Goal: Information Seeking & Learning: Check status

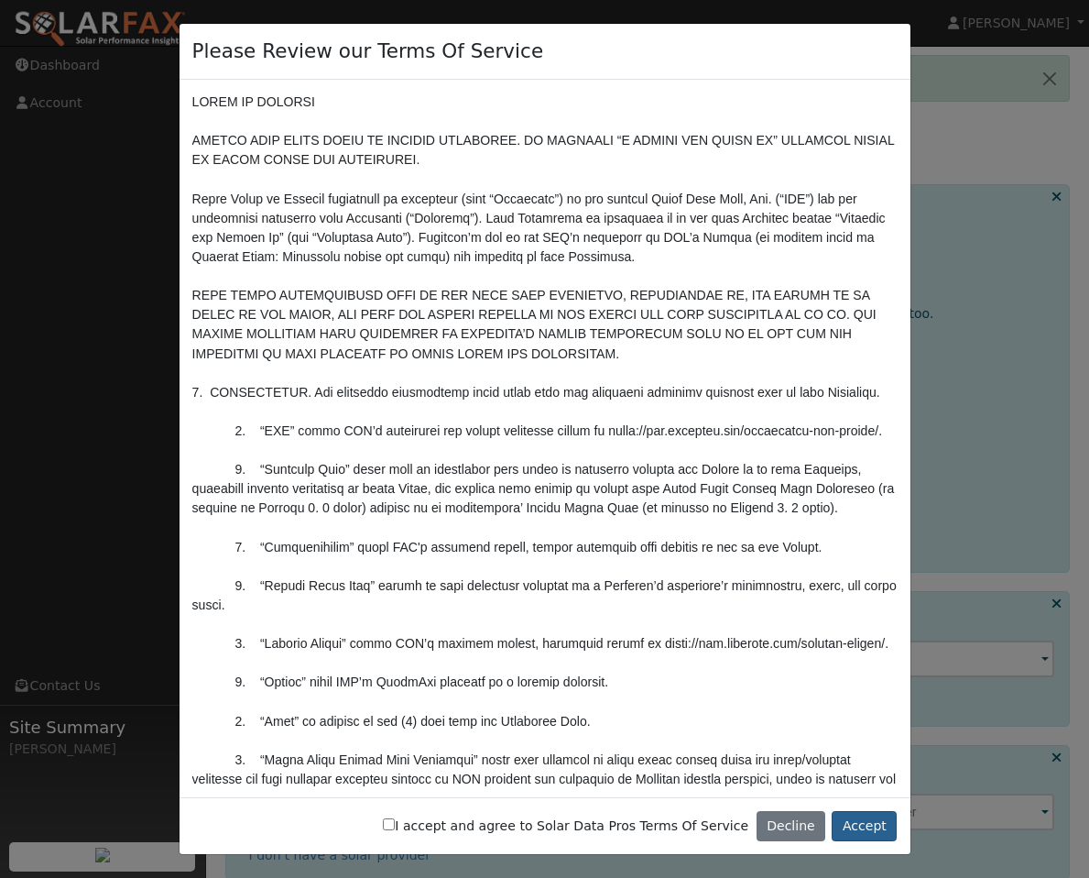
click at [882, 826] on button "Accept" at bounding box center [864, 826] width 65 height 31
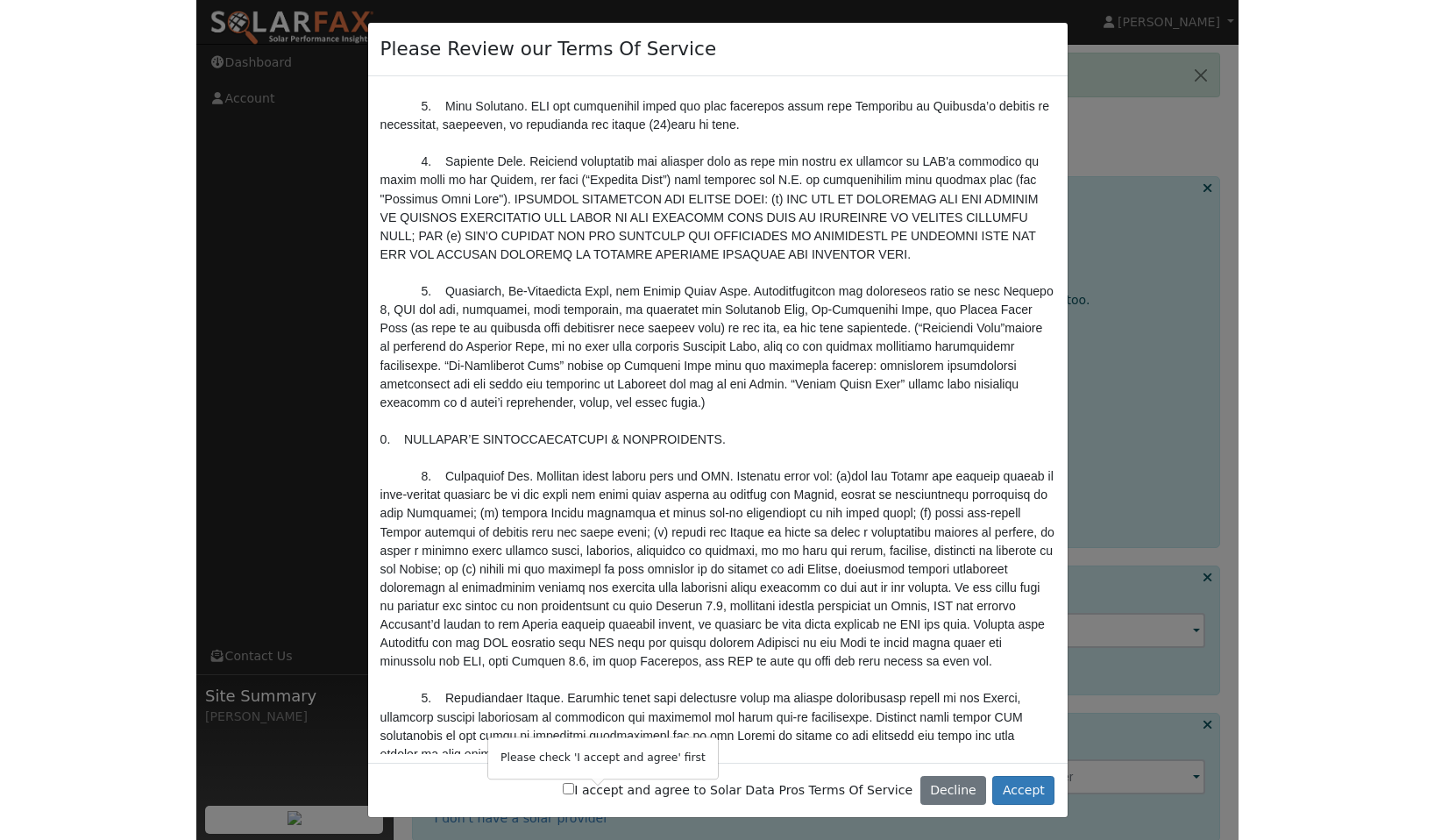
scroll to position [1780, 0]
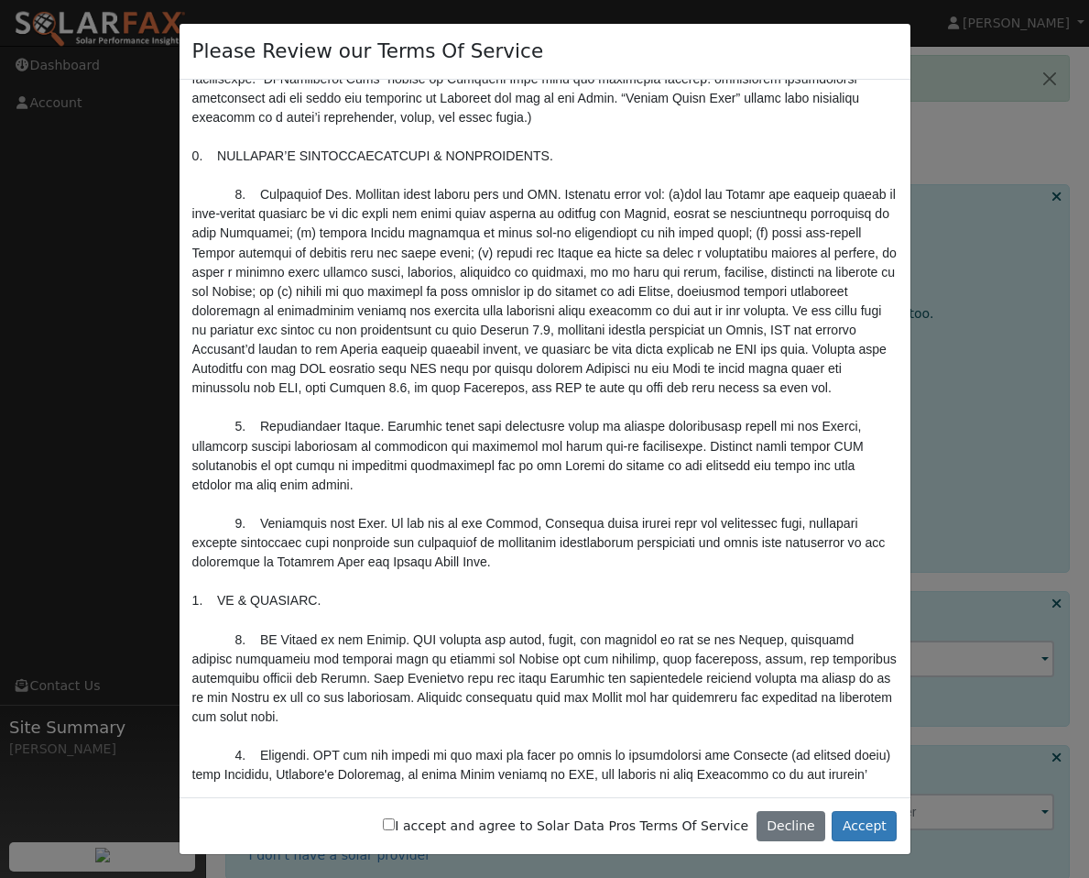
click at [395, 828] on input "I accept and agree to Solar Data Pros Terms Of Service" at bounding box center [389, 824] width 12 height 12
checkbox input "true"
click at [859, 827] on button "Accept" at bounding box center [864, 826] width 65 height 31
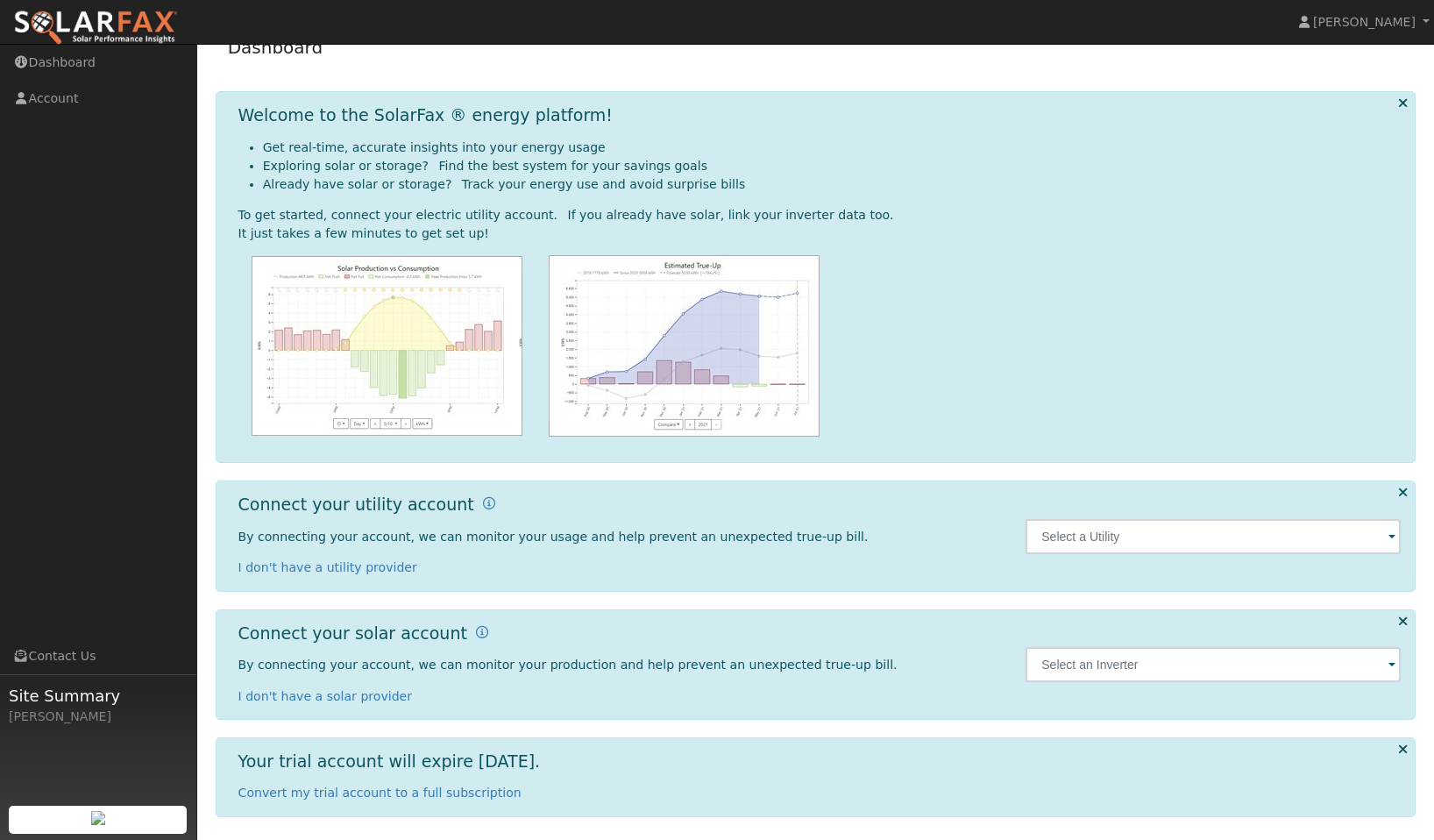
scroll to position [84, 0]
click at [1041, 528] on input "text" at bounding box center [1213, 537] width 375 height 35
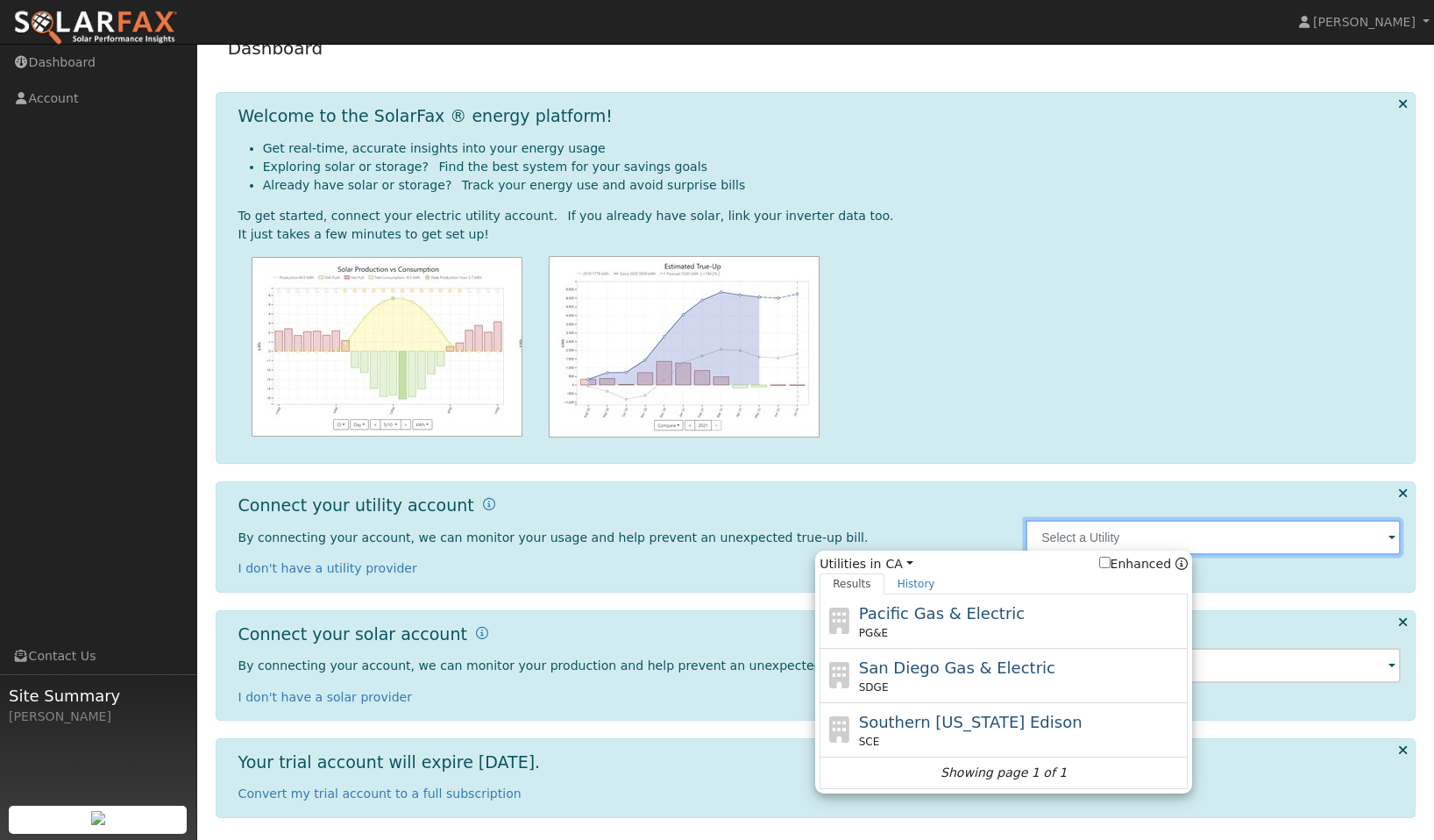
click at [1041, 533] on input "text" at bounding box center [1213, 537] width 375 height 35
click at [912, 581] on link "History" at bounding box center [916, 584] width 64 height 21
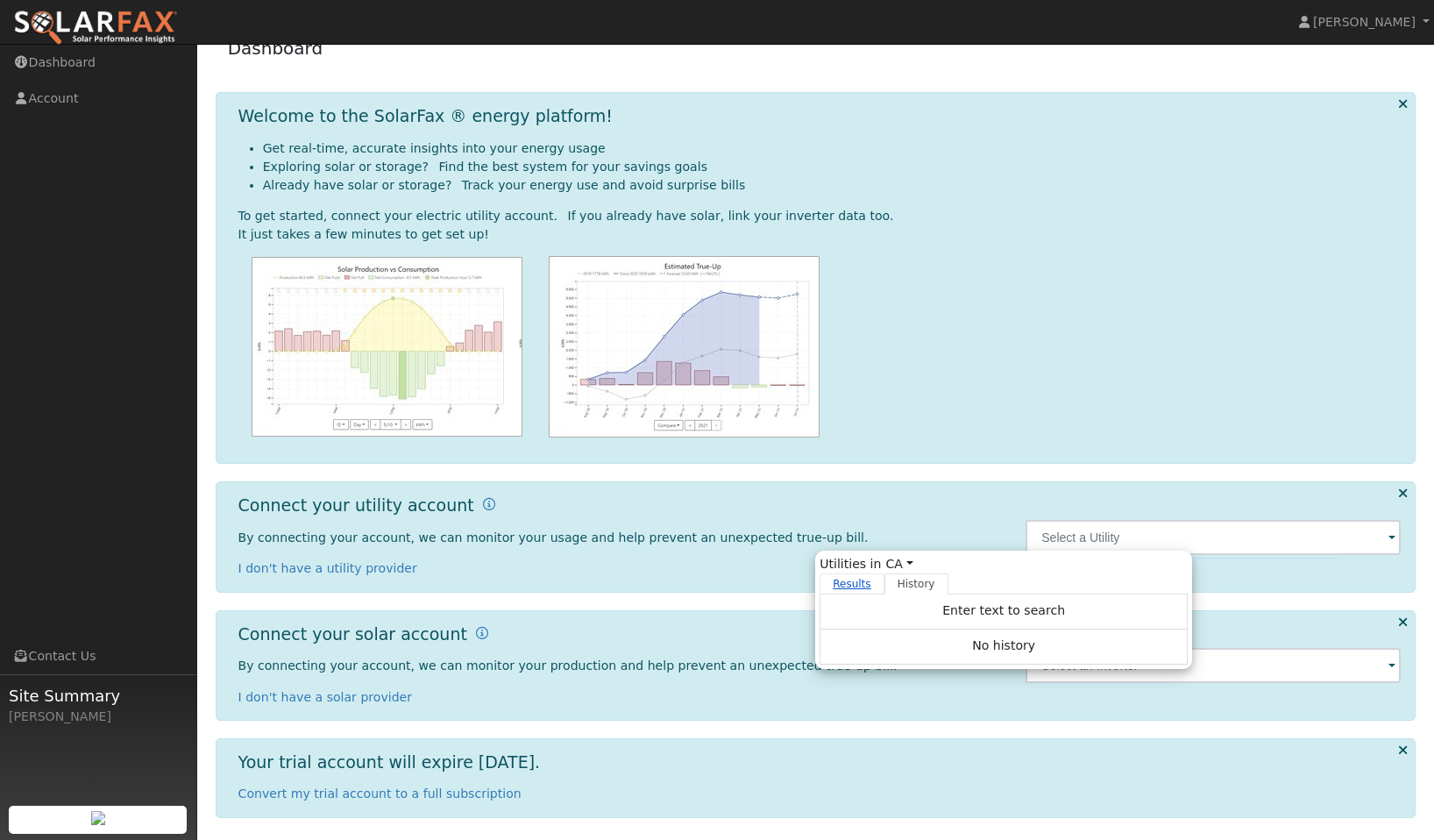
click at [859, 584] on link "Results" at bounding box center [852, 584] width 65 height 21
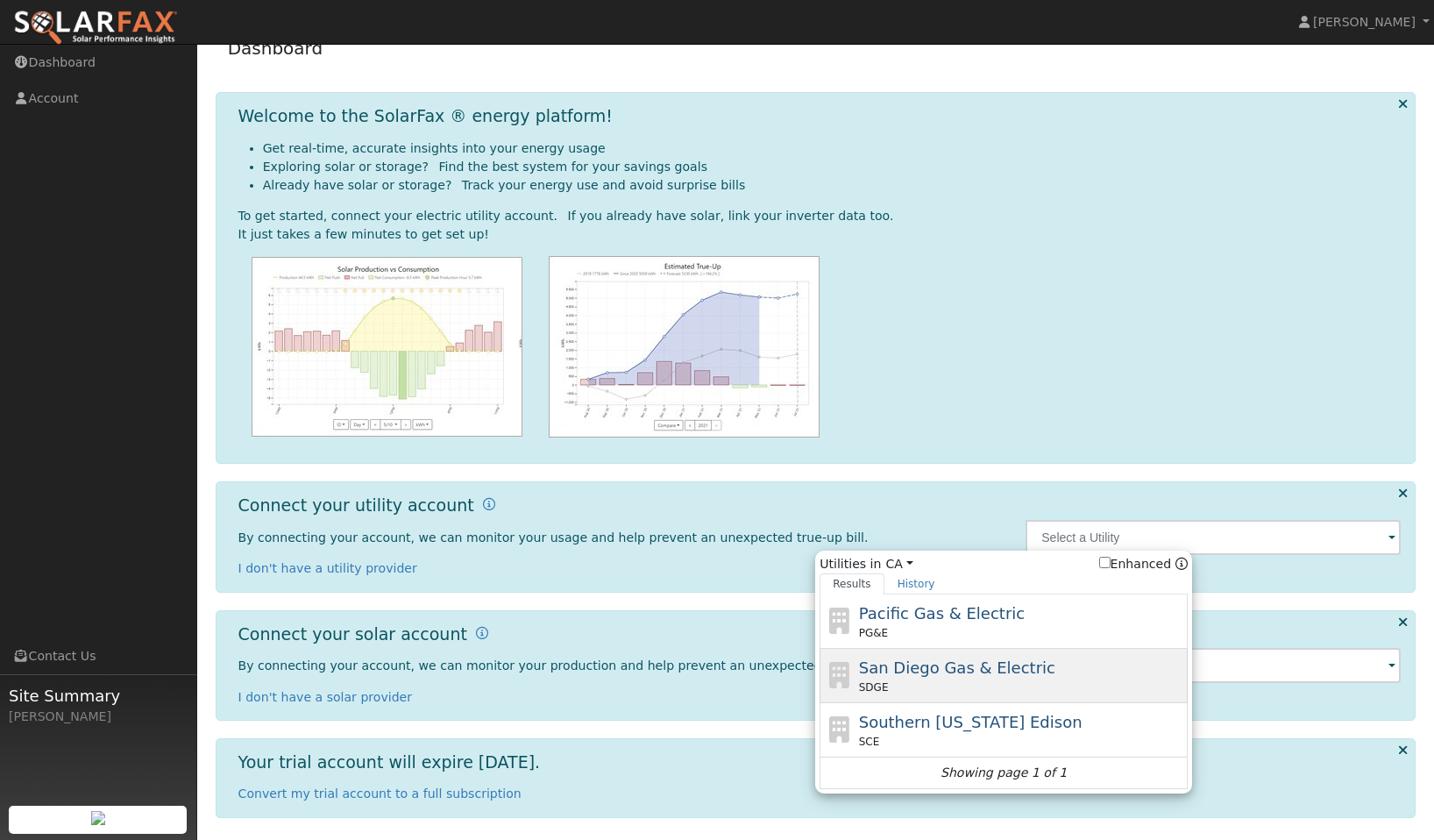
click at [906, 669] on span "San Diego Gas & Electric" at bounding box center [957, 667] width 196 height 18
type input "SDGE"
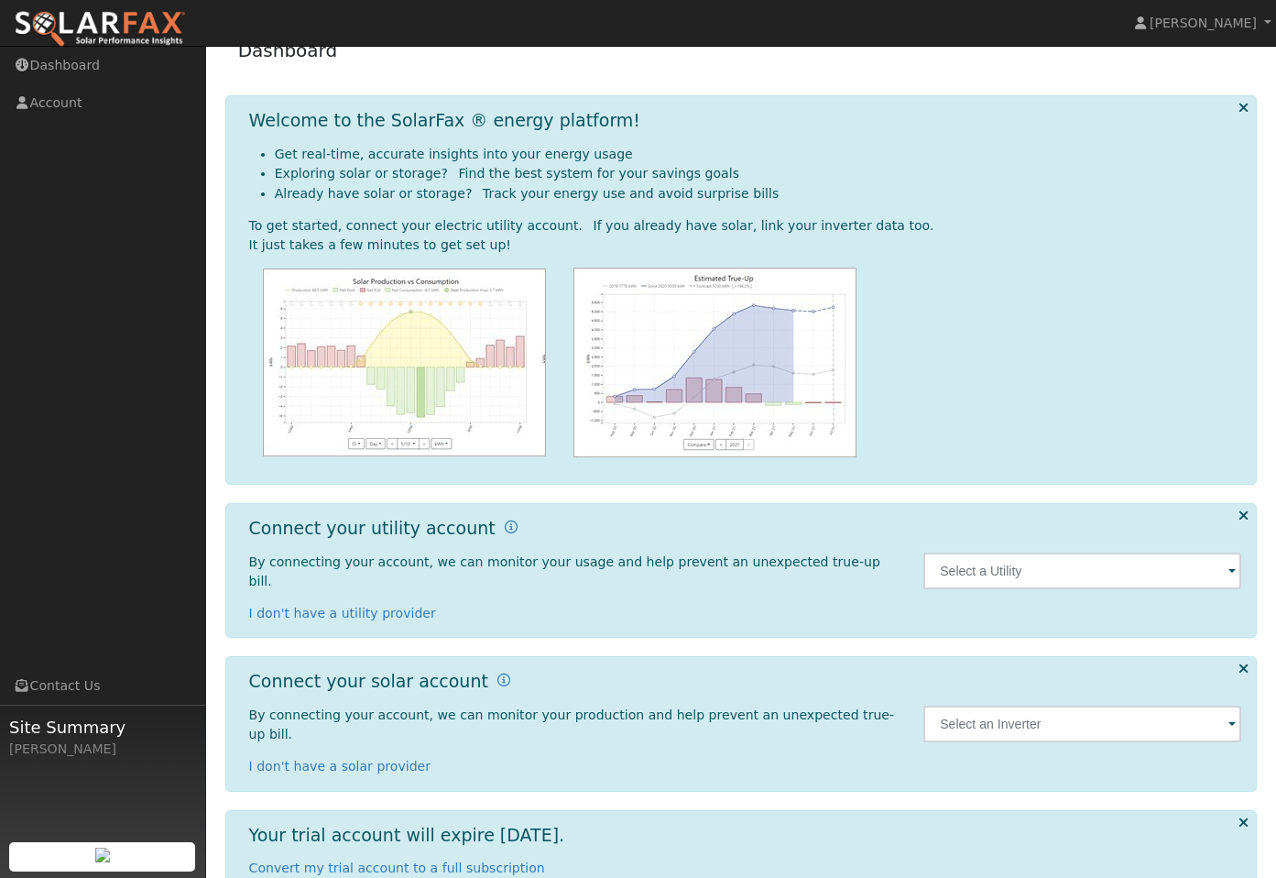
scroll to position [25, 0]
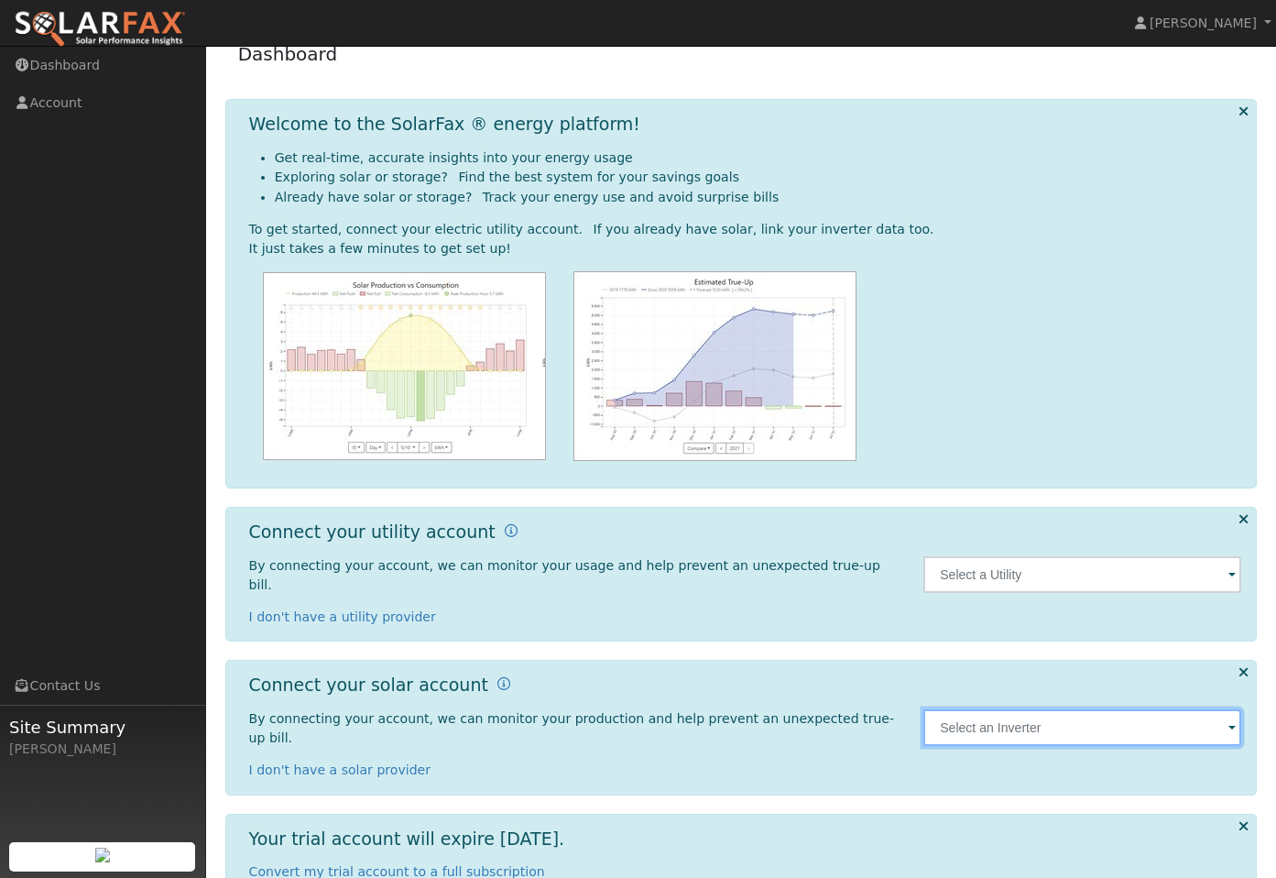
click at [959, 709] on input "text" at bounding box center [1083, 727] width 318 height 37
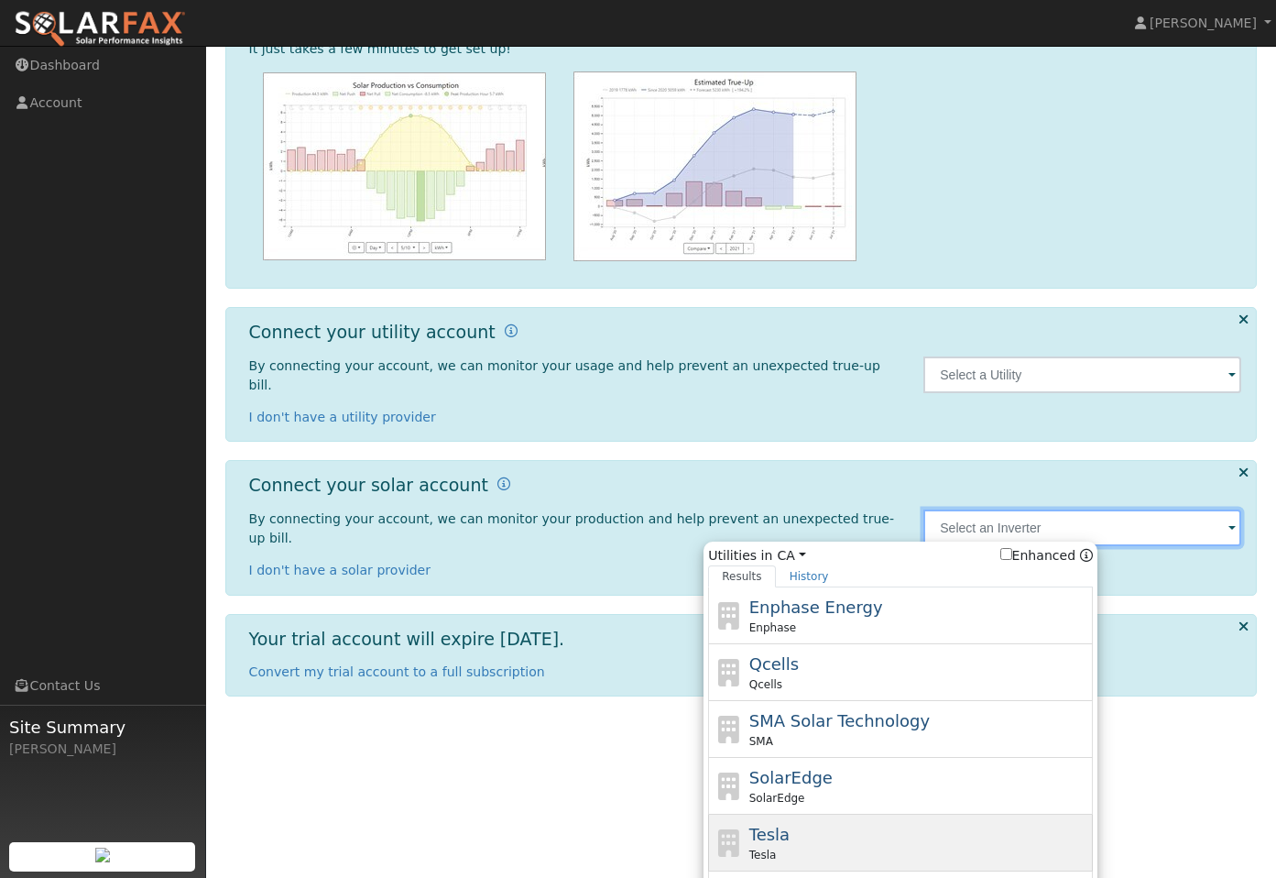
scroll to position [224, 0]
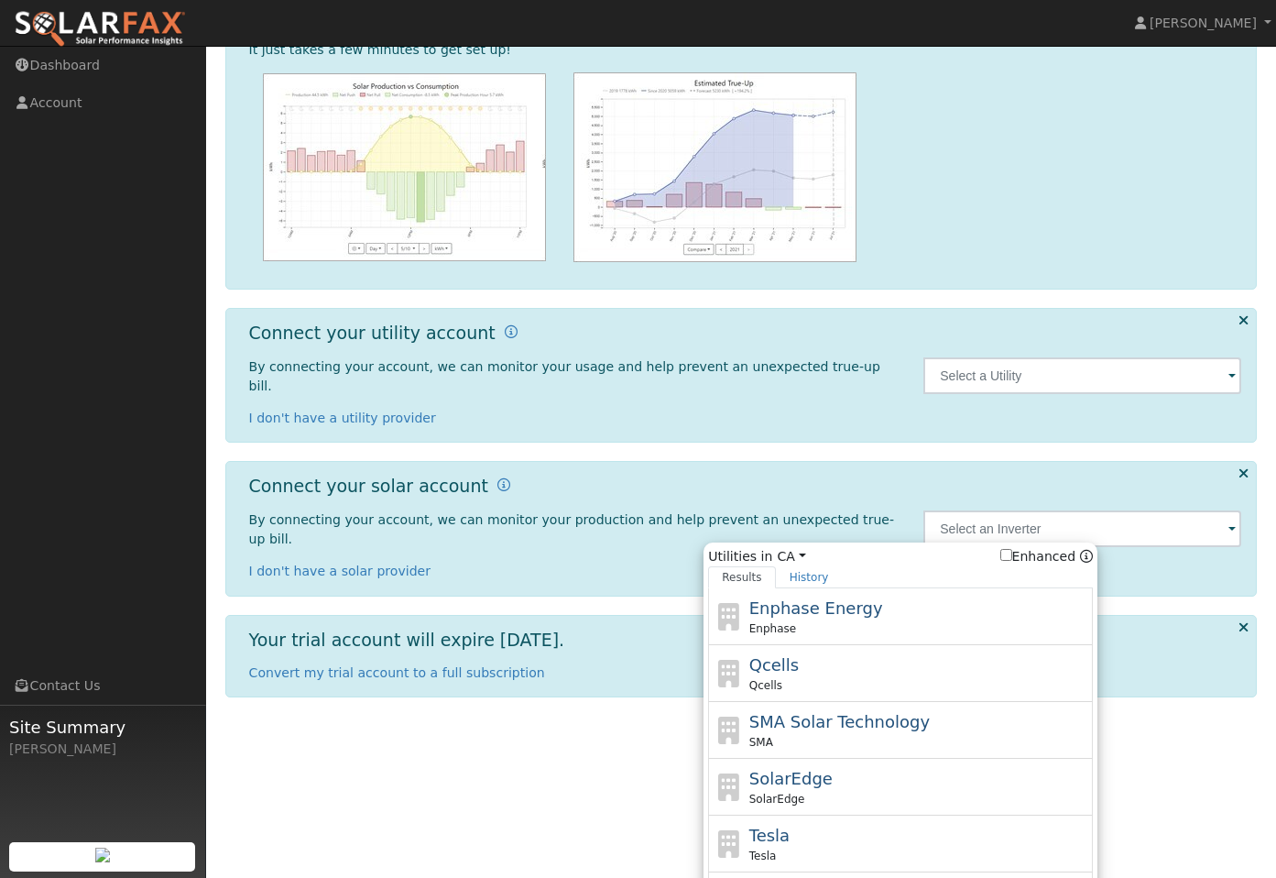
click at [594, 725] on html "William William William William Profile Help Center Terms Of Service See What's…" at bounding box center [638, 250] width 1276 height 948
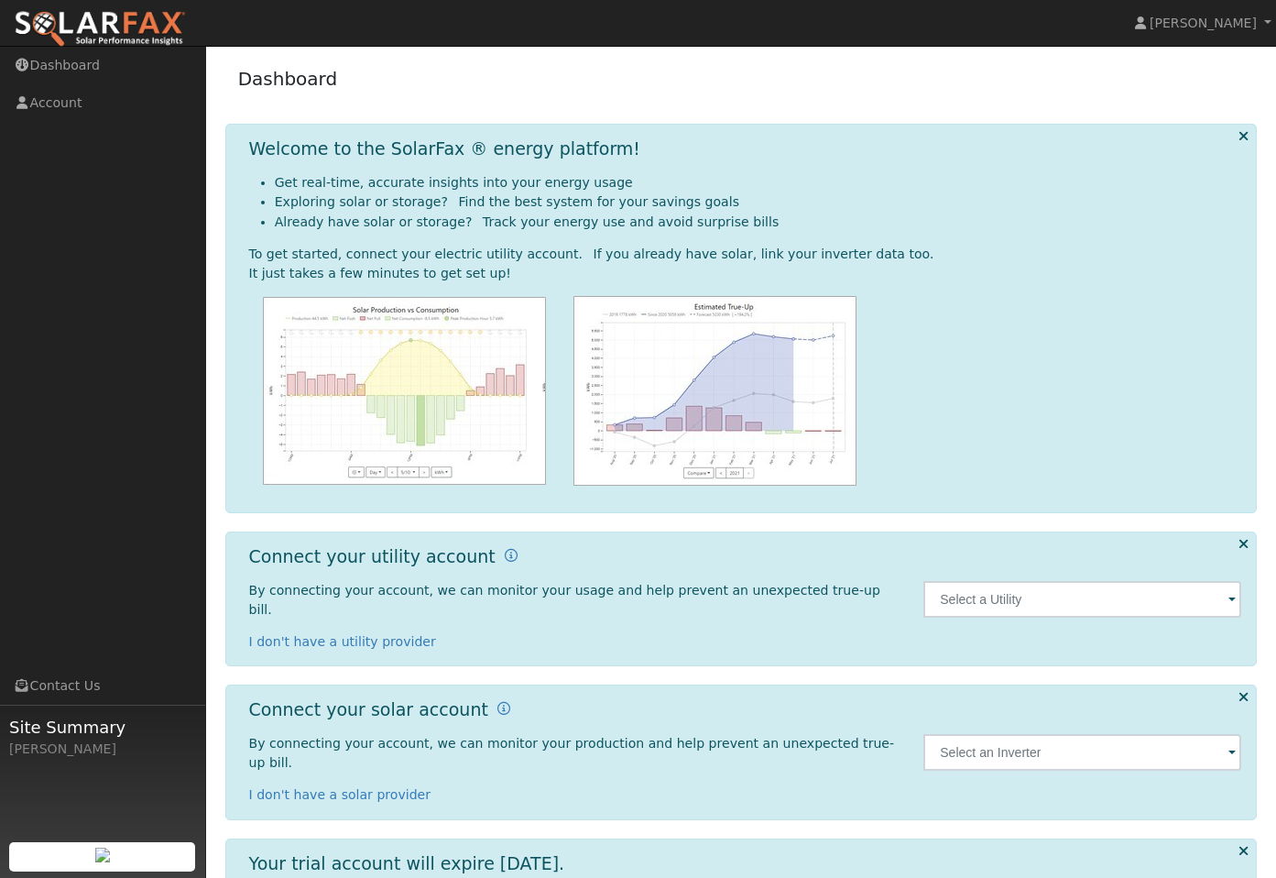
scroll to position [0, 0]
click at [79, 64] on link "Dashboard" at bounding box center [103, 66] width 206 height 38
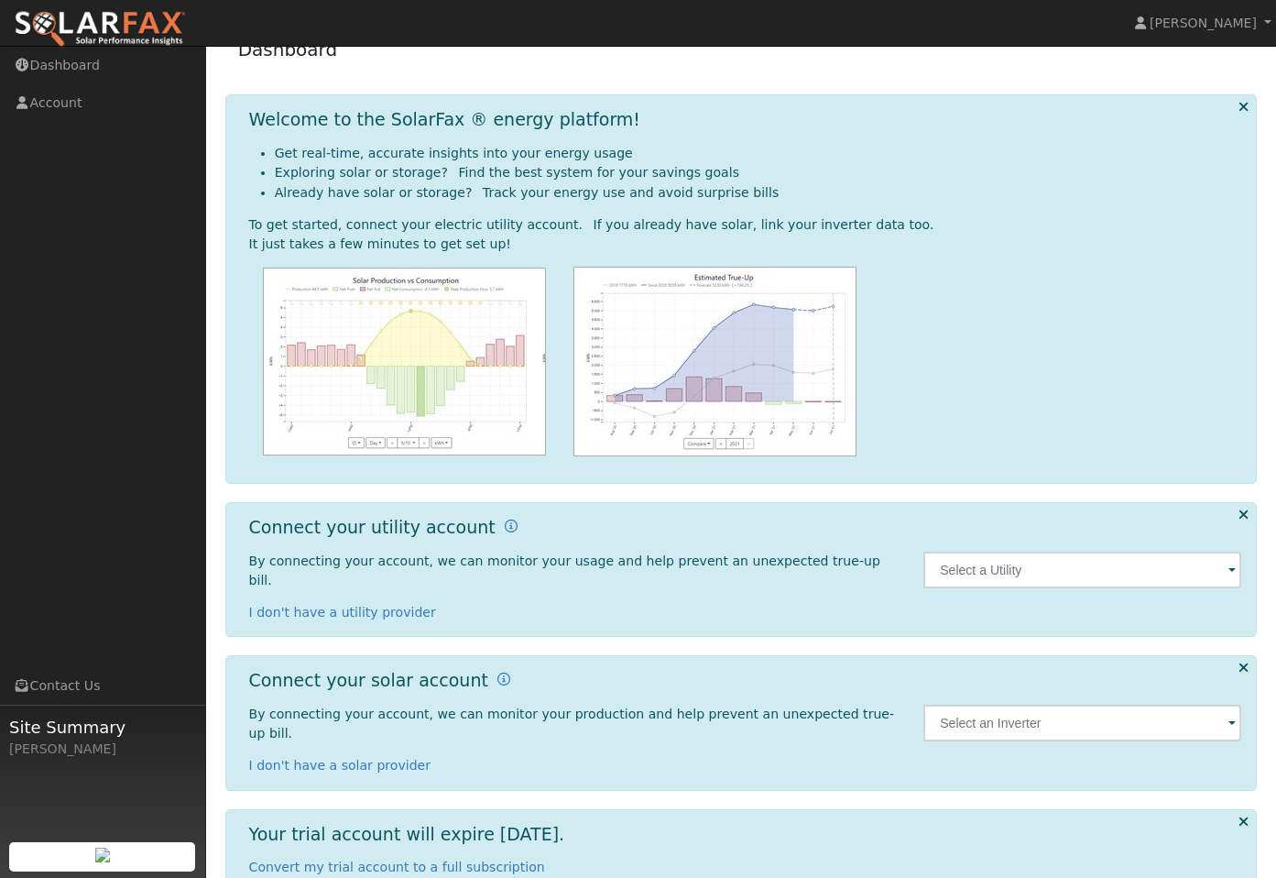
scroll to position [28, 0]
click at [1023, 553] on input "text" at bounding box center [1083, 570] width 318 height 37
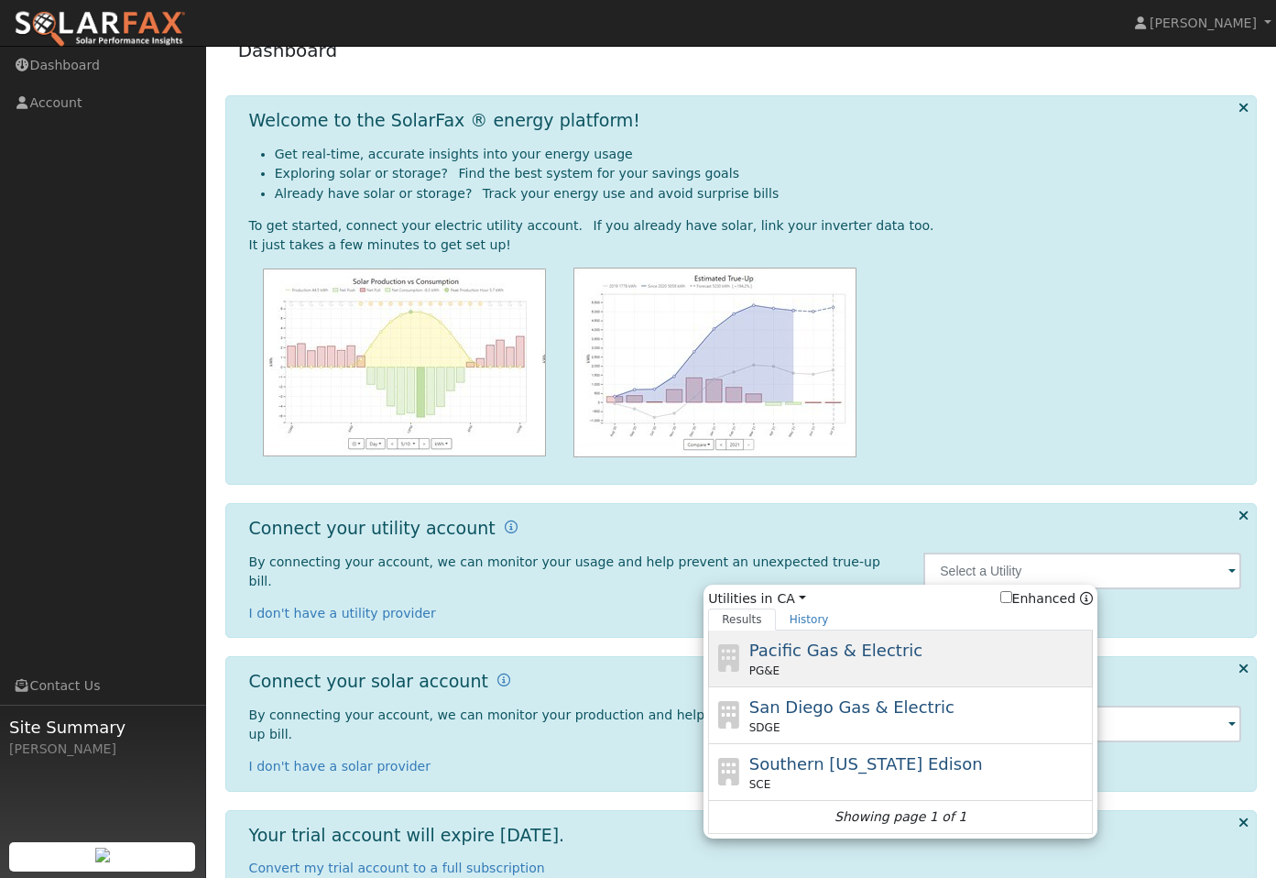
click at [805, 641] on span "Pacific Gas & Electric" at bounding box center [835, 649] width 173 height 19
type input "PG&E"
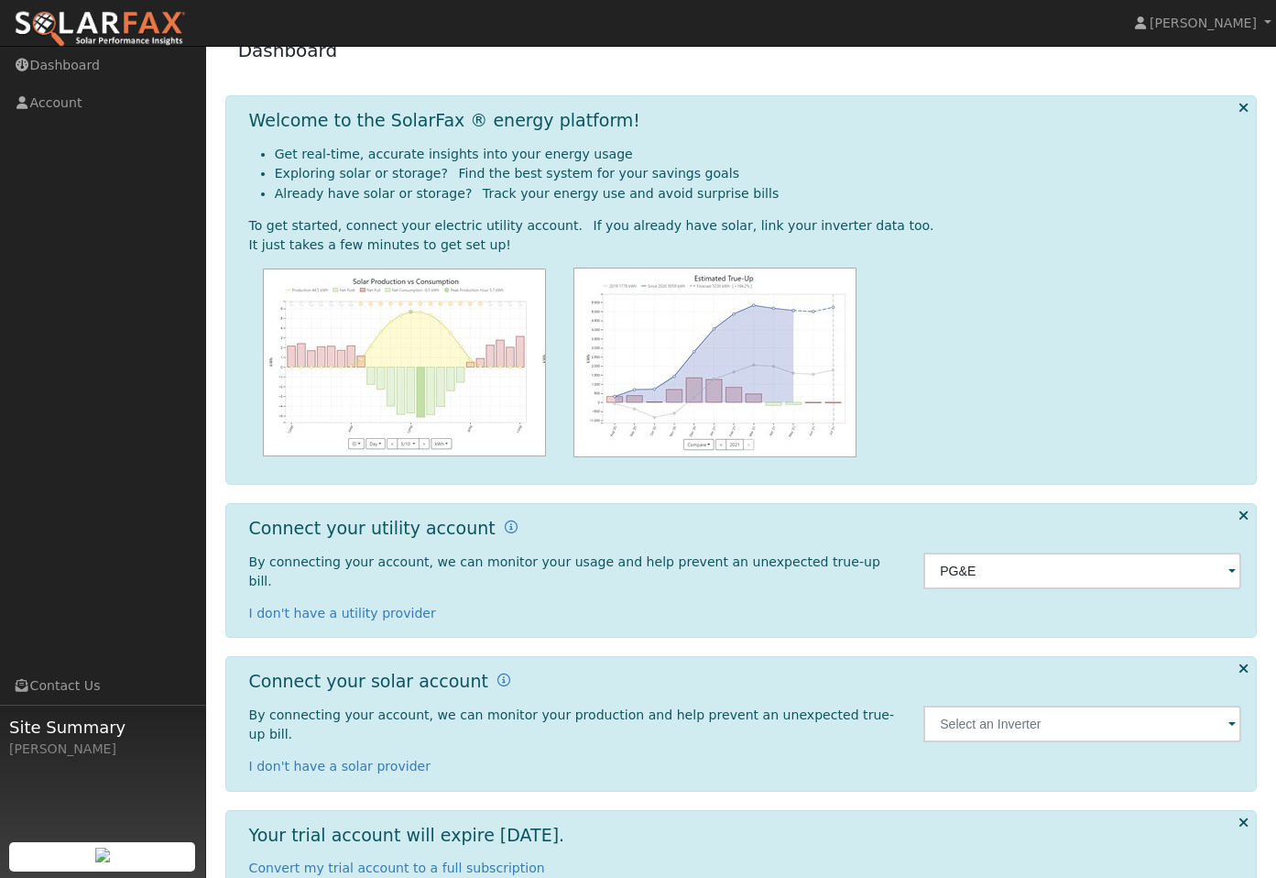
scroll to position [0, 0]
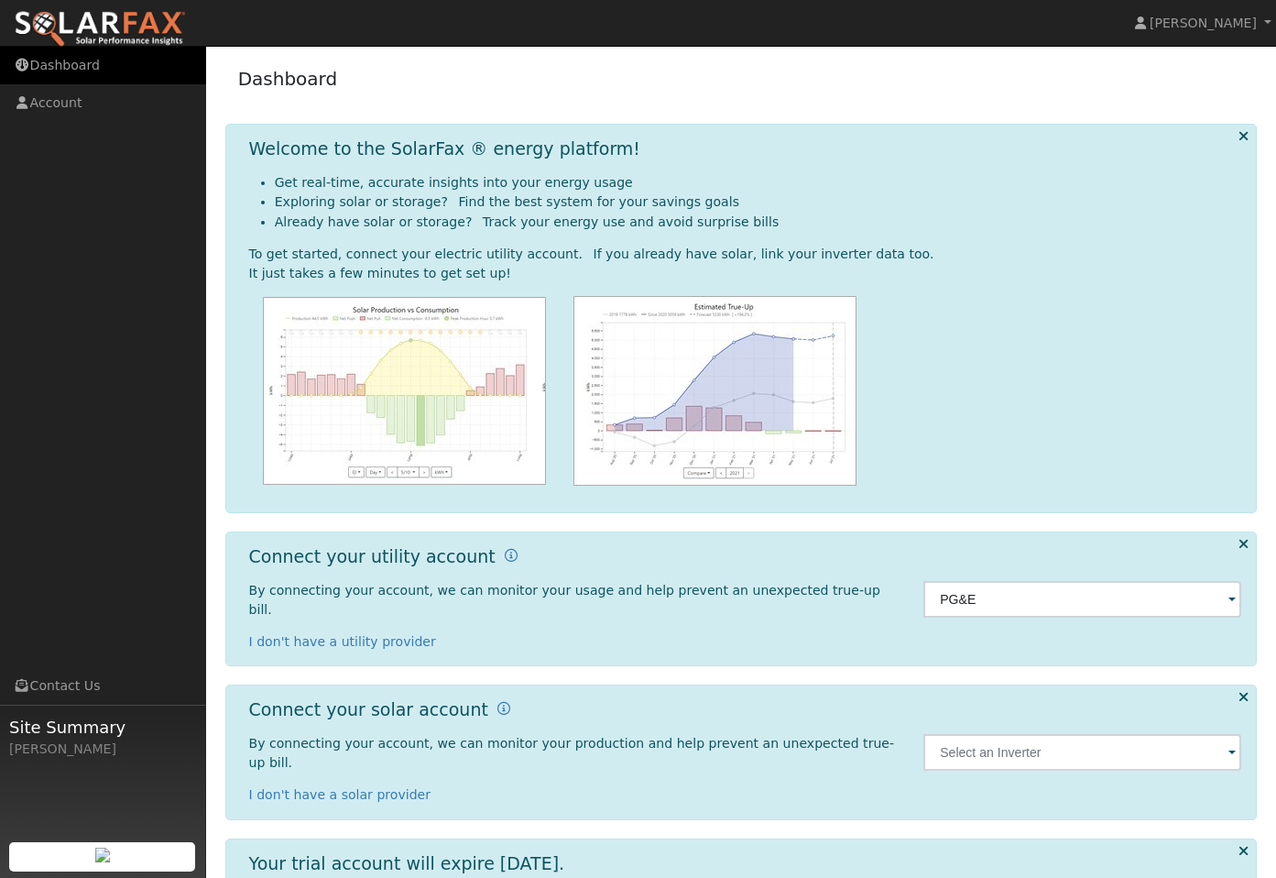
click at [76, 57] on link "Dashboard" at bounding box center [103, 66] width 206 height 38
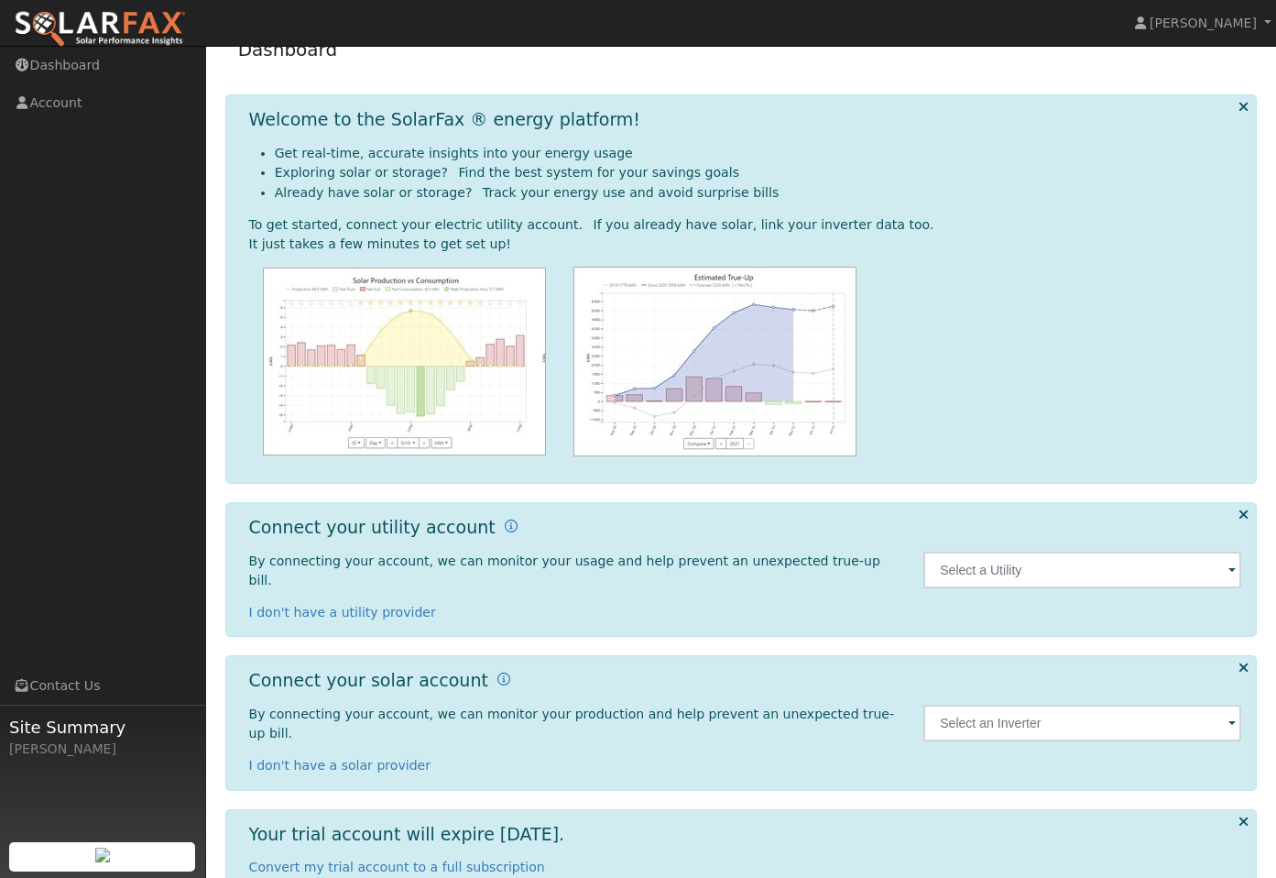
scroll to position [28, 0]
click at [1103, 553] on input "text" at bounding box center [1083, 570] width 318 height 37
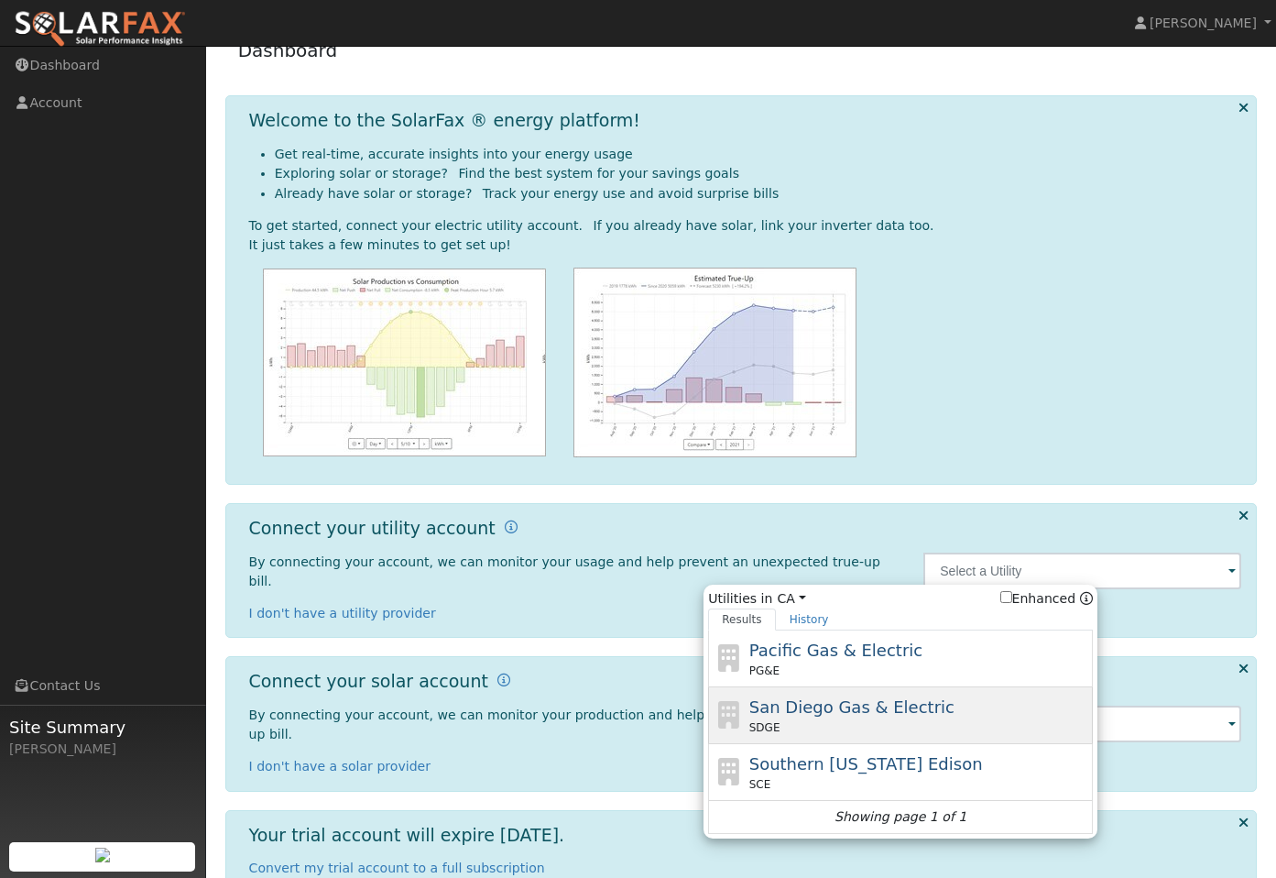
click at [860, 698] on span "San Diego Gas & Electric" at bounding box center [851, 706] width 205 height 19
type input "SDGE"
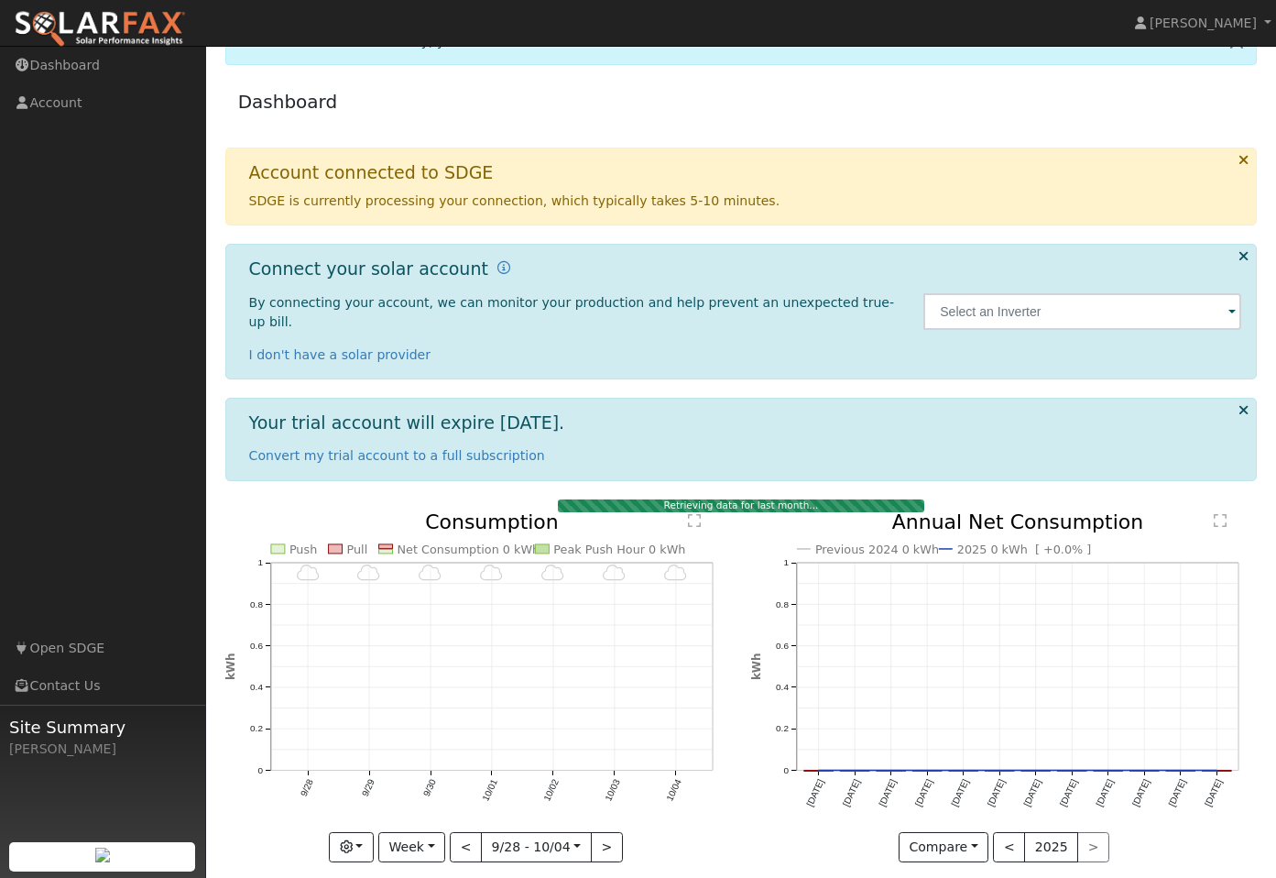
scroll to position [35, 0]
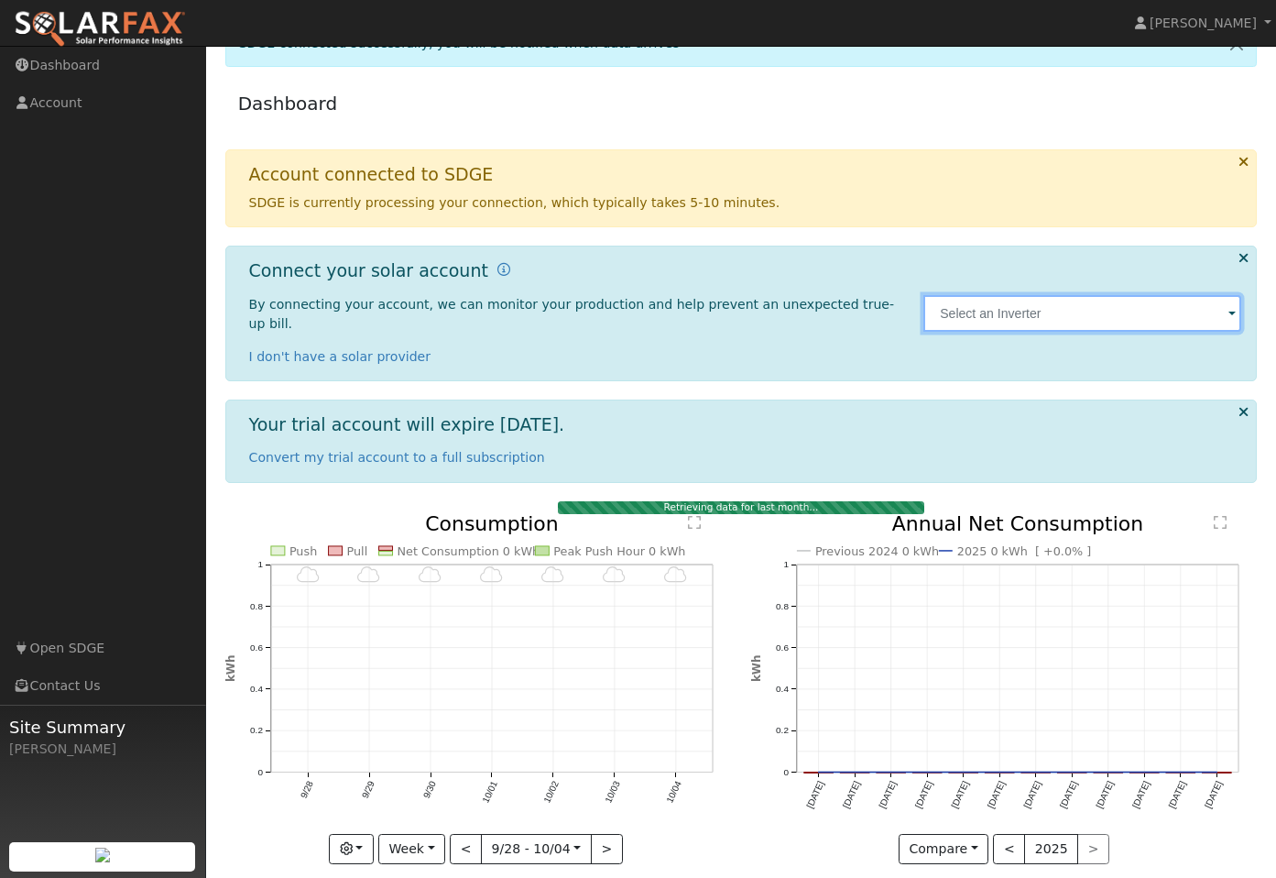
click at [998, 306] on input "text" at bounding box center [1083, 313] width 318 height 37
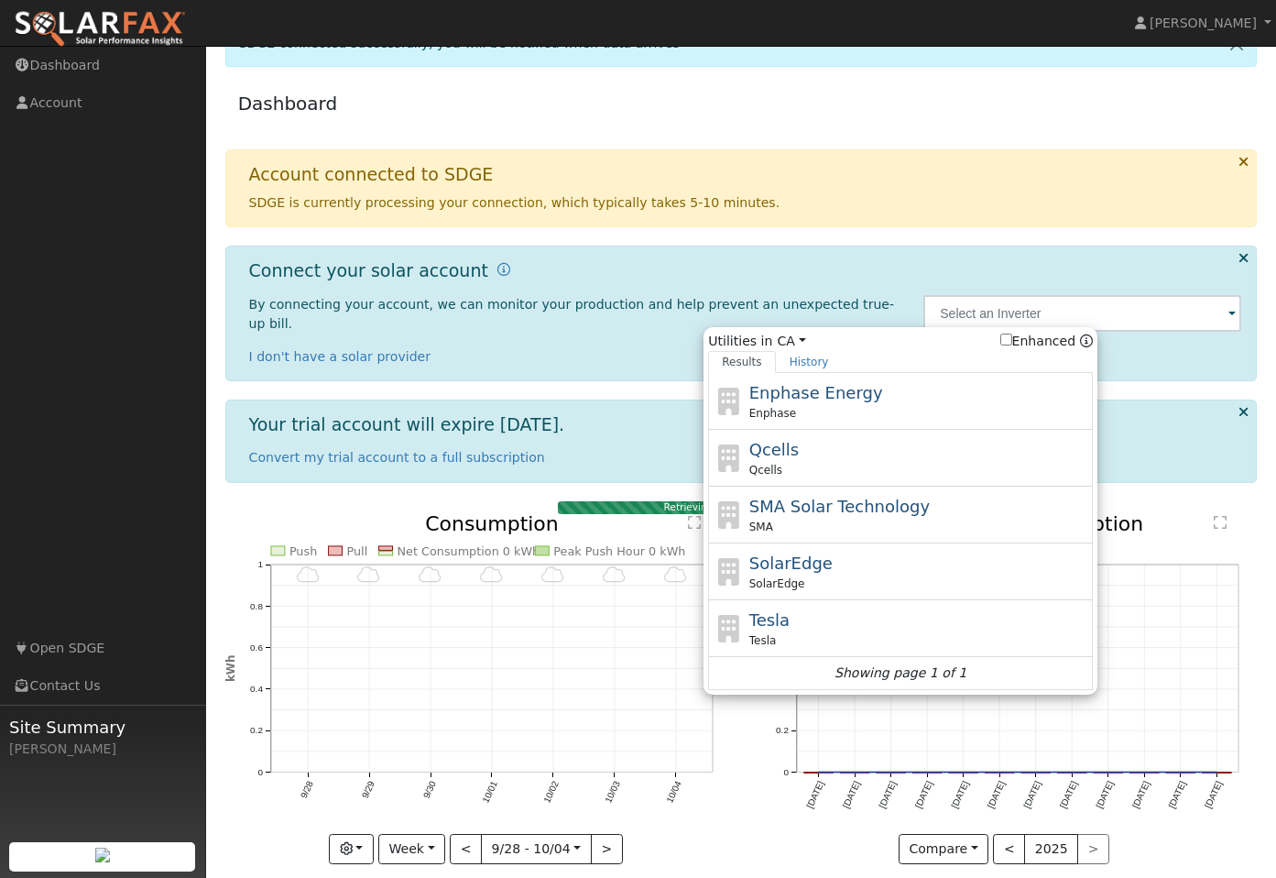
click at [1012, 334] on input "Enhanced" at bounding box center [1007, 340] width 12 height 12
checkbox input "true"
click at [907, 280] on div "Connect your solar account By connecting your account, we can monitor your prod…" at bounding box center [576, 312] width 675 height 105
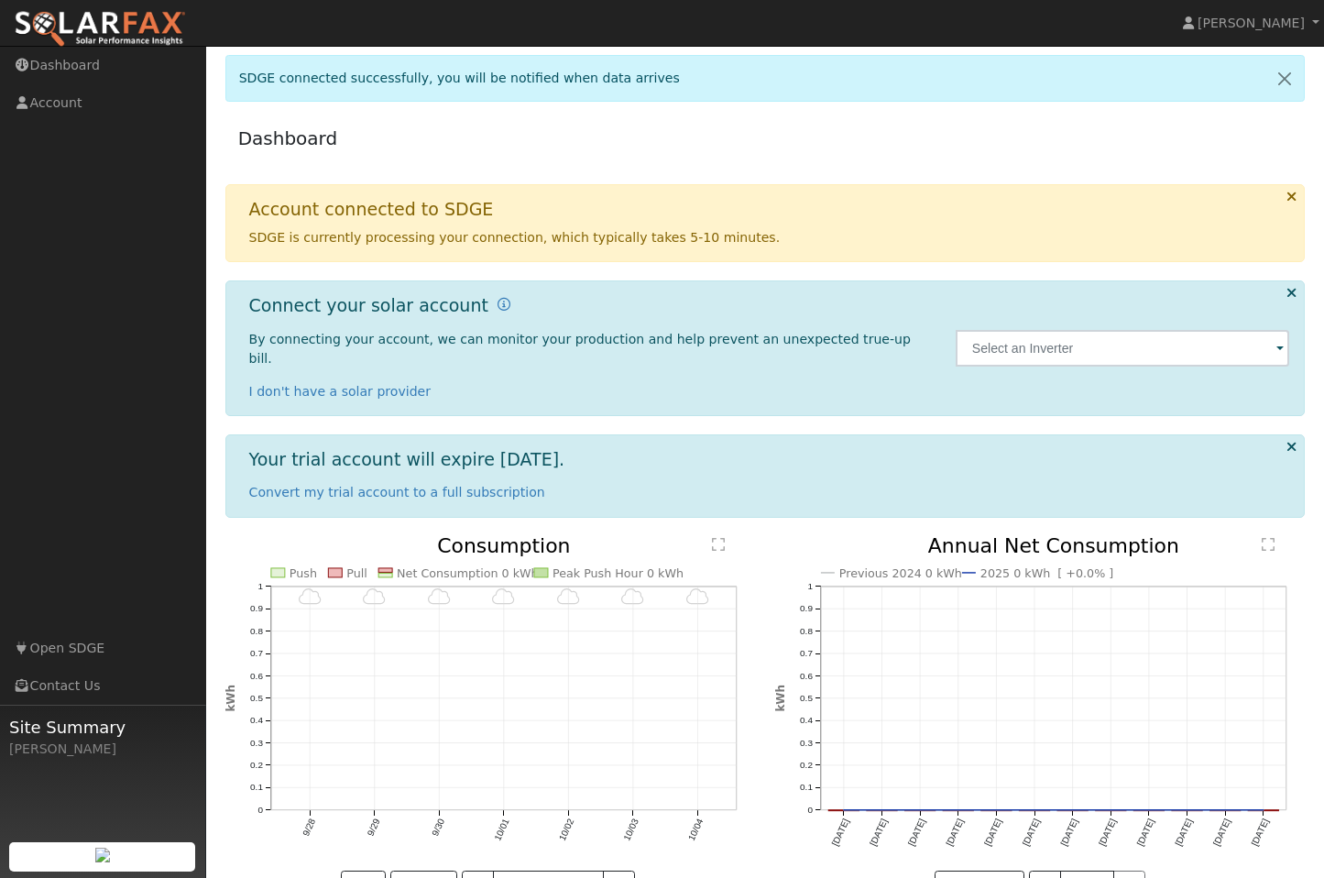
scroll to position [0, 0]
click at [84, 71] on link "Dashboard" at bounding box center [103, 66] width 206 height 38
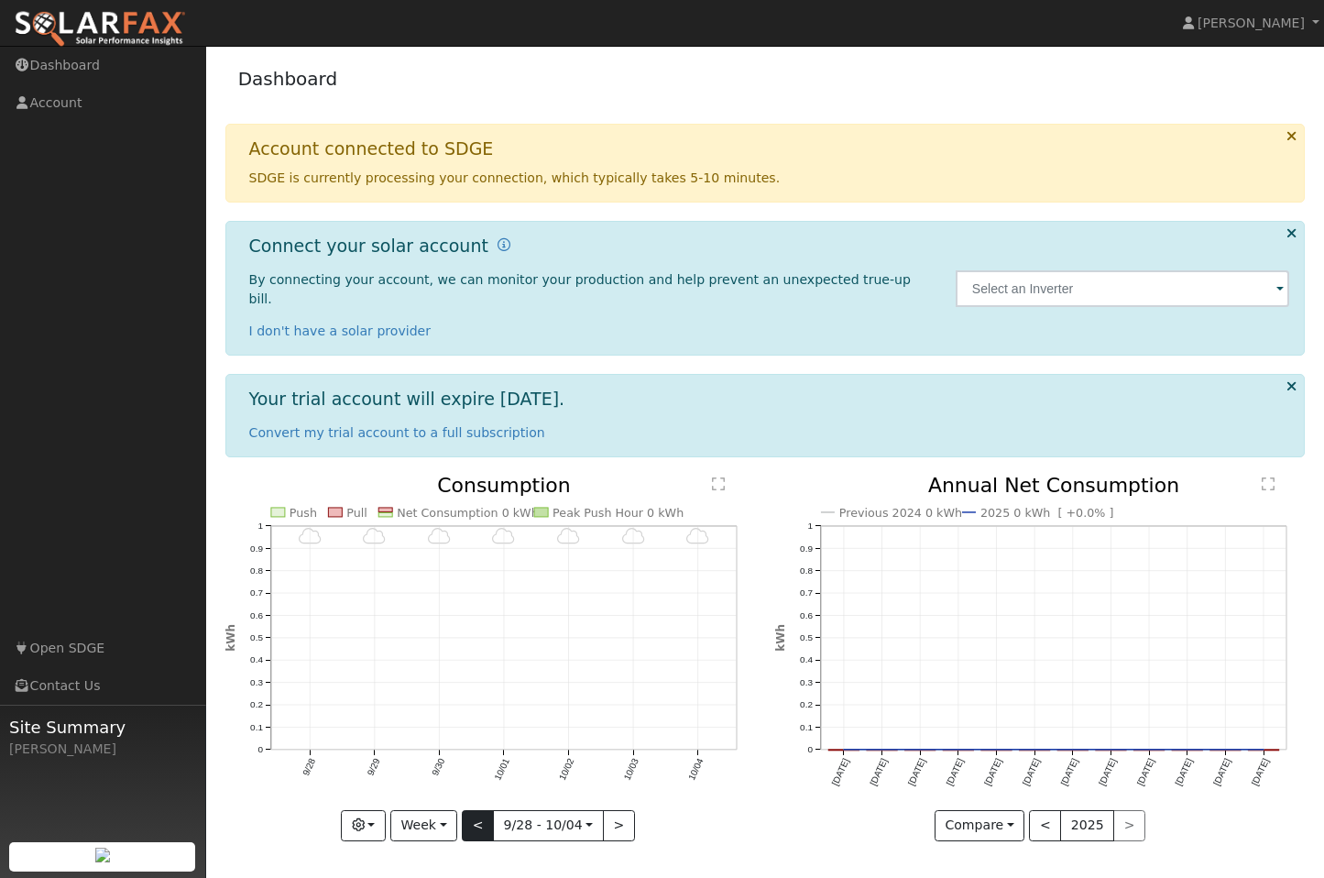
click at [486, 810] on button "<" at bounding box center [478, 825] width 32 height 31
click at [485, 810] on button "<" at bounding box center [482, 825] width 32 height 31
click at [621, 810] on button ">" at bounding box center [614, 825] width 32 height 31
type input "2025-09-21"
click at [1046, 810] on button "<" at bounding box center [1045, 825] width 32 height 31
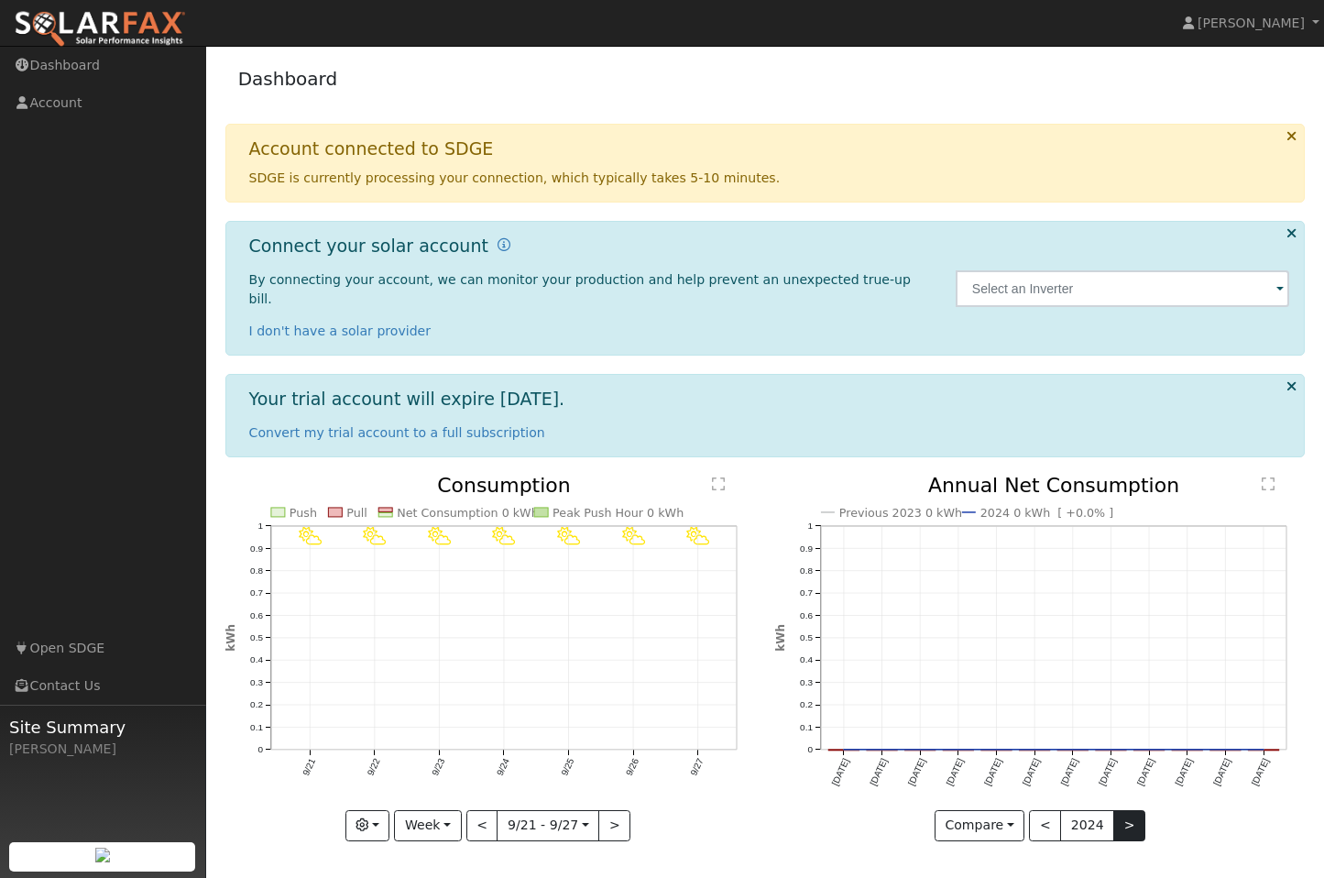
click at [1137, 810] on button ">" at bounding box center [1129, 825] width 32 height 31
click at [381, 323] on link "I don't have a solar provider" at bounding box center [340, 330] width 182 height 15
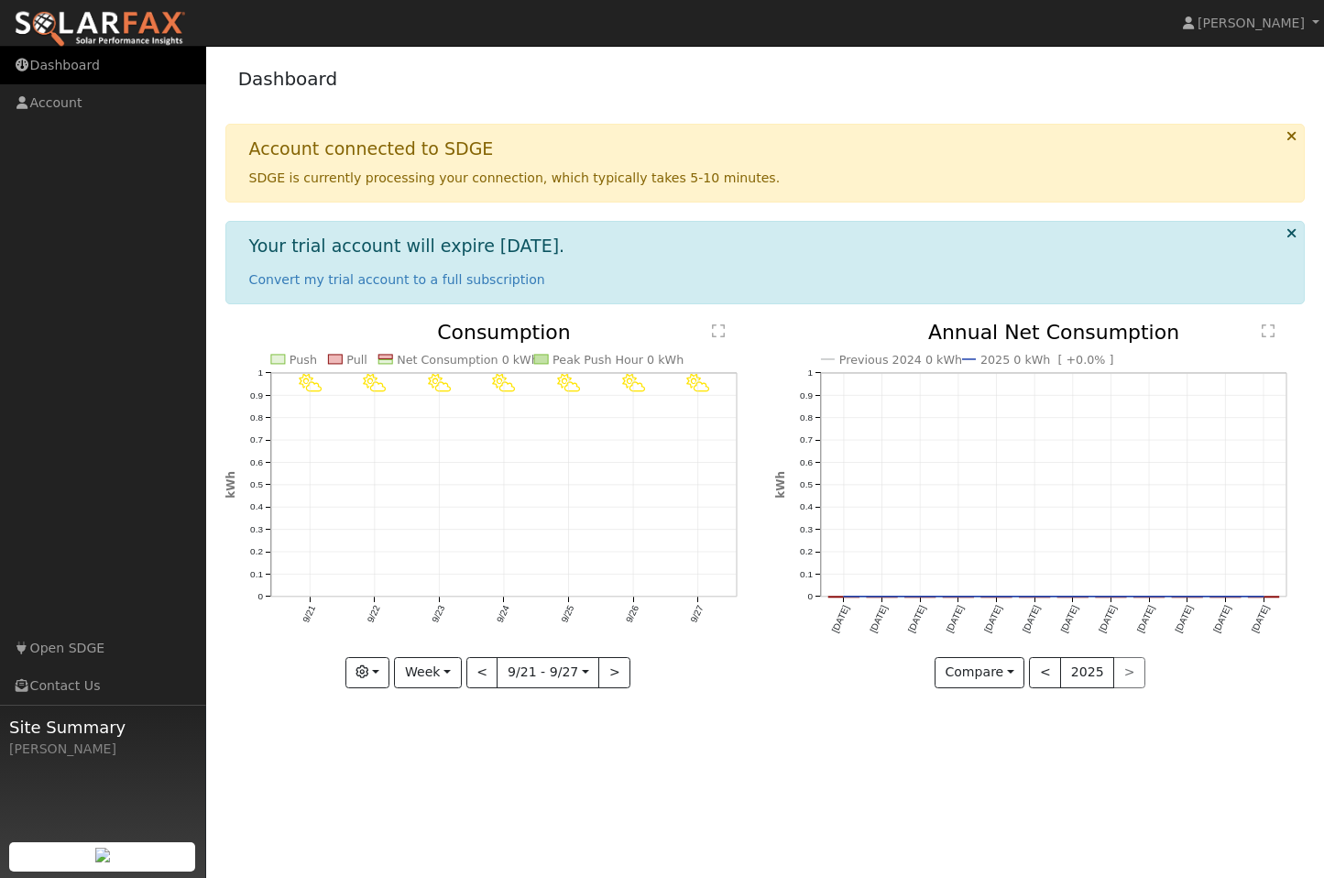
click at [47, 71] on link "Dashboard" at bounding box center [103, 66] width 206 height 38
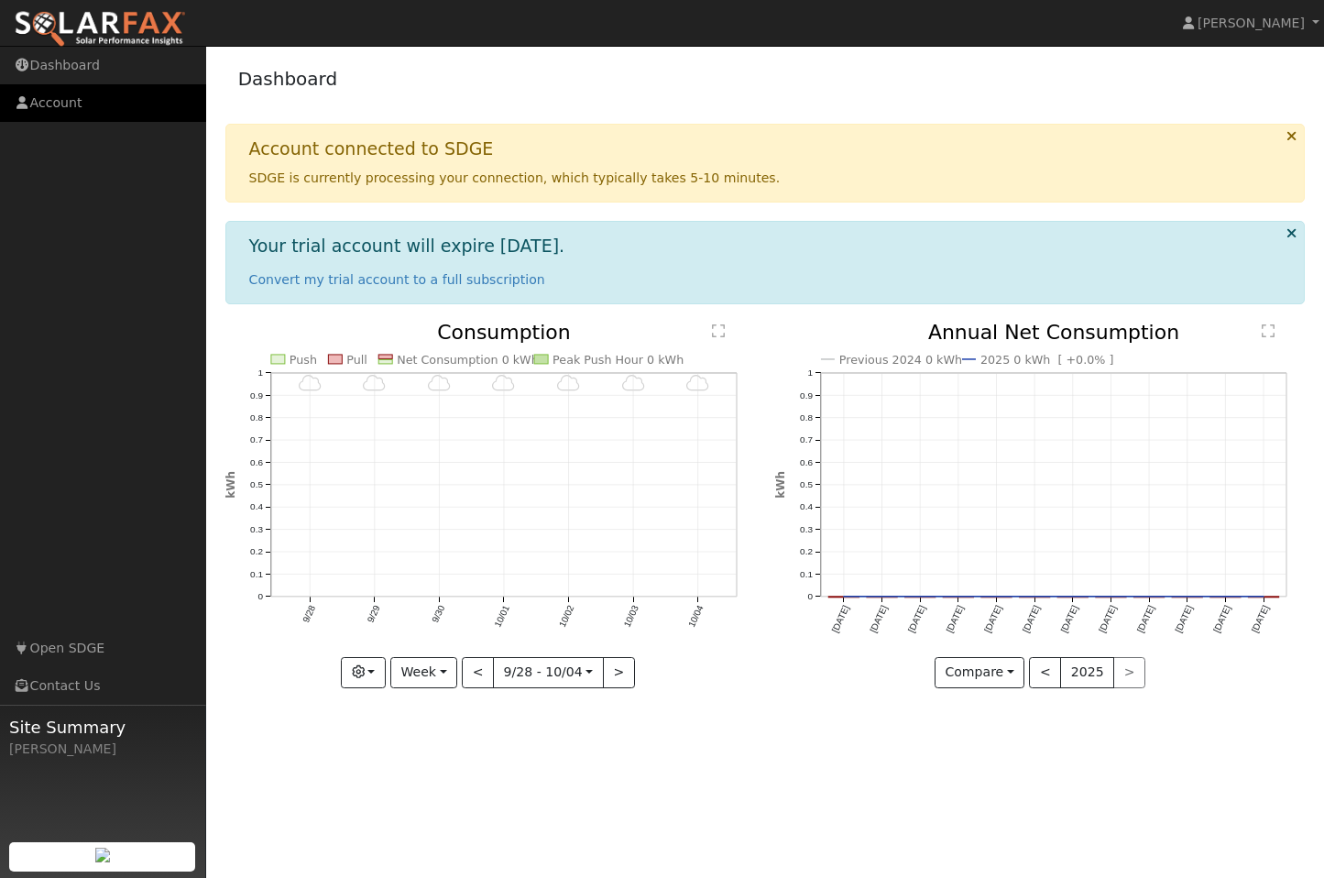
click at [62, 103] on link "Account" at bounding box center [103, 103] width 206 height 38
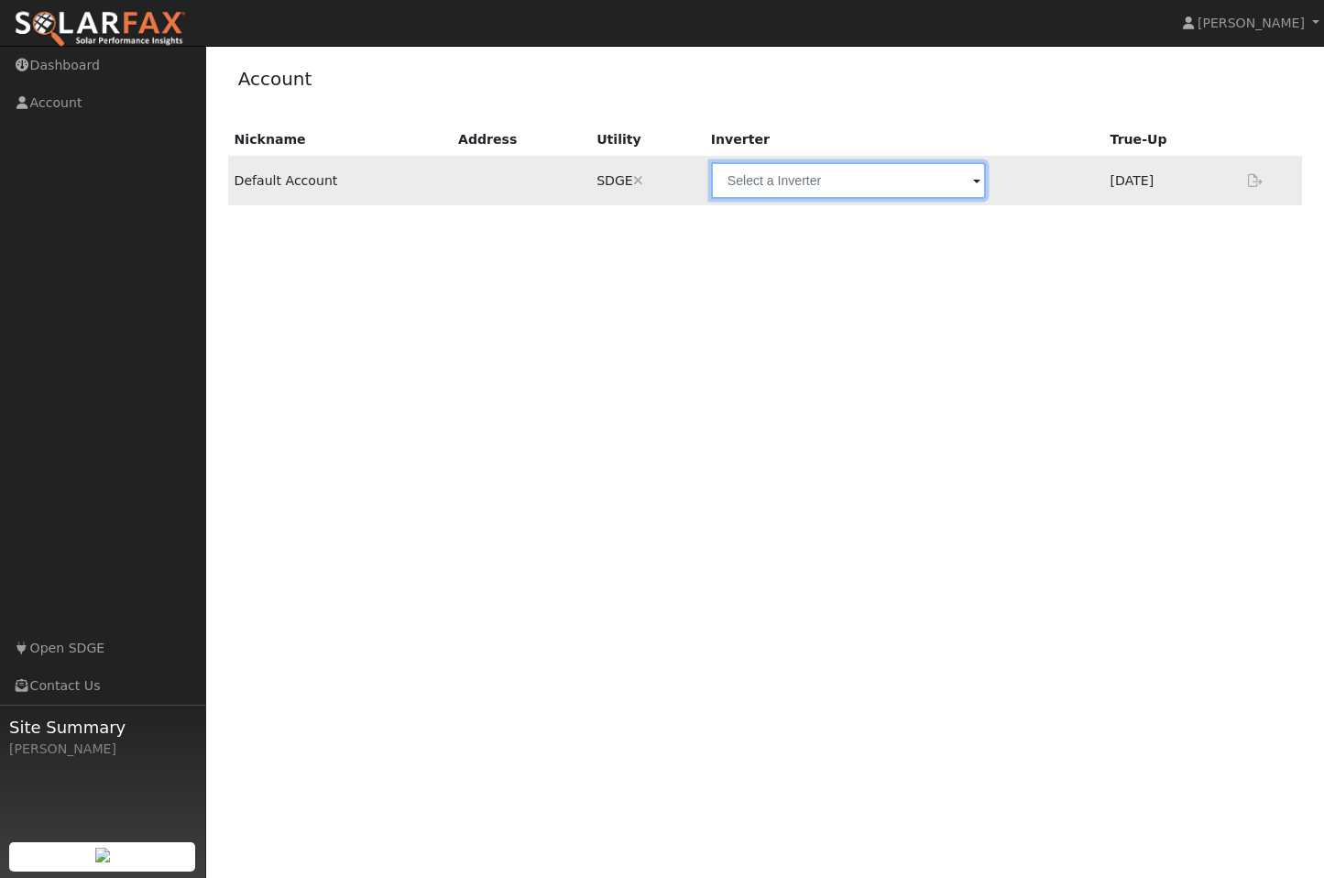
click at [831, 192] on input "text" at bounding box center [848, 180] width 275 height 37
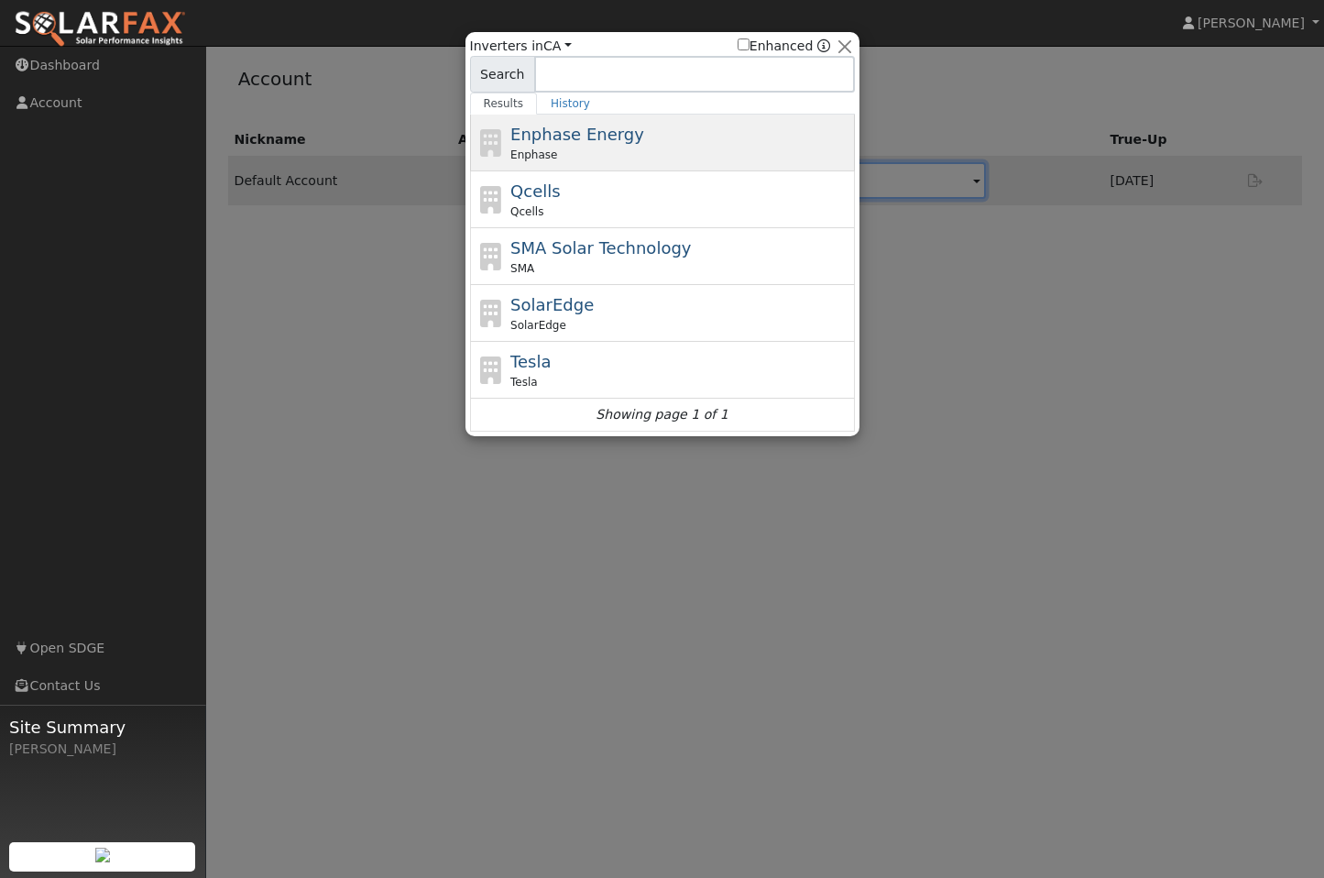
click at [627, 131] on span "Enphase Energy" at bounding box center [577, 134] width 134 height 19
type input "Enphase"
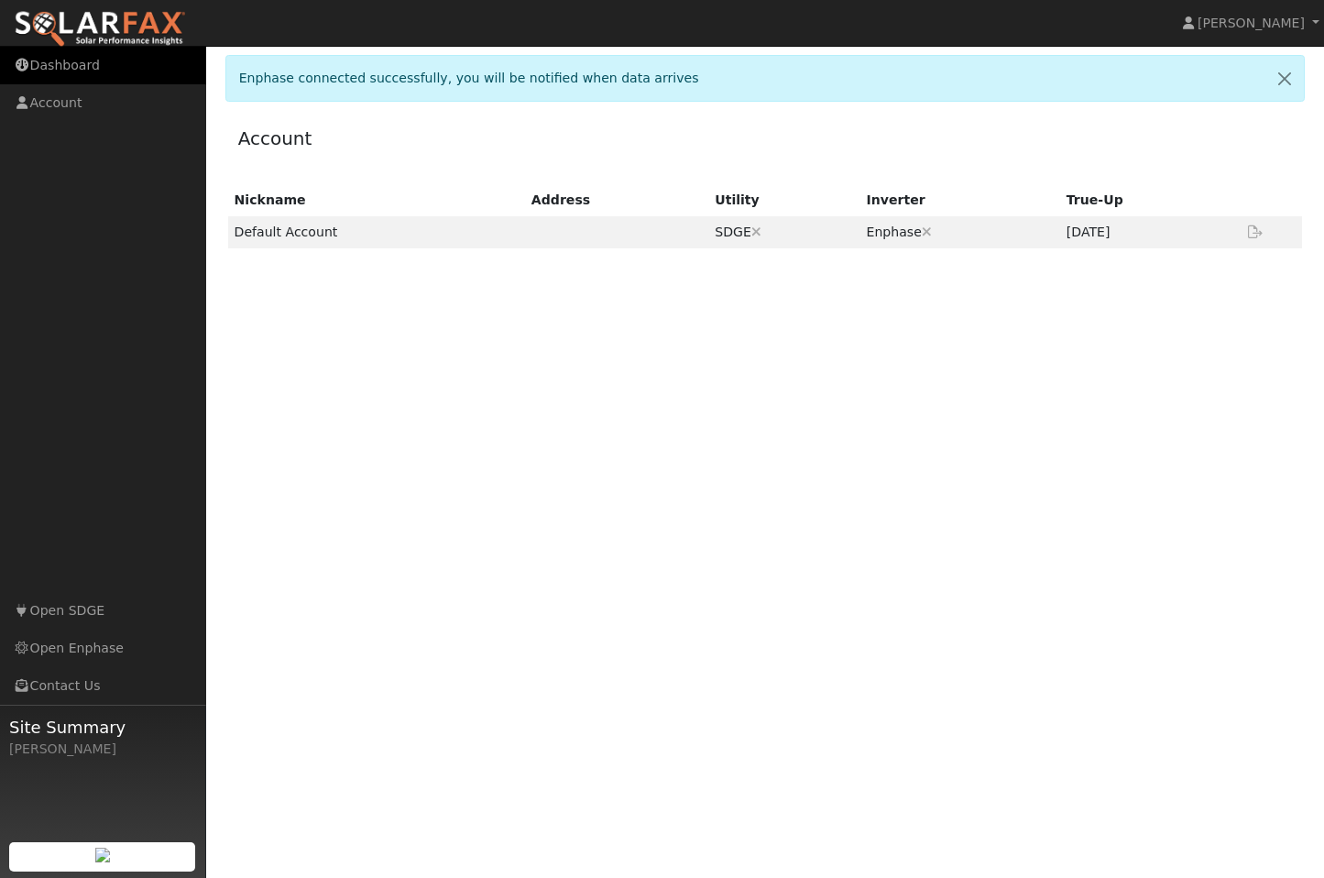
click at [86, 71] on link "Dashboard" at bounding box center [103, 66] width 206 height 38
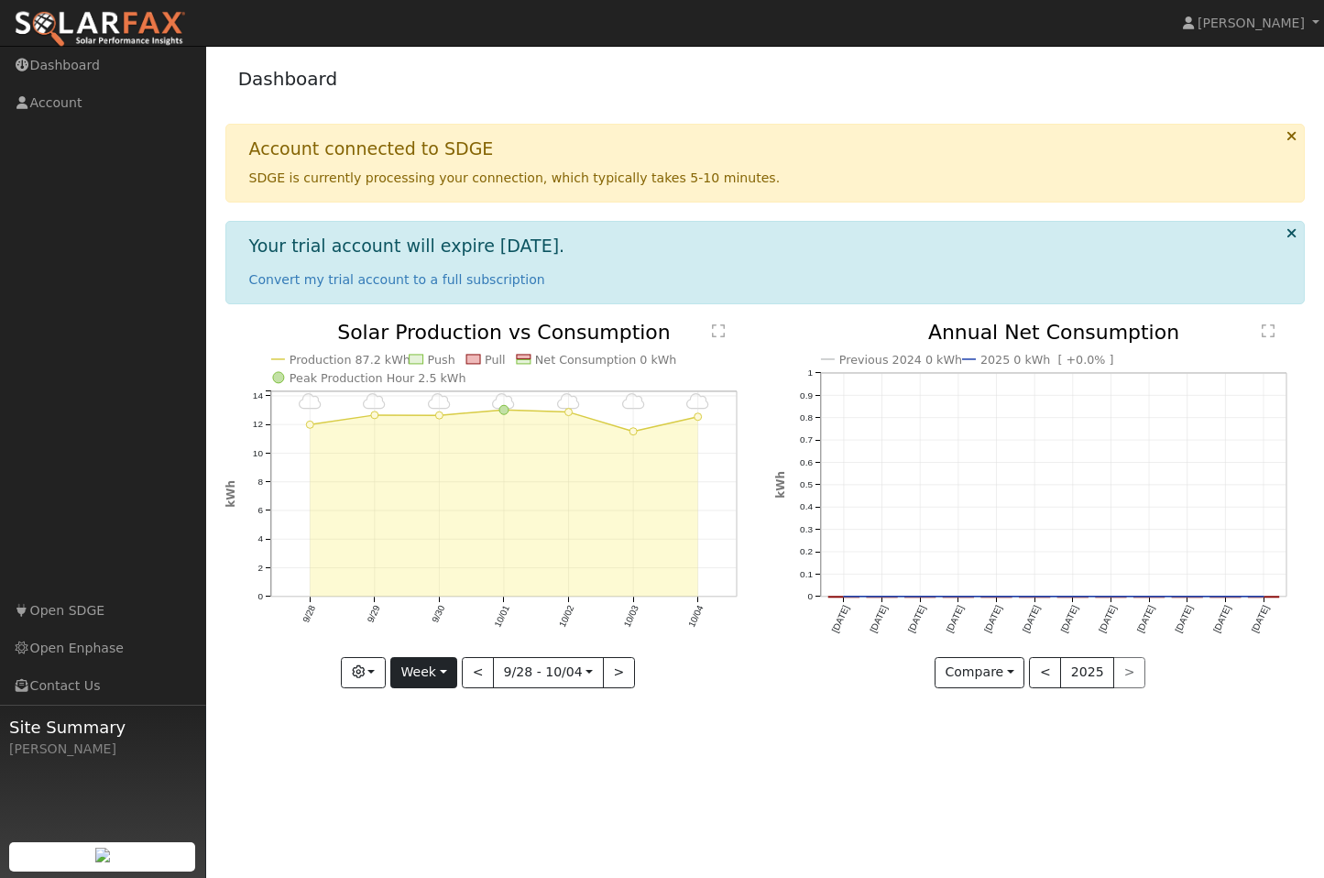
click at [447, 672] on button "Week" at bounding box center [423, 672] width 67 height 31
click at [447, 787] on link "Year" at bounding box center [454, 787] width 127 height 26
type input "[DATE]"
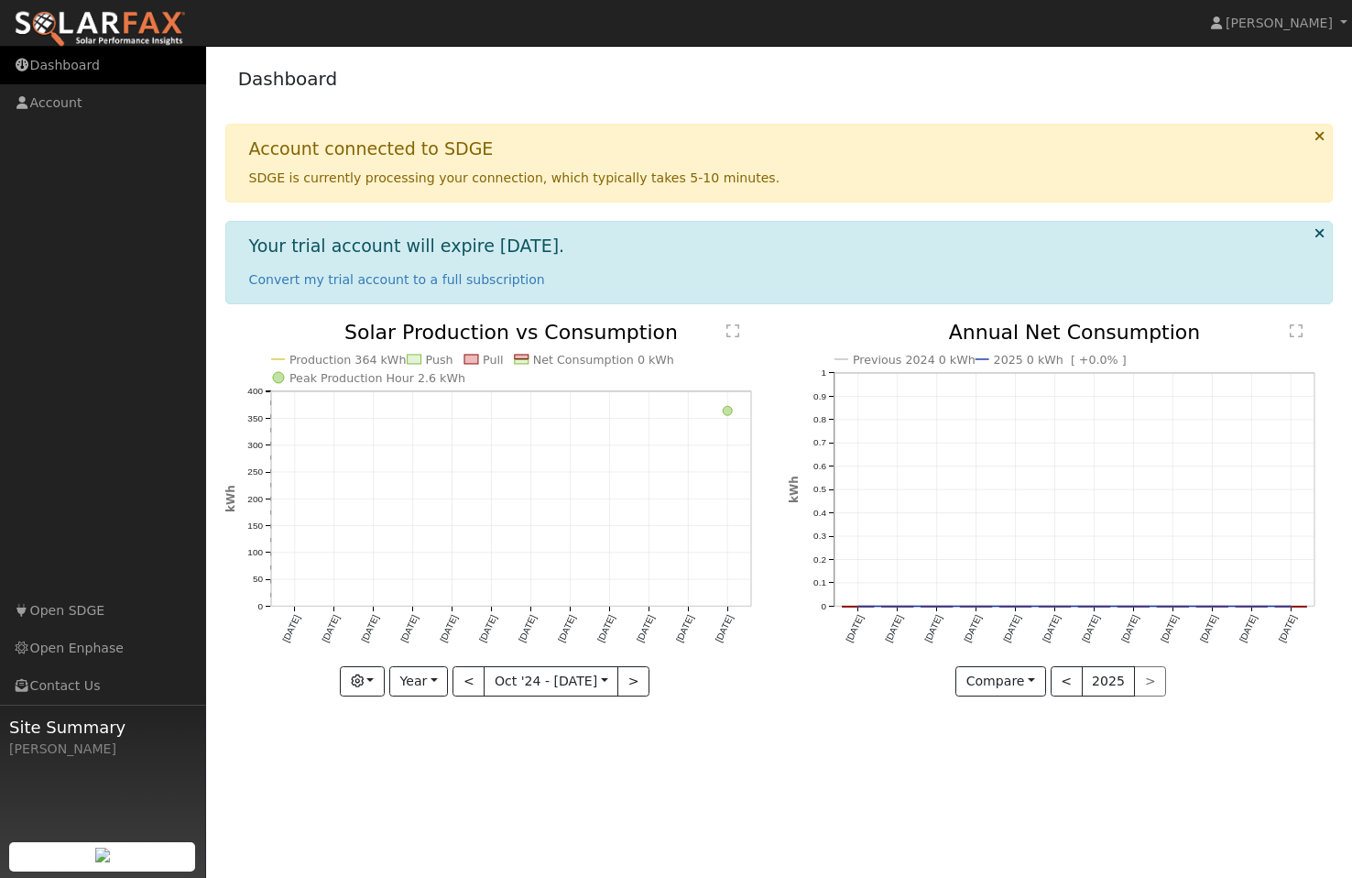
click at [80, 55] on link "Dashboard" at bounding box center [103, 66] width 206 height 38
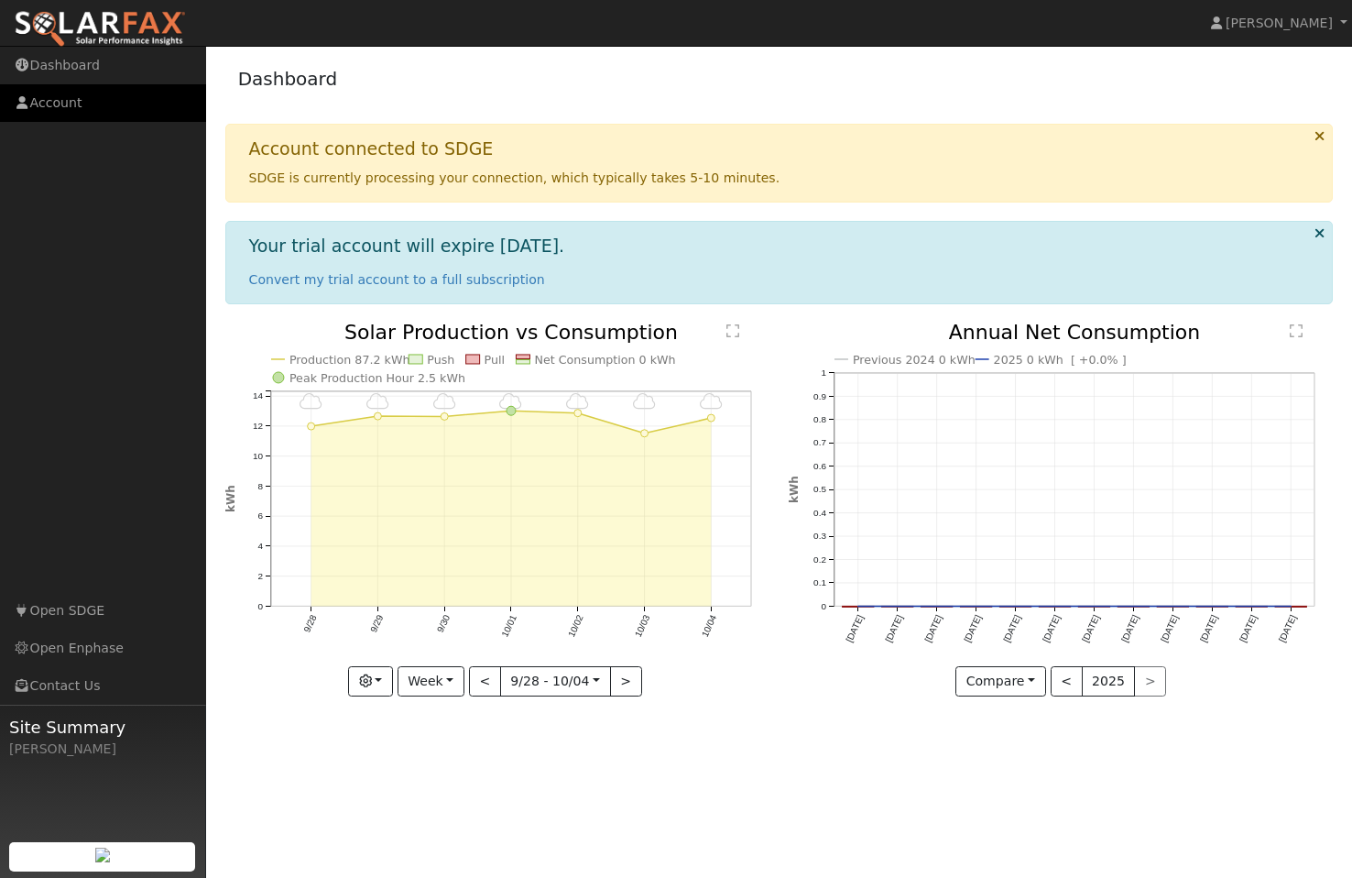
click at [69, 99] on link "Account" at bounding box center [103, 103] width 206 height 38
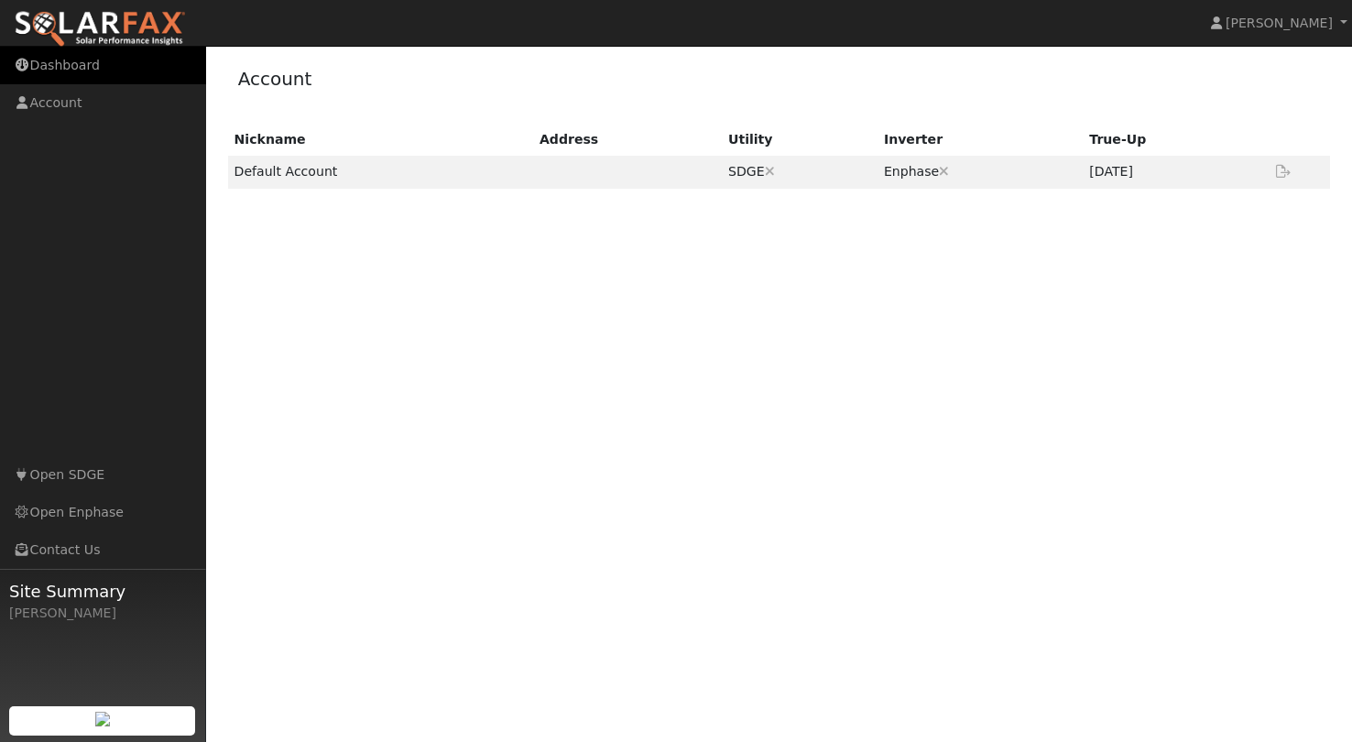
click at [74, 67] on link "Dashboard" at bounding box center [103, 66] width 206 height 38
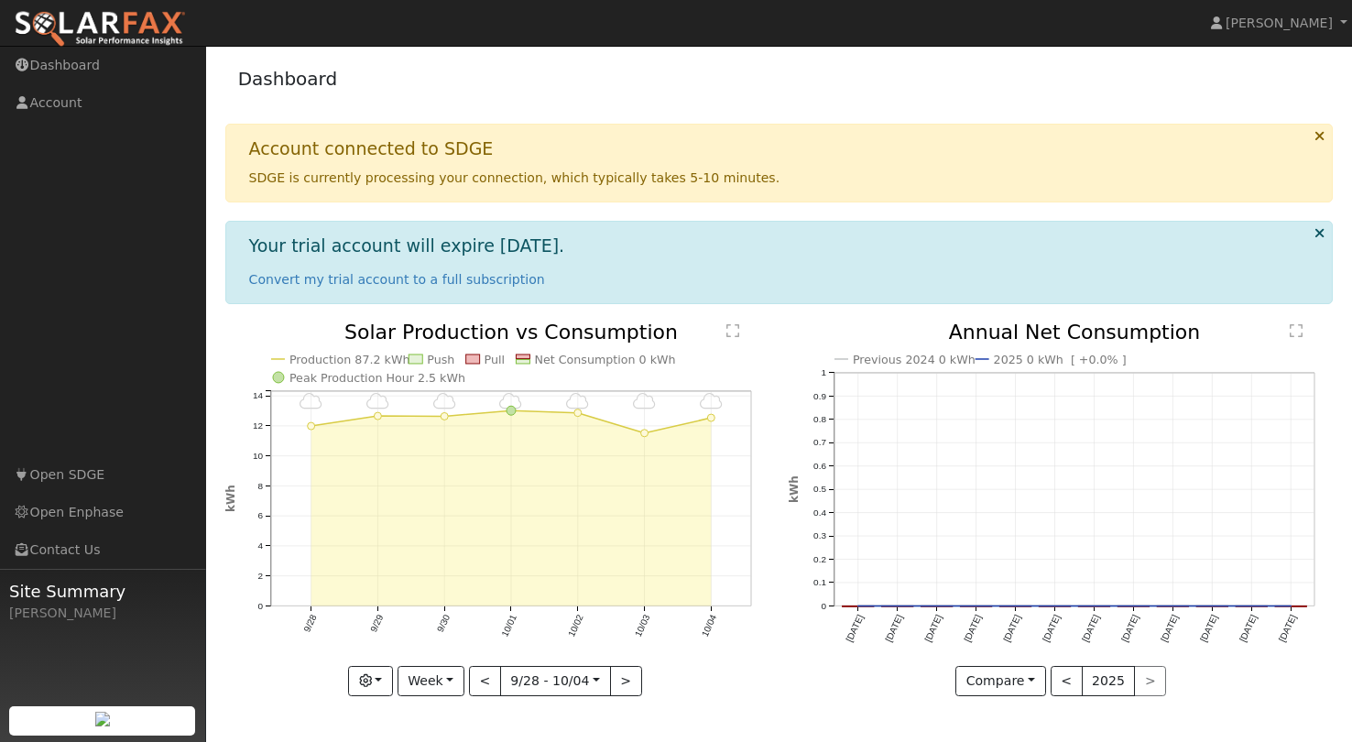
click at [1322, 232] on icon at bounding box center [1320, 233] width 10 height 14
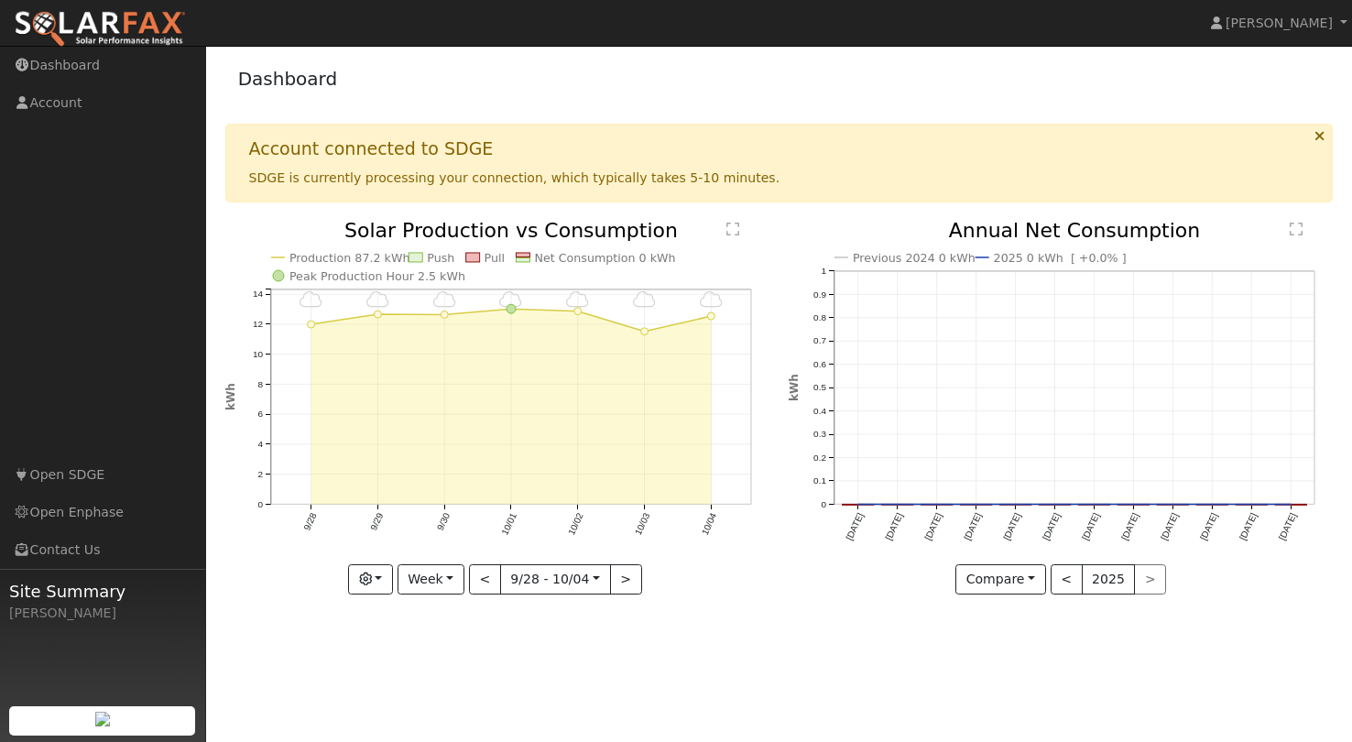
click at [1318, 140] on icon at bounding box center [1320, 136] width 10 height 14
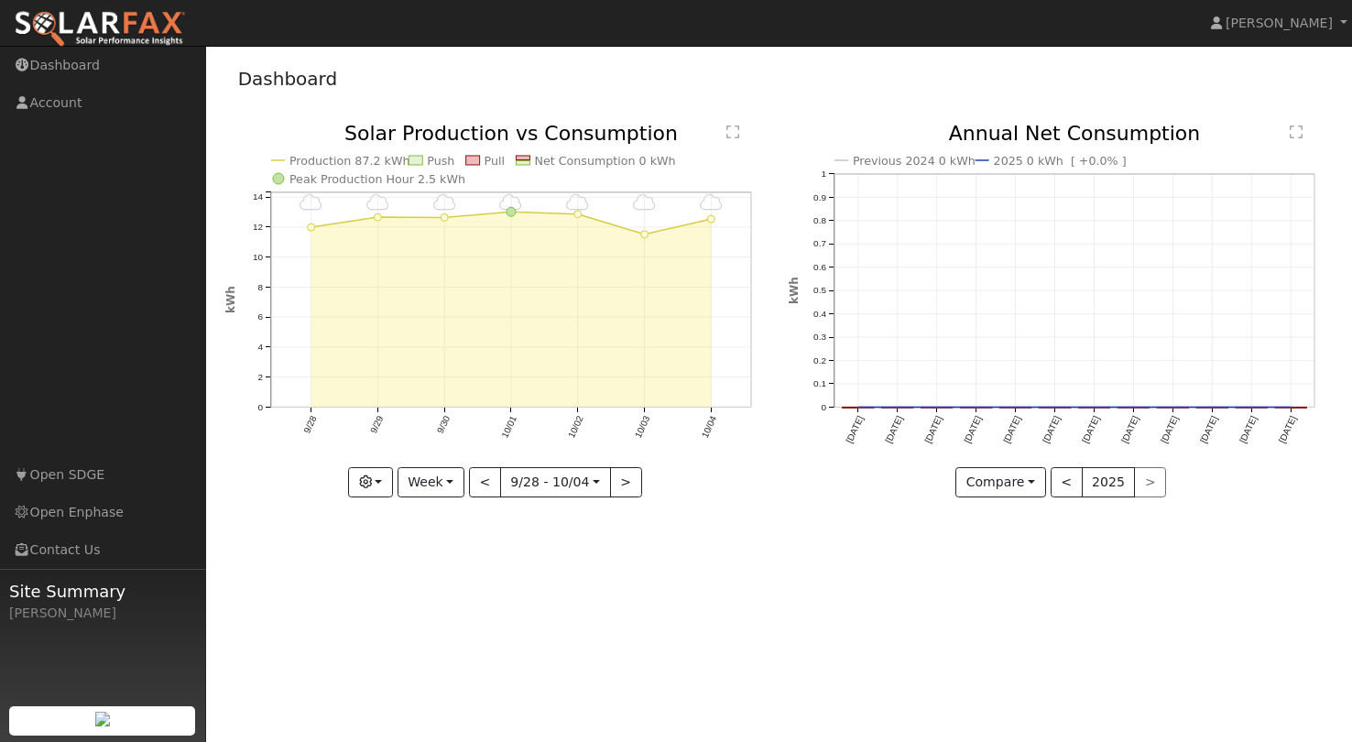
click at [736, 136] on text "" at bounding box center [733, 132] width 13 height 15
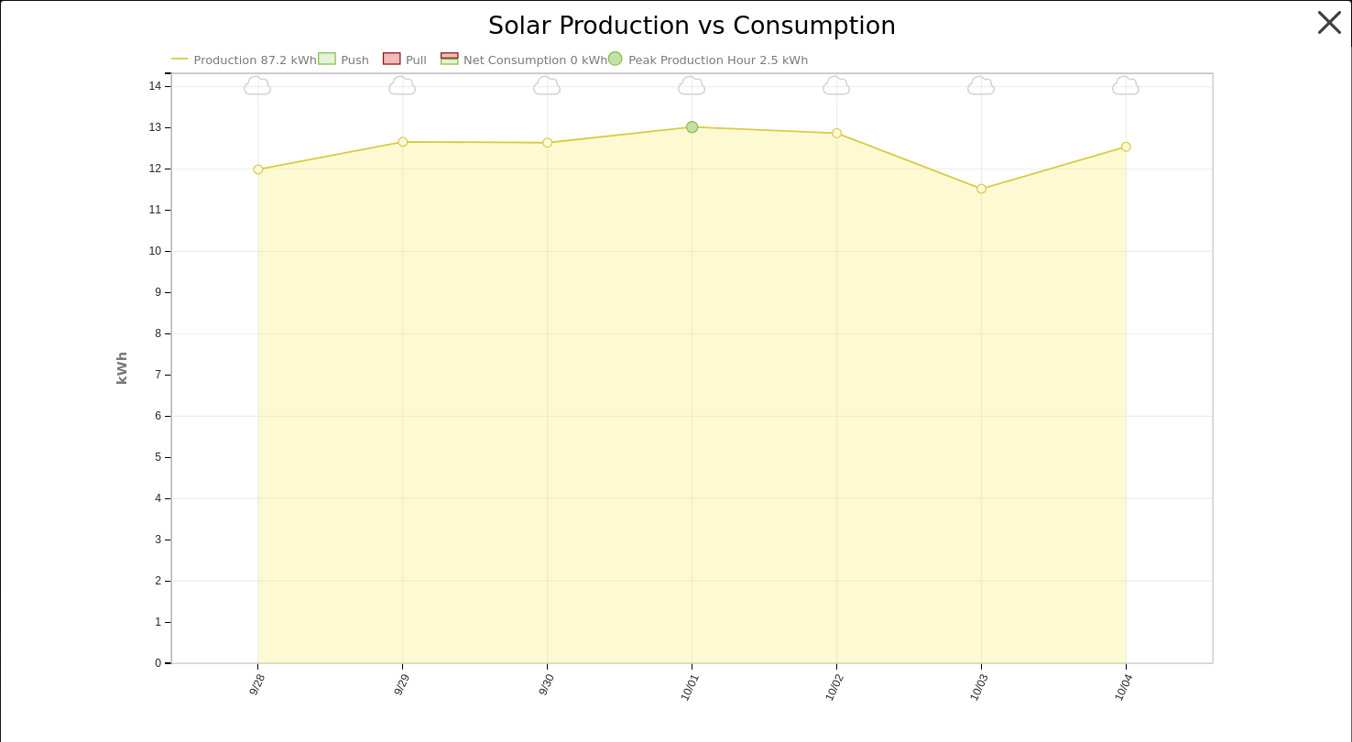
click at [1331, 27] on button "button" at bounding box center [1330, 22] width 35 height 35
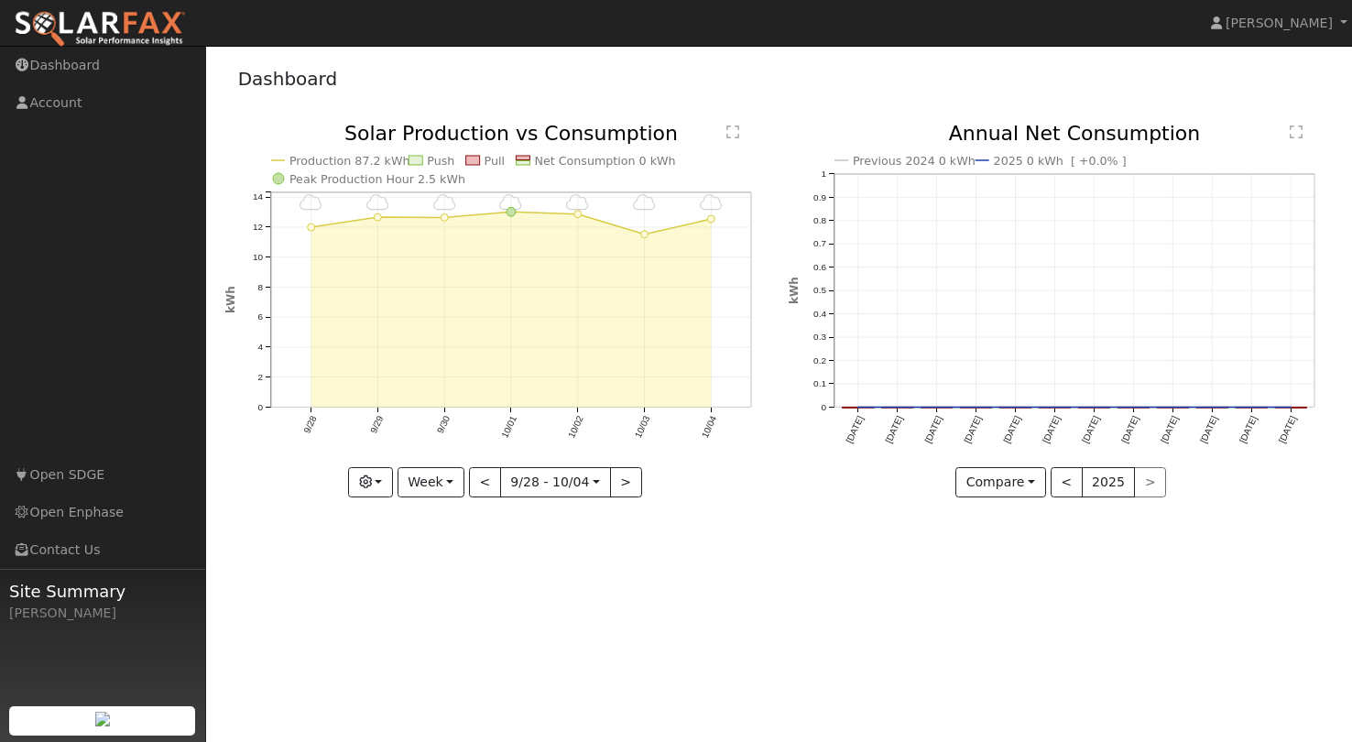
click at [1039, 260] on icon "Previous 2024 0 kWh 2025 0 kWh [ +0.0% ] Oct '24 Nov '24 Dec '24 Jan '25 Feb '2…" at bounding box center [1061, 306] width 544 height 364
click at [279, 83] on link "Dashboard" at bounding box center [288, 79] width 100 height 22
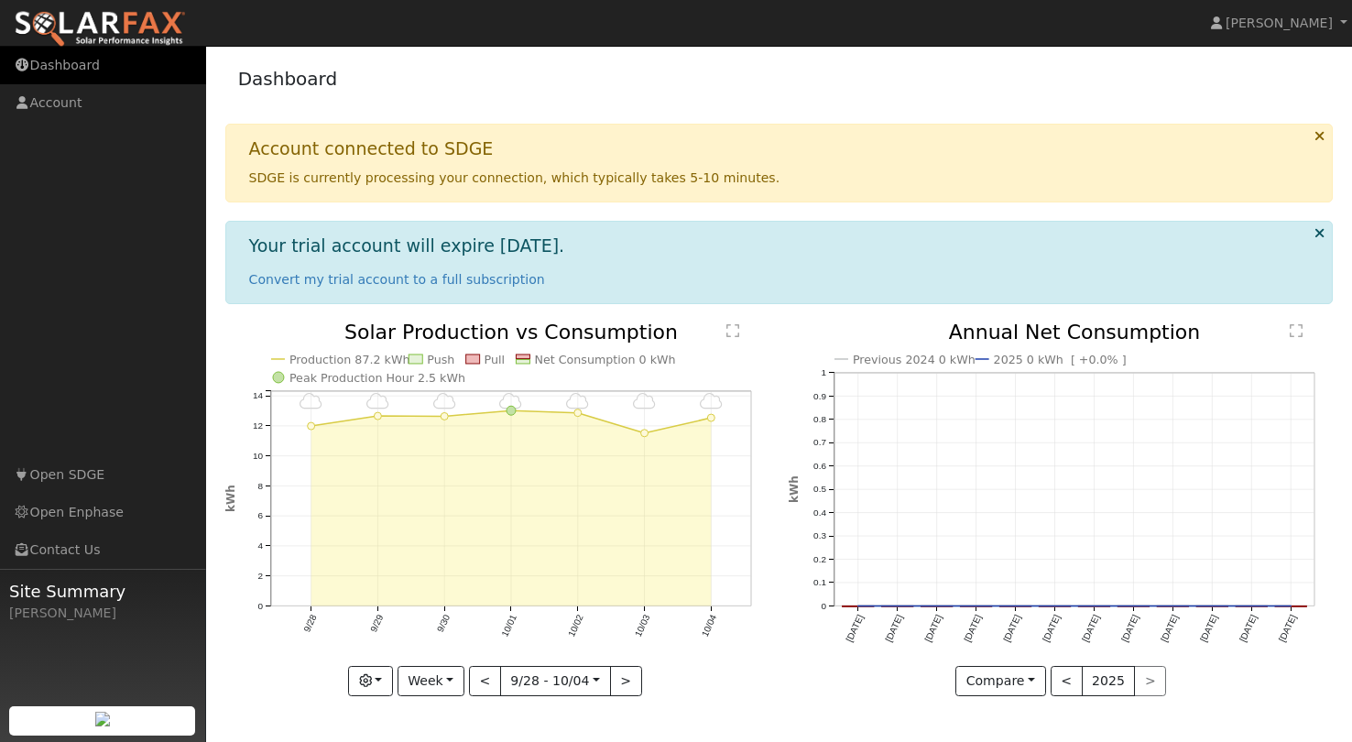
click at [66, 64] on link "Dashboard" at bounding box center [103, 66] width 206 height 38
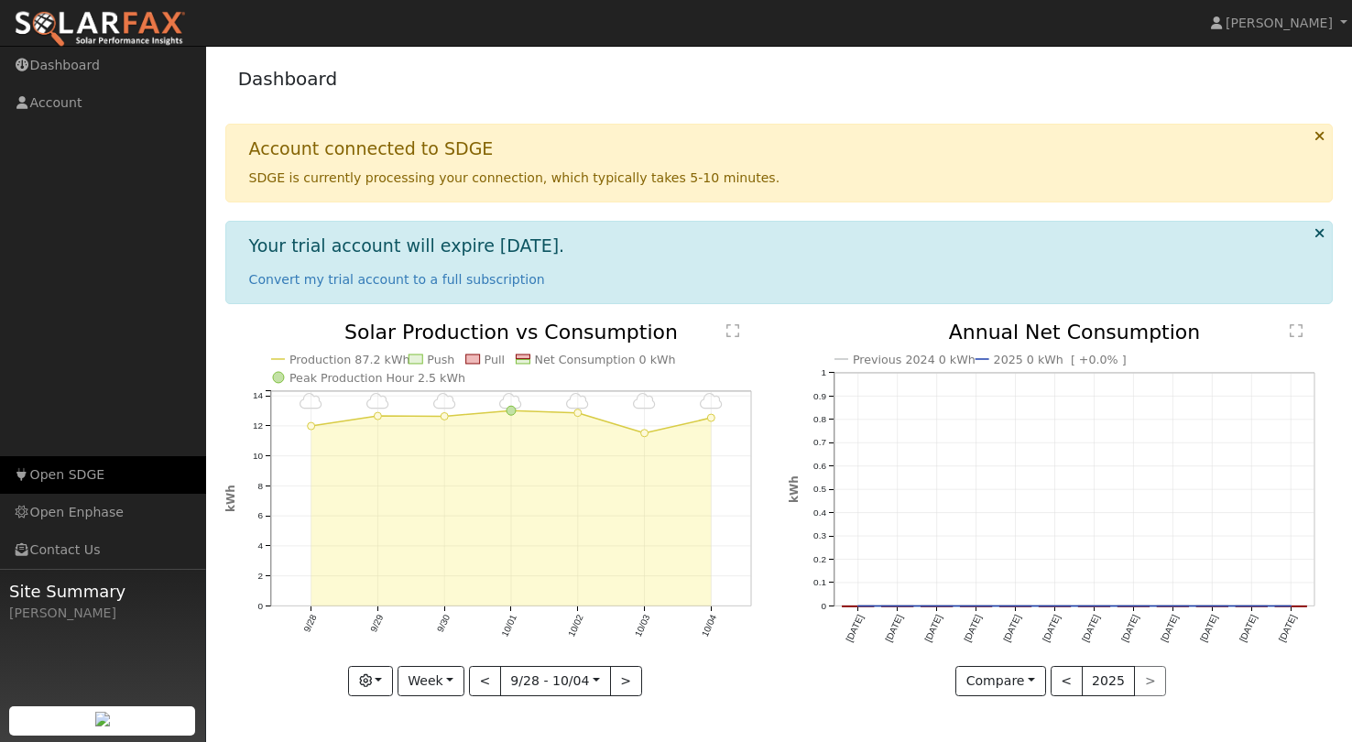
click at [71, 474] on link "Open SDGE" at bounding box center [103, 475] width 206 height 38
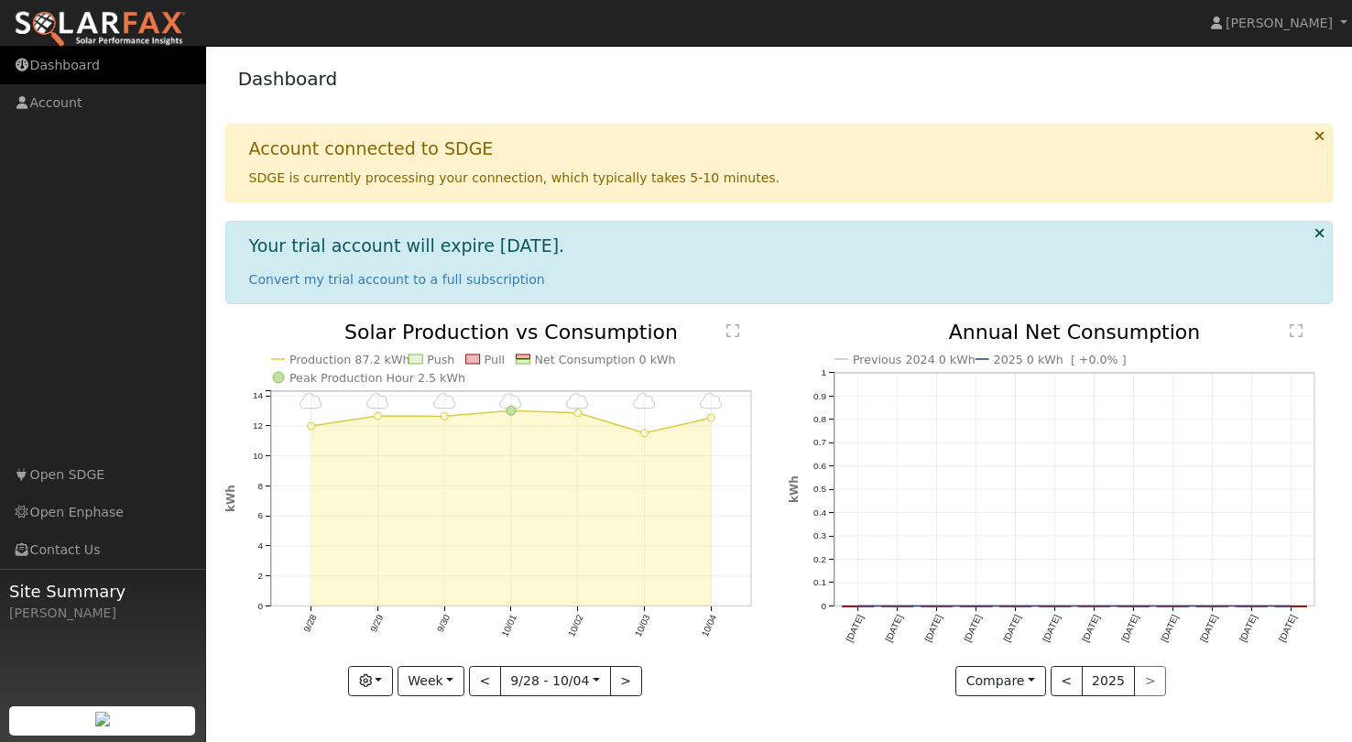
click at [71, 61] on link "Dashboard" at bounding box center [103, 66] width 206 height 38
click at [72, 69] on link "Dashboard" at bounding box center [103, 66] width 206 height 38
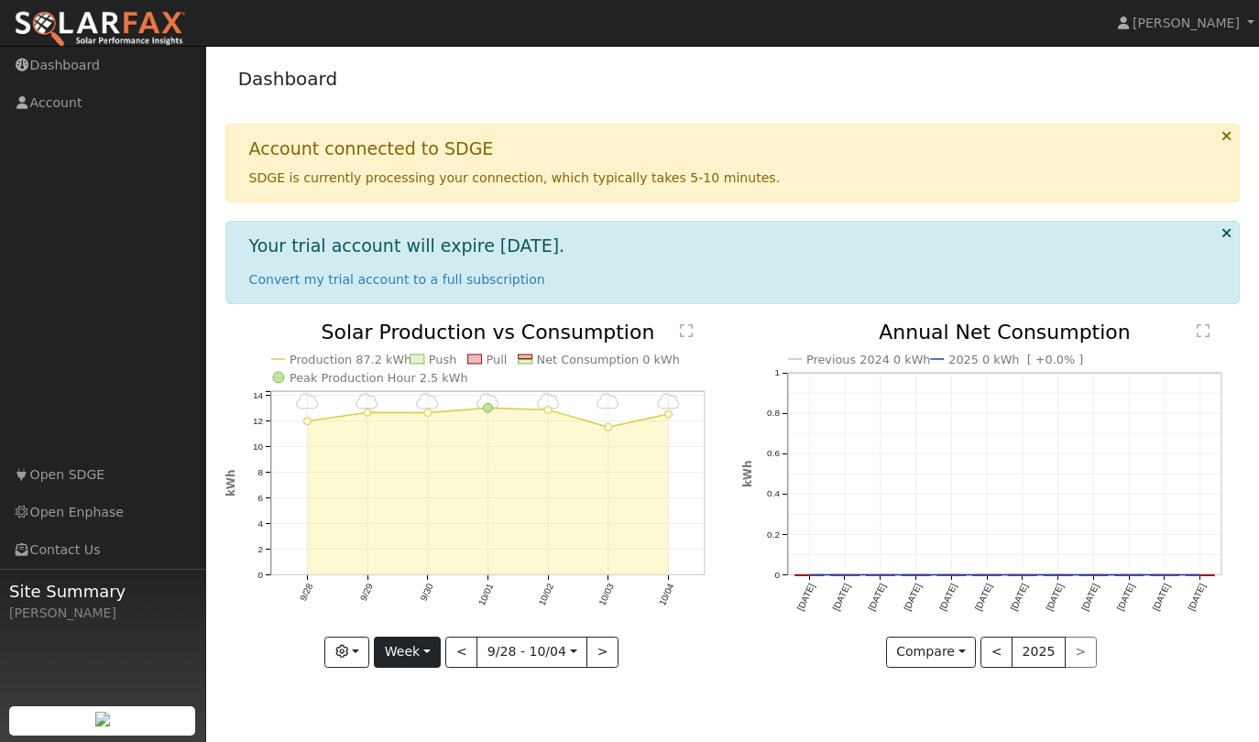
click at [432, 646] on button "Week" at bounding box center [407, 652] width 67 height 31
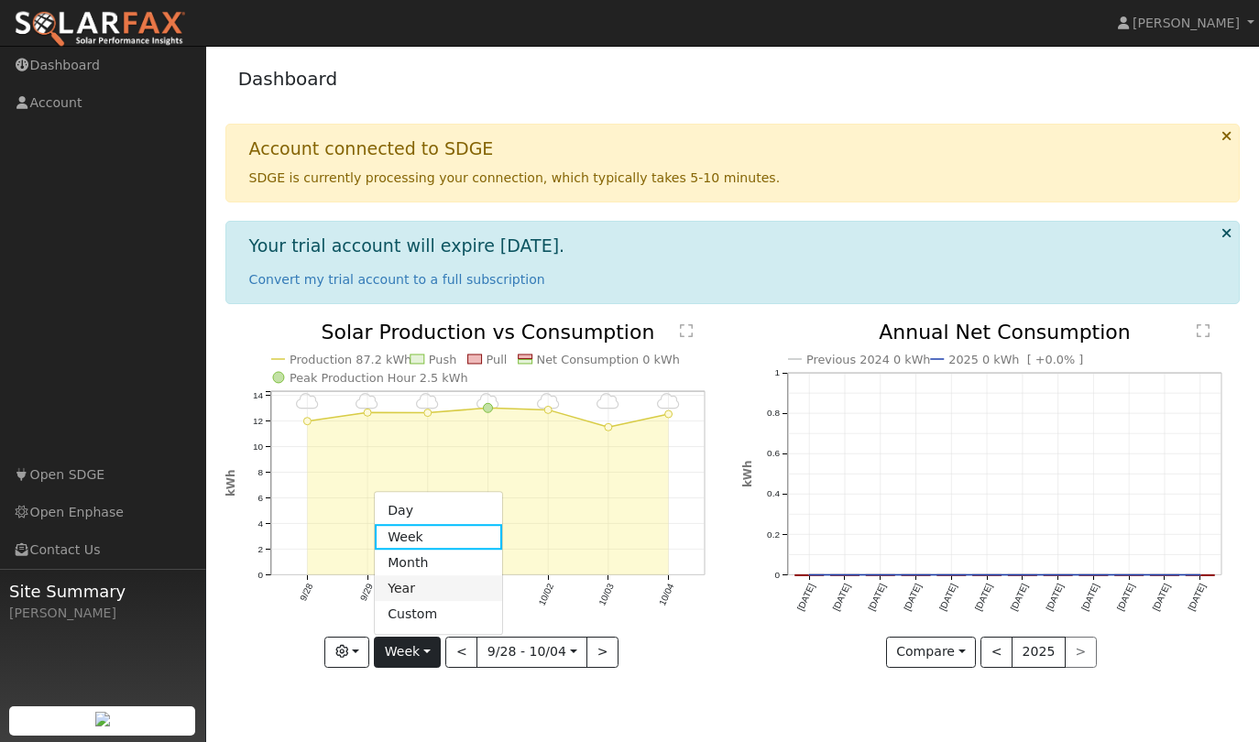
click at [423, 587] on link "Year" at bounding box center [438, 589] width 127 height 26
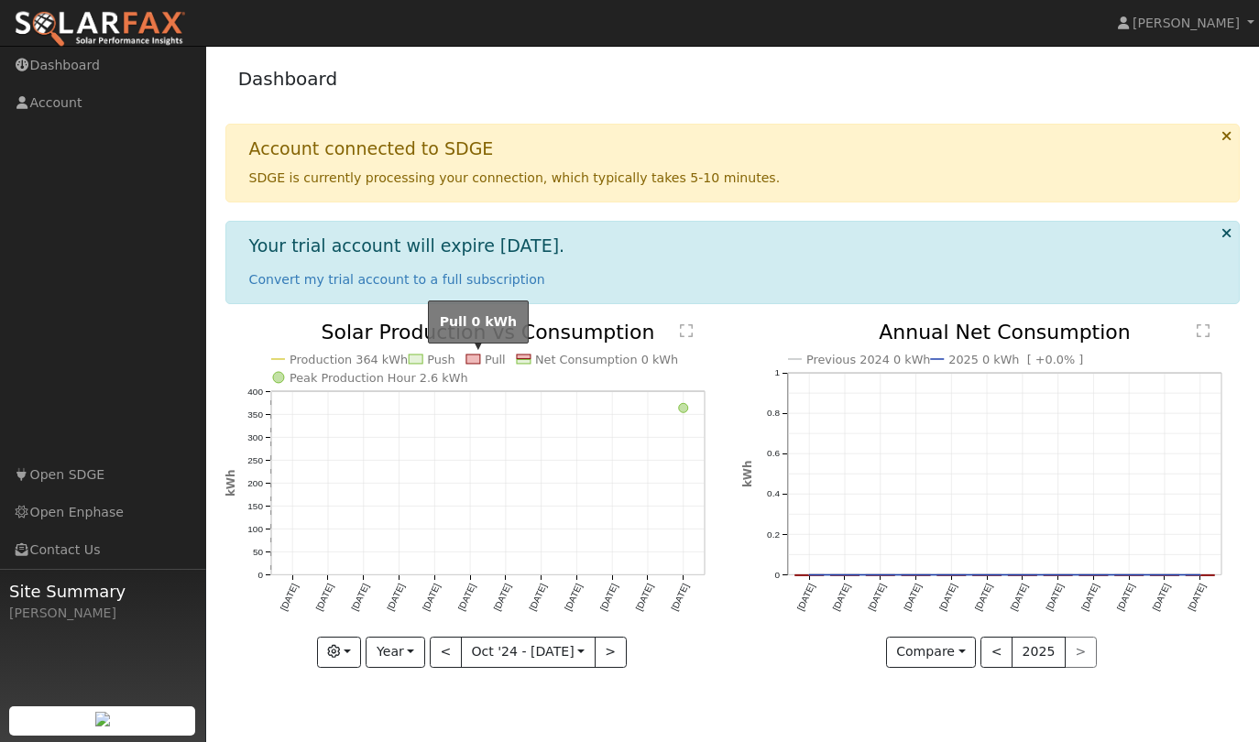
click at [473, 362] on rect at bounding box center [473, 359] width 14 height 9
click at [480, 357] on rect at bounding box center [473, 359] width 14 height 9
click at [416, 355] on rect at bounding box center [416, 359] width 14 height 9
click at [417, 356] on rect at bounding box center [416, 359] width 14 height 9
click at [412, 641] on button "Year" at bounding box center [395, 652] width 59 height 31
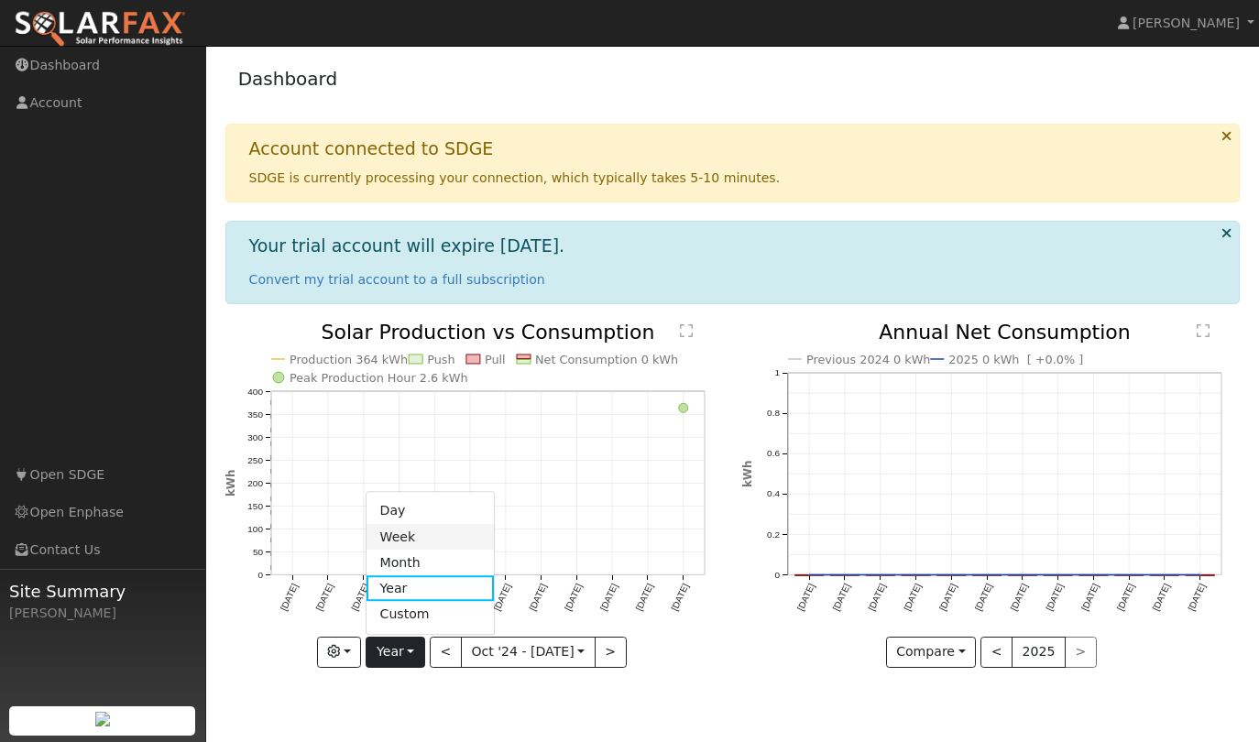
click at [411, 538] on link "Week" at bounding box center [429, 537] width 127 height 26
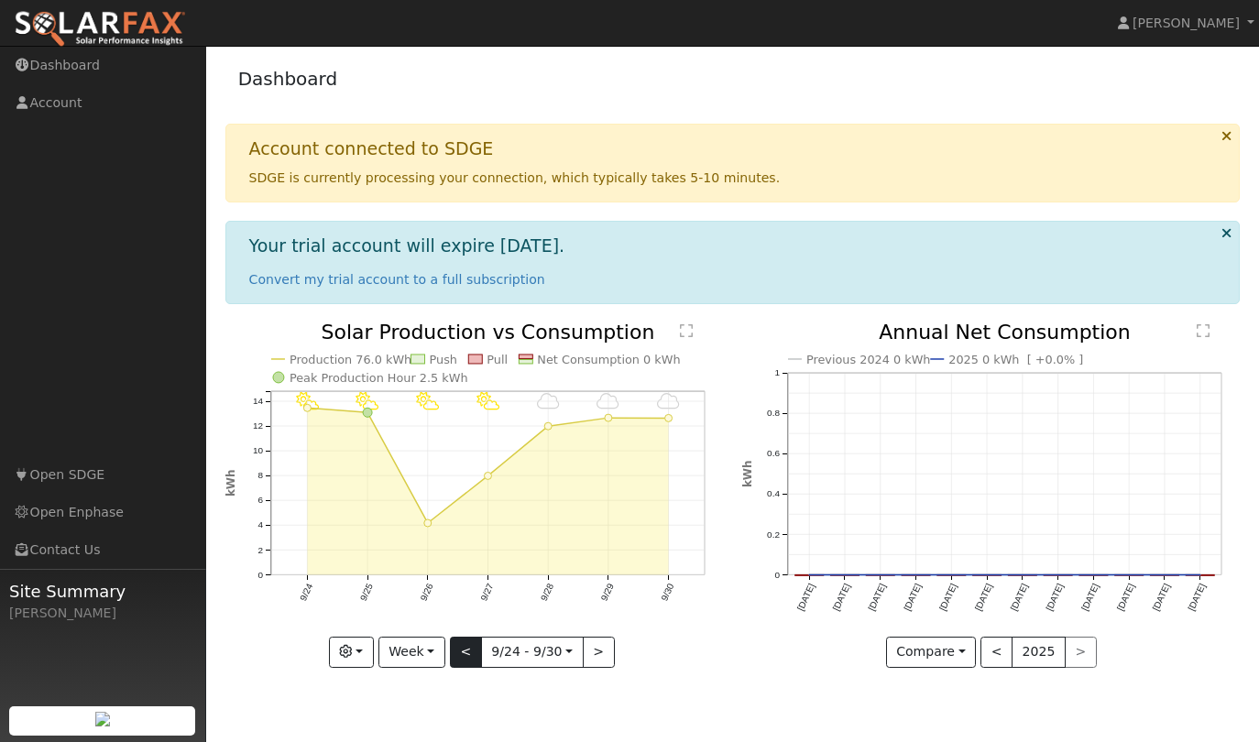
click at [458, 652] on button "<" at bounding box center [466, 652] width 32 height 31
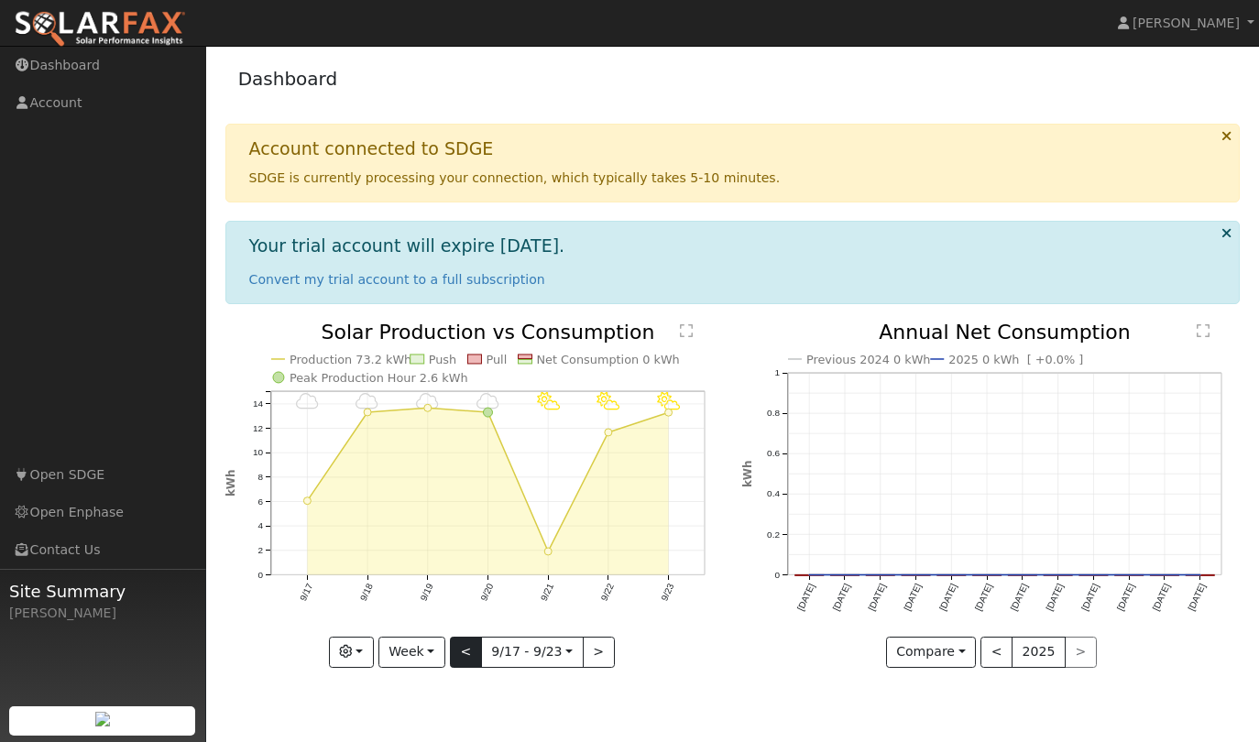
click at [468, 651] on button "<" at bounding box center [466, 652] width 32 height 31
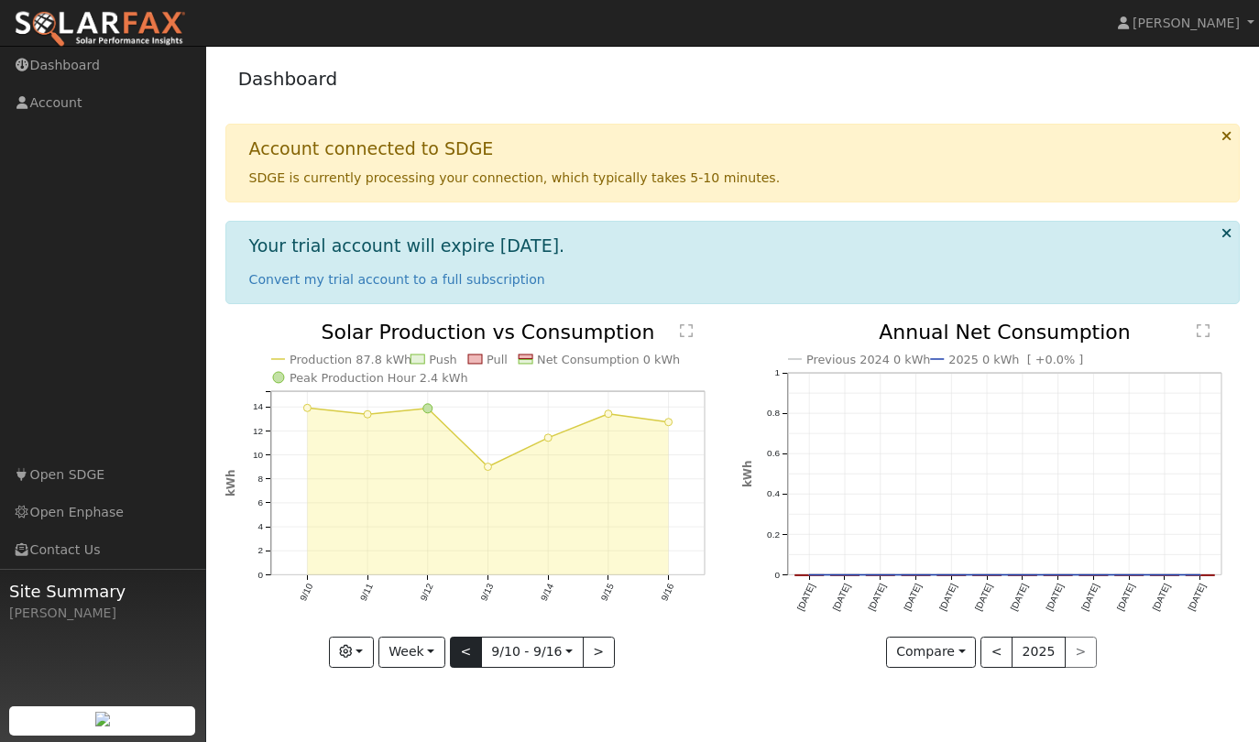
click at [468, 651] on button "<" at bounding box center [466, 652] width 32 height 31
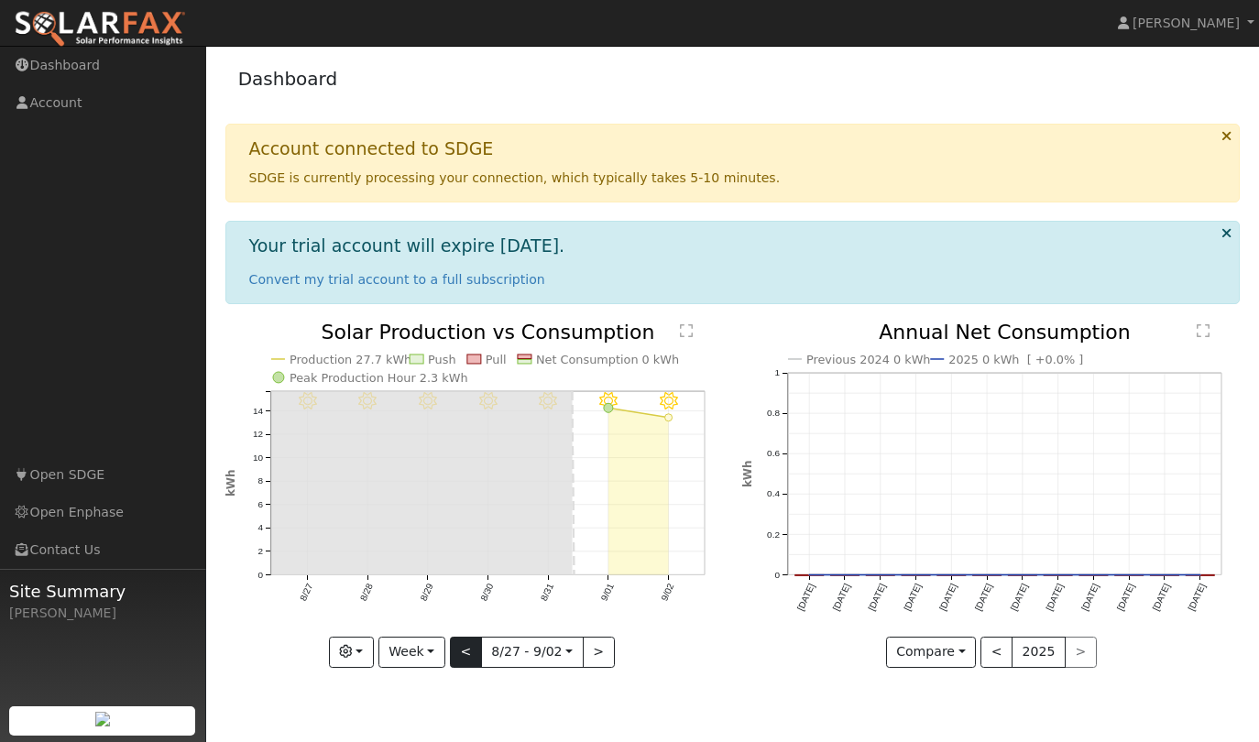
click at [459, 655] on button "<" at bounding box center [466, 652] width 32 height 31
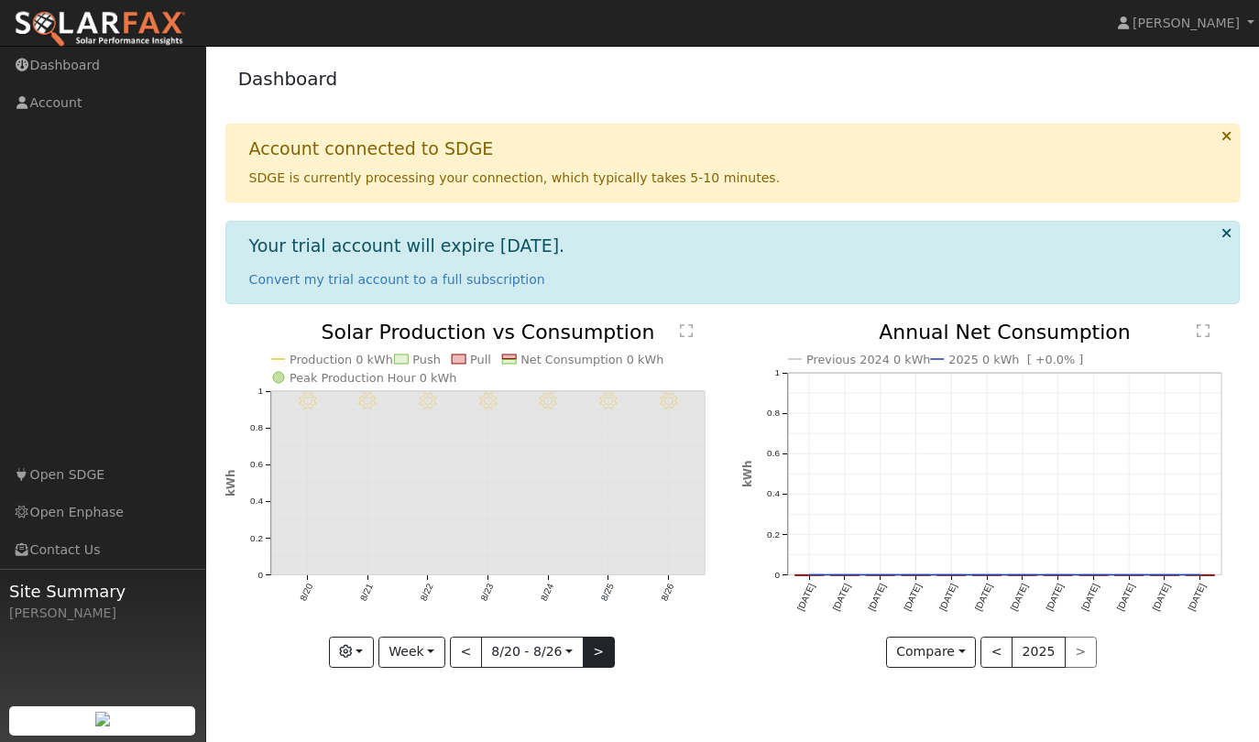
click at [594, 656] on button ">" at bounding box center [599, 652] width 32 height 31
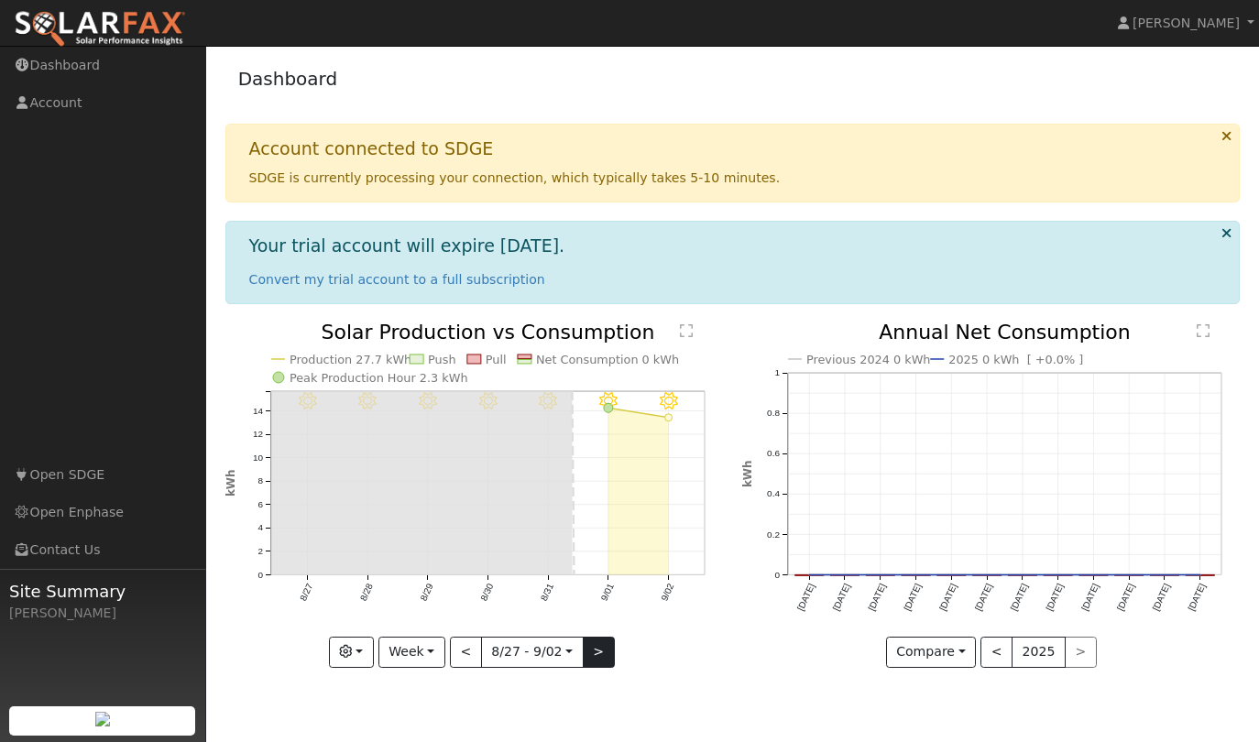
click at [594, 656] on button ">" at bounding box center [599, 652] width 32 height 31
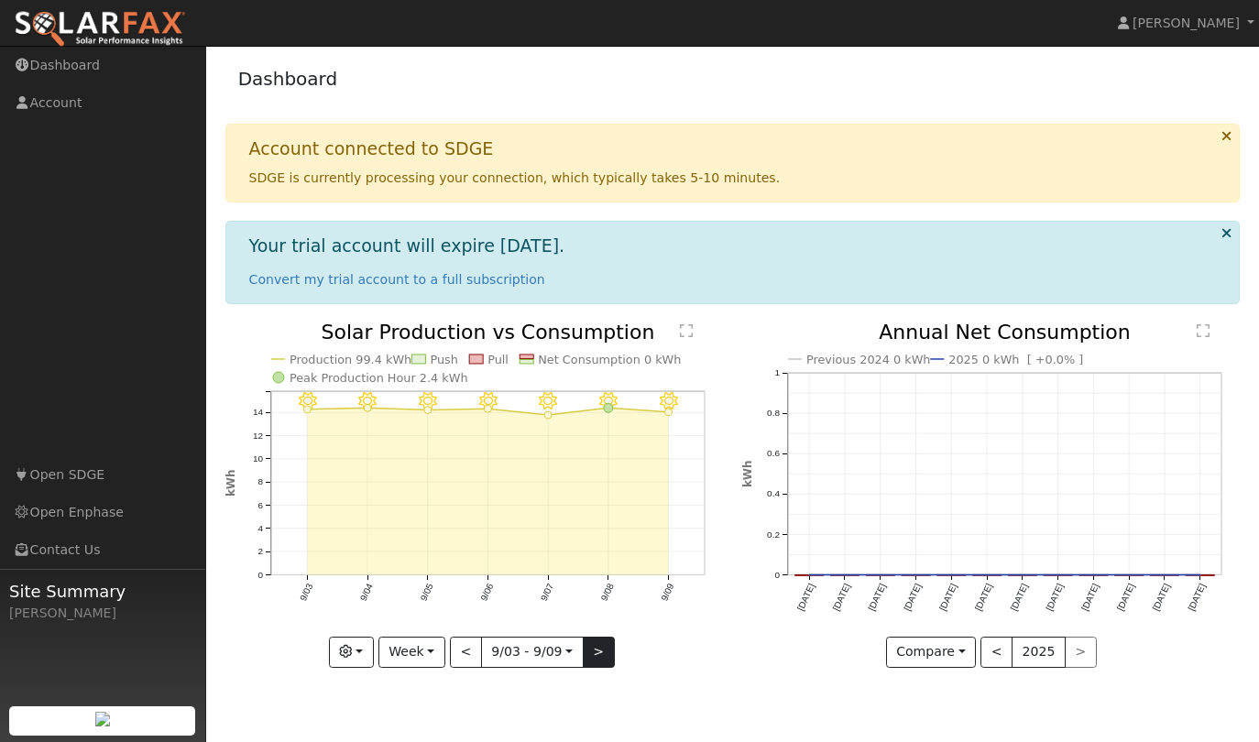
click at [594, 656] on button ">" at bounding box center [599, 652] width 32 height 31
click at [594, 657] on button ">" at bounding box center [599, 652] width 32 height 31
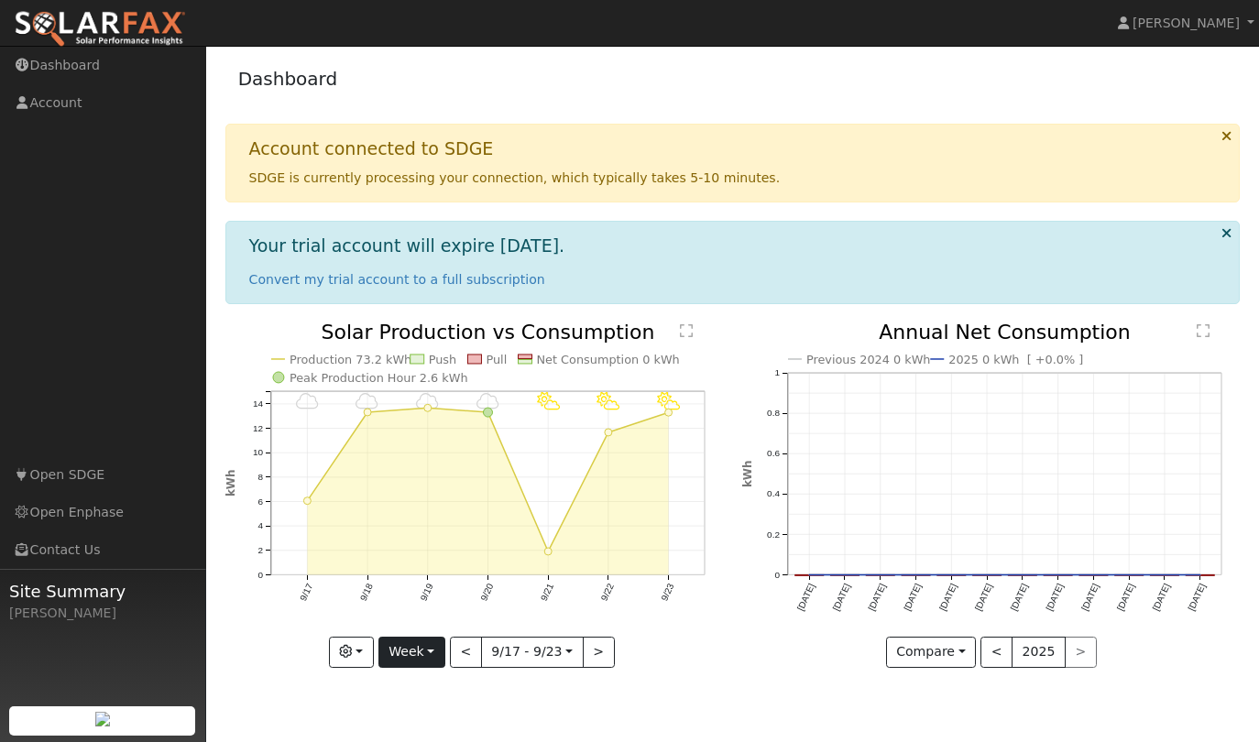
click at [432, 646] on button "Week" at bounding box center [411, 652] width 67 height 31
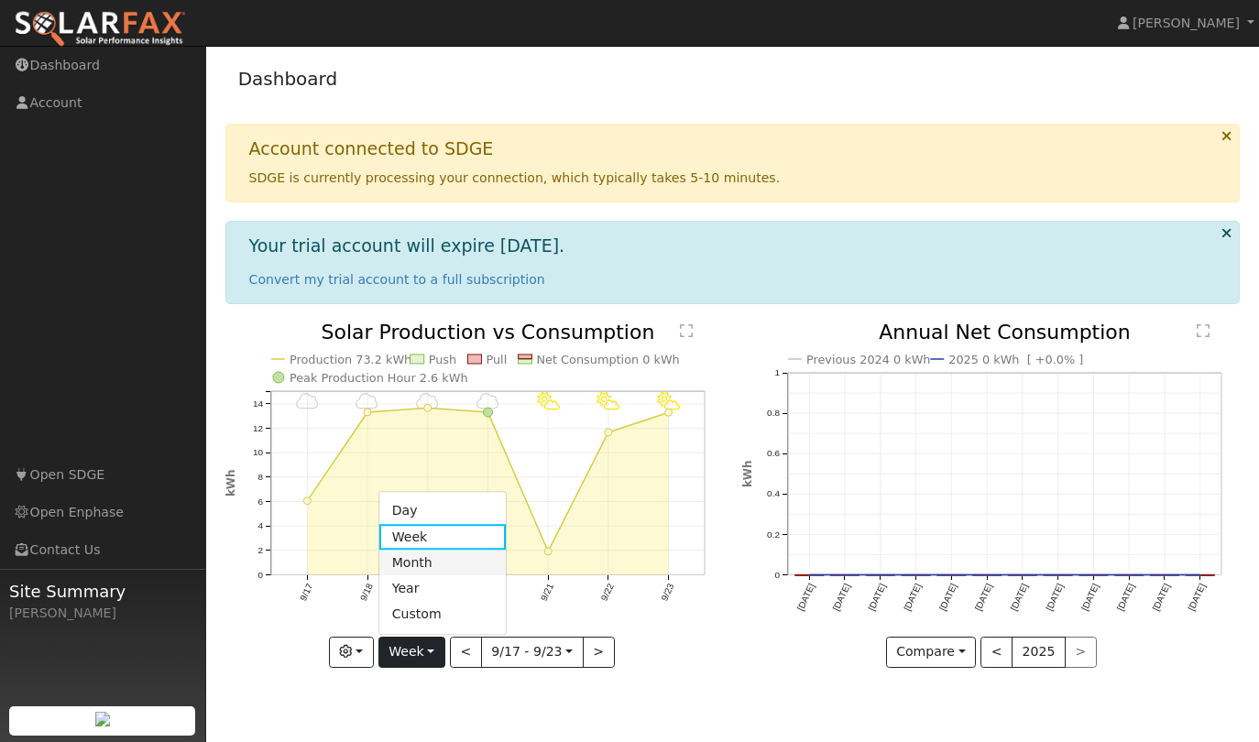
click at [432, 563] on link "Month" at bounding box center [442, 563] width 127 height 26
type input "2025-09-01"
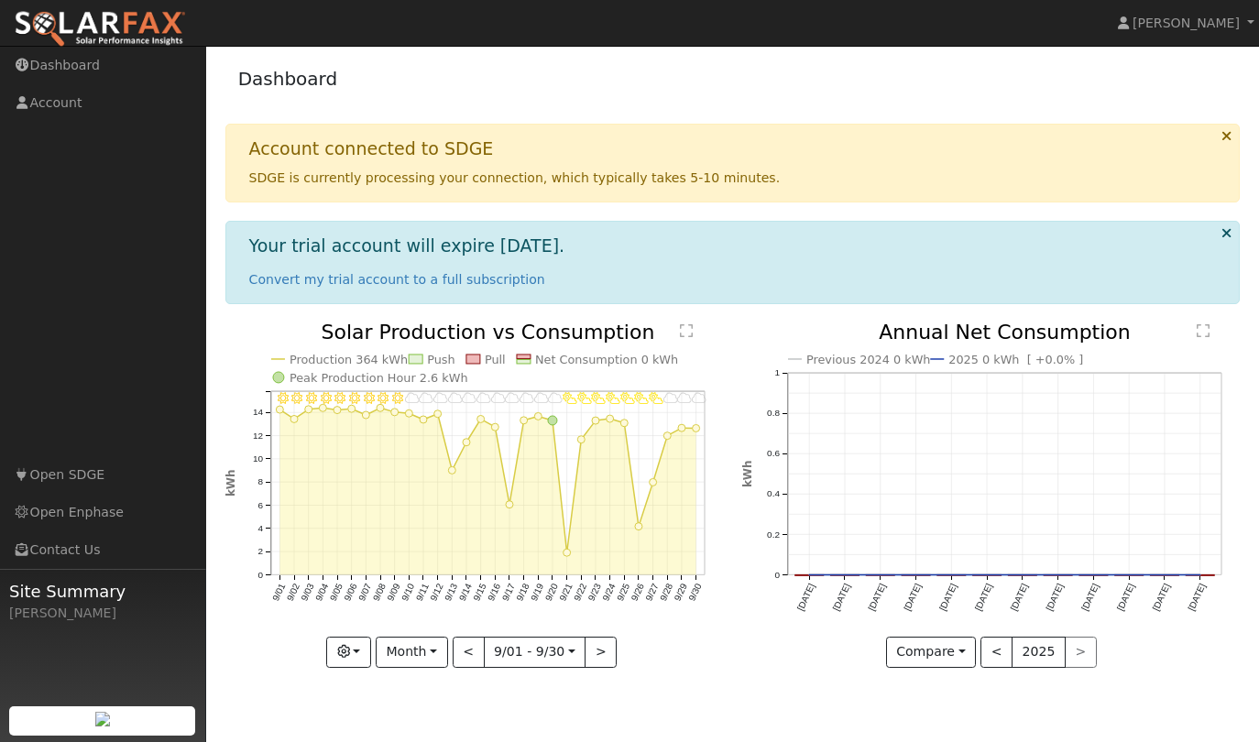
click at [424, 358] on icon "9/30 - Cloudy 9/29 - Cloudy 9/28 - Cloudy 9/27 - PartlyCloudy 9/26 - PartlyClou…" at bounding box center [474, 494] width 498 height 342
click at [420, 358] on rect at bounding box center [416, 359] width 14 height 9
click at [993, 649] on button "<" at bounding box center [996, 652] width 32 height 31
click at [1083, 651] on button ">" at bounding box center [1081, 652] width 32 height 31
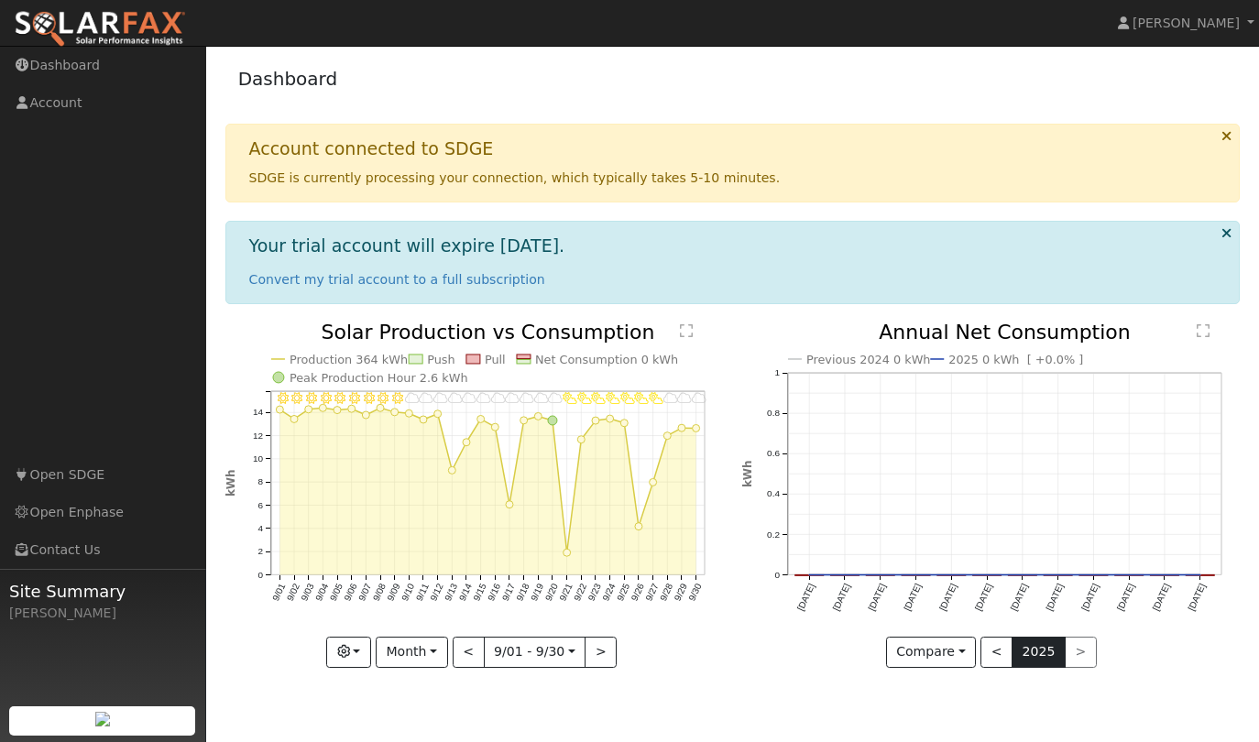
click at [1044, 651] on button "2025" at bounding box center [1039, 652] width 54 height 31
click at [1076, 651] on div "< 2025 >" at bounding box center [1038, 652] width 116 height 31
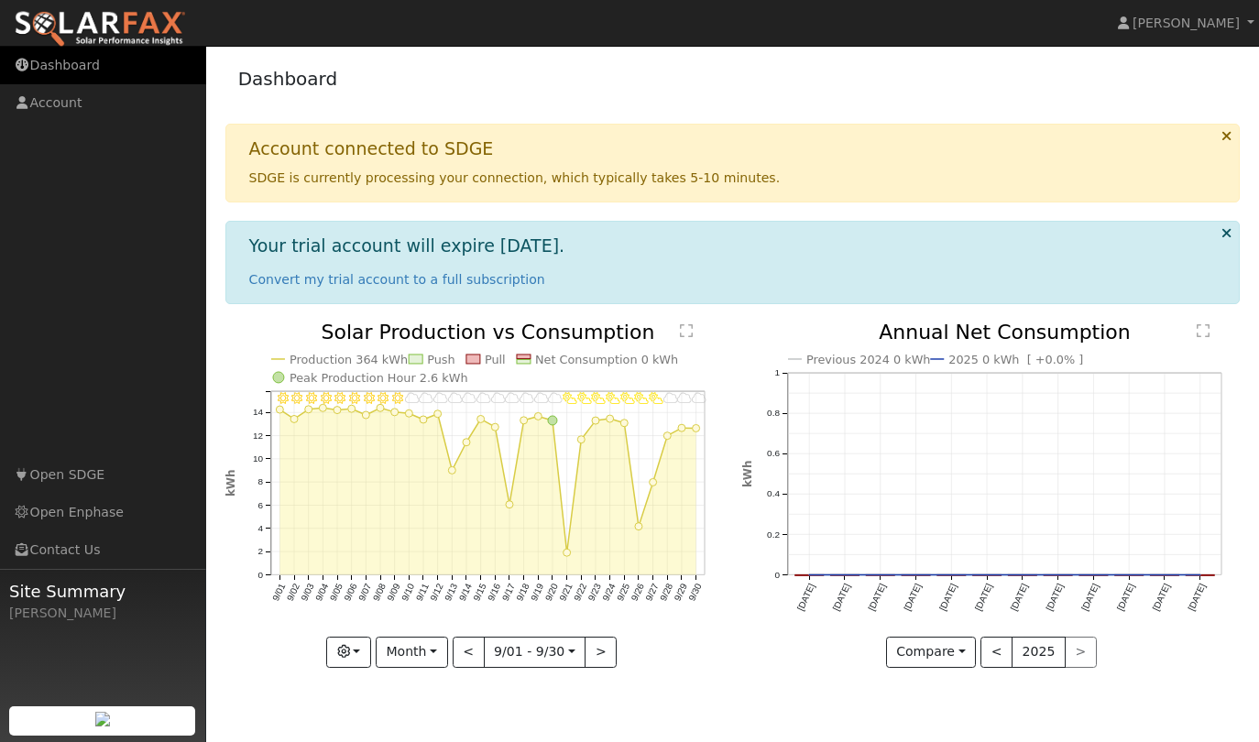
click at [86, 67] on link "Dashboard" at bounding box center [103, 66] width 206 height 38
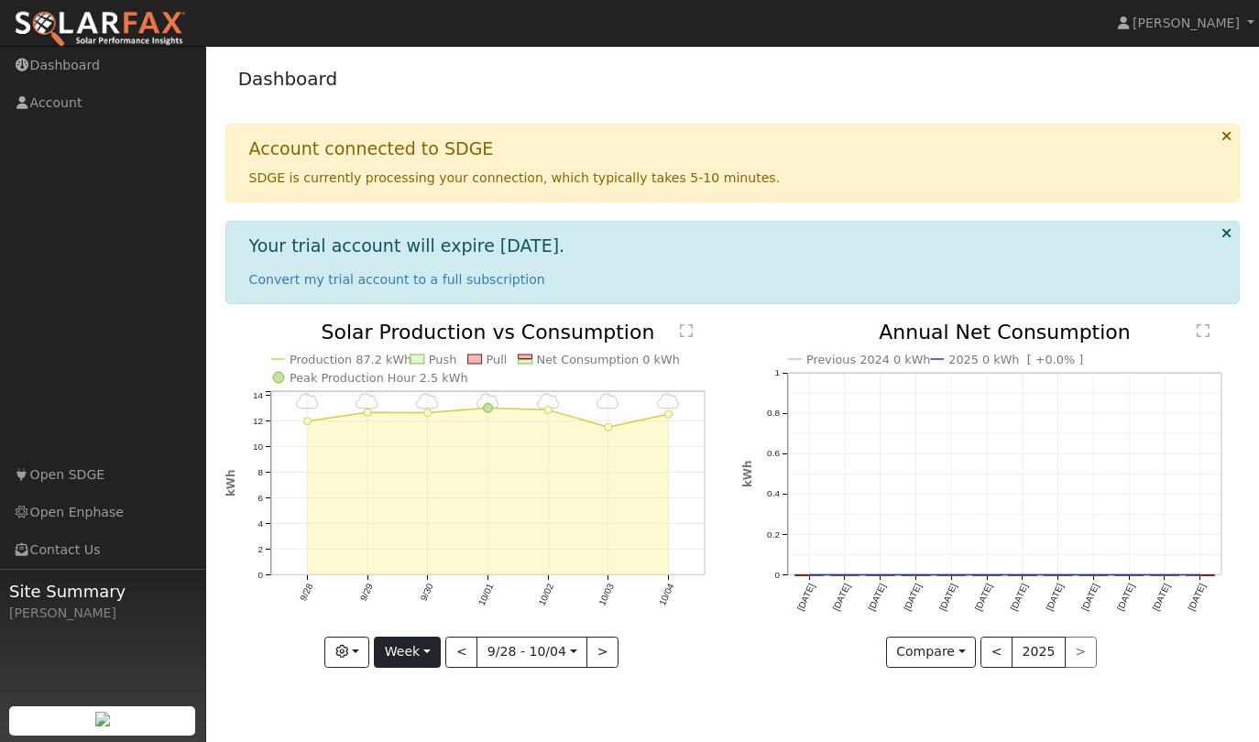
click at [430, 652] on button "Week" at bounding box center [407, 652] width 67 height 31
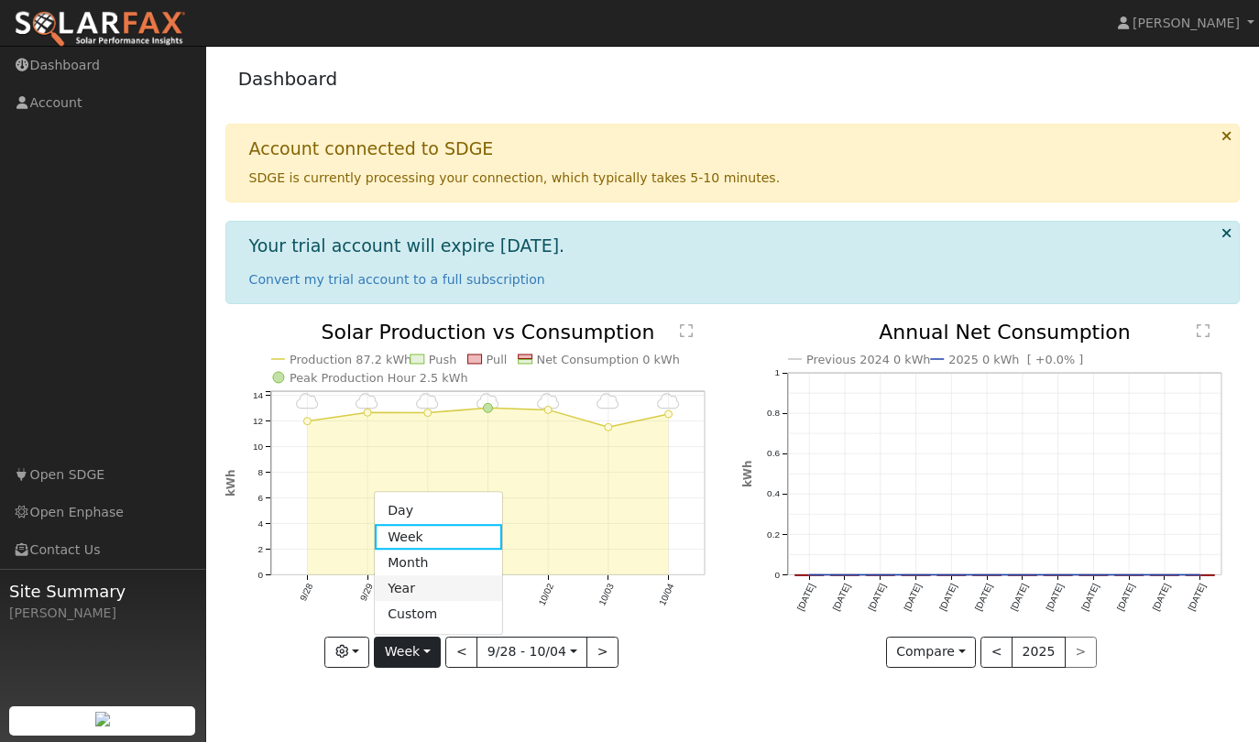
click at [431, 585] on link "Year" at bounding box center [438, 589] width 127 height 26
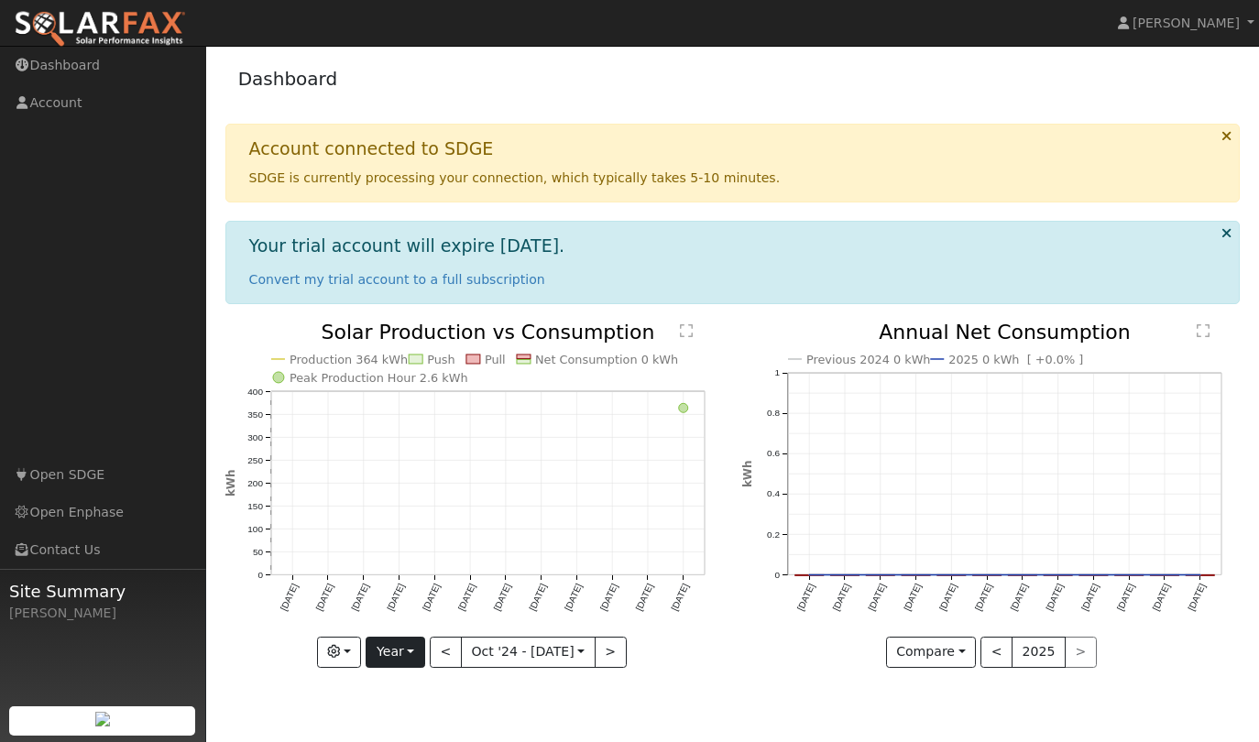
click at [416, 655] on button "Year" at bounding box center [395, 652] width 59 height 31
click at [408, 554] on link "Month" at bounding box center [429, 563] width 127 height 26
type input "2025-09-01"
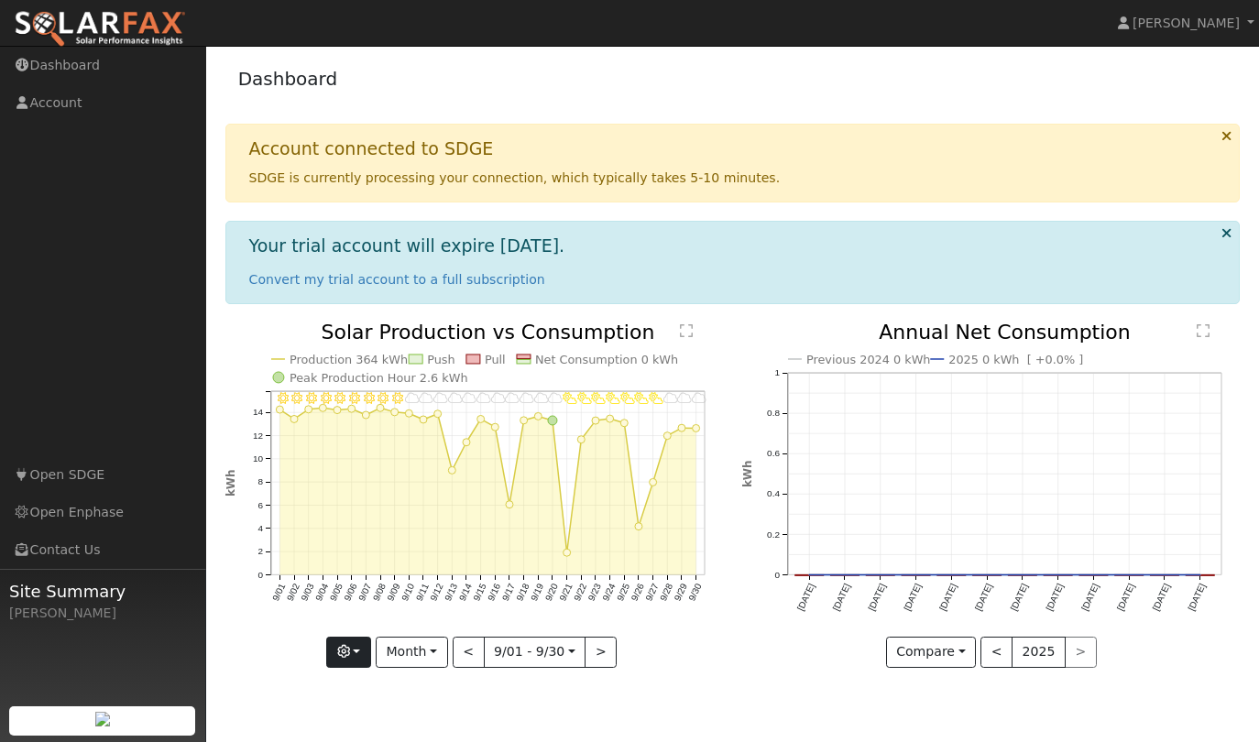
click at [365, 651] on button "button" at bounding box center [348, 652] width 45 height 31
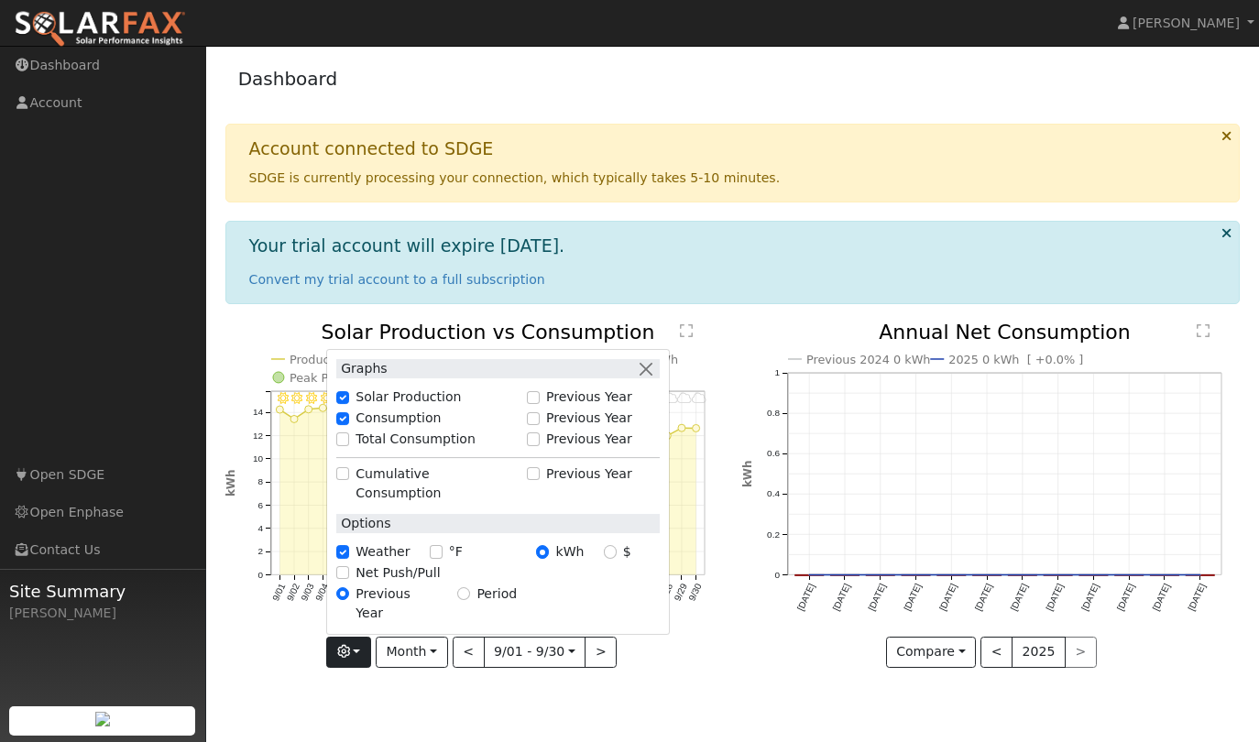
click at [435, 559] on input "°F" at bounding box center [436, 552] width 13 height 13
checkbox input "true"
click at [346, 579] on input "Net Push/Pull" at bounding box center [342, 572] width 13 height 13
checkbox input "false"
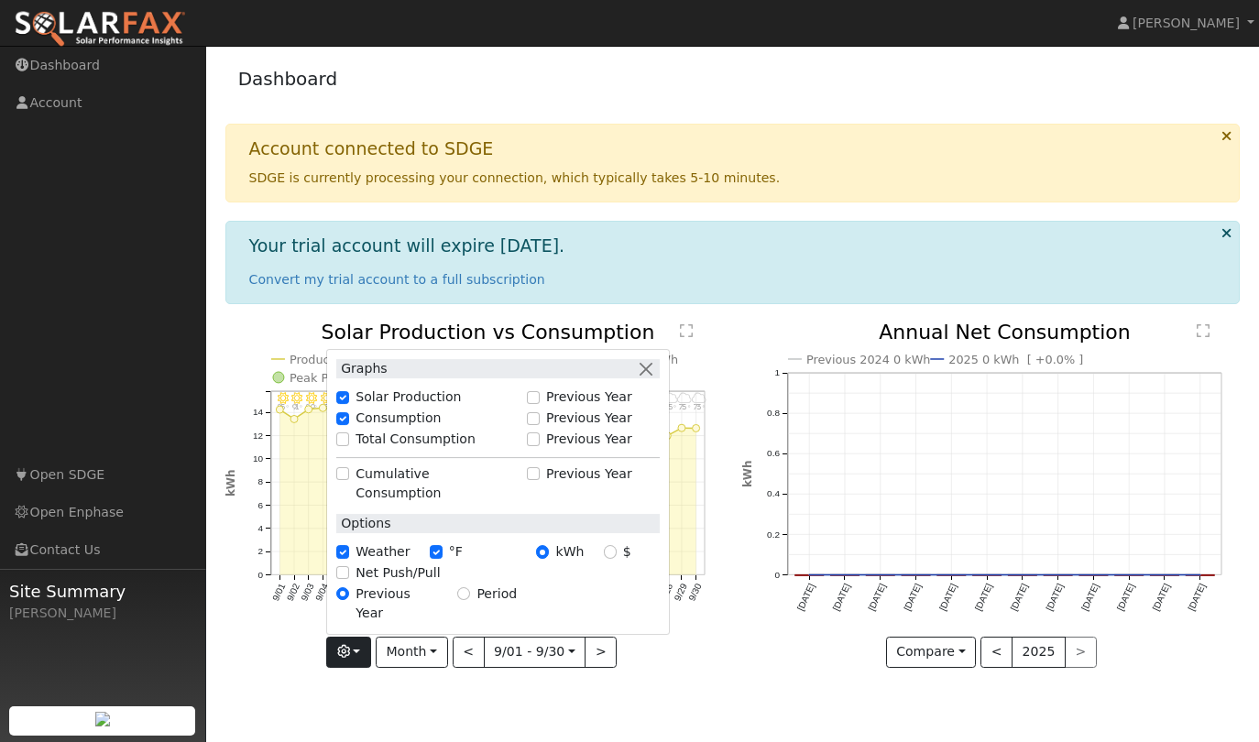
click at [349, 446] on input "Total Consumption" at bounding box center [342, 439] width 13 height 13
checkbox input "false"
drag, startPoint x: 476, startPoint y: 400, endPoint x: 638, endPoint y: 400, distance: 162.2
click at [638, 378] on div "Graphs" at bounding box center [497, 368] width 323 height 19
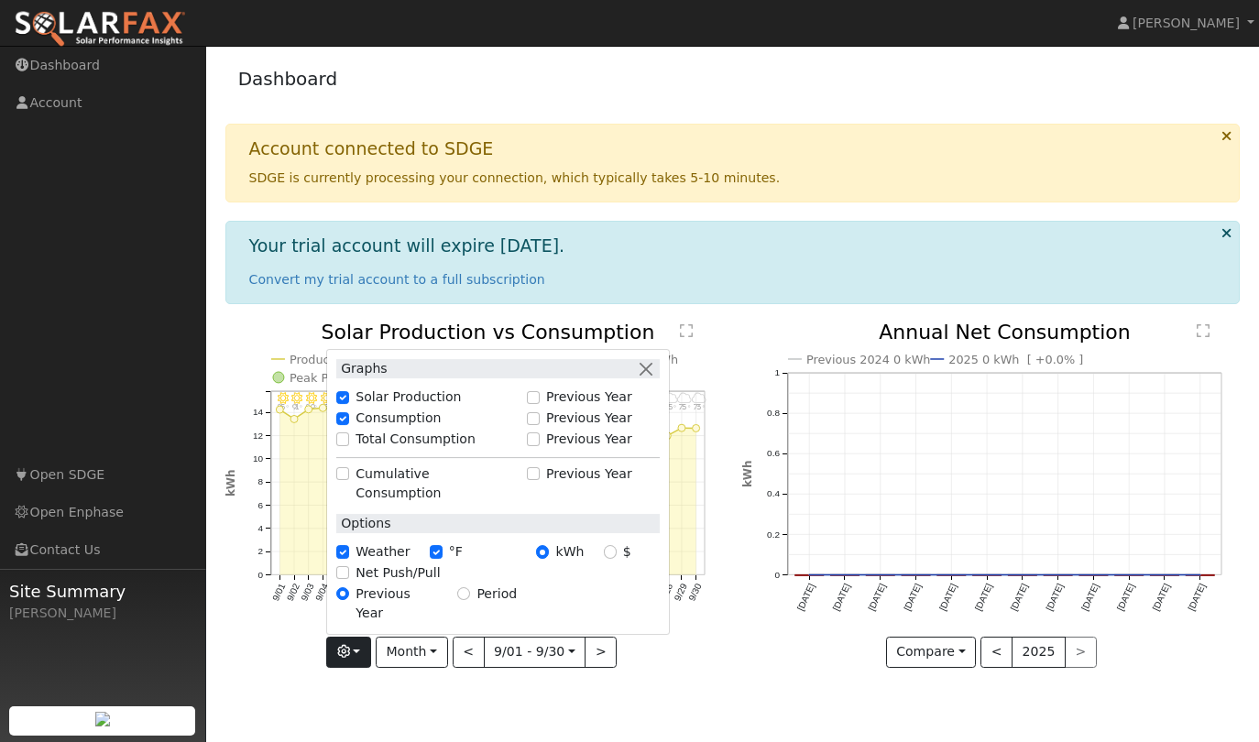
click at [539, 404] on input "Previous Year" at bounding box center [533, 397] width 13 height 13
drag, startPoint x: 546, startPoint y: 398, endPoint x: 653, endPoint y: 399, distance: 107.2
click at [653, 378] on div "Graphs" at bounding box center [497, 368] width 323 height 19
click at [540, 404] on input "Previous Year" at bounding box center [533, 397] width 13 height 13
checkbox input "false"
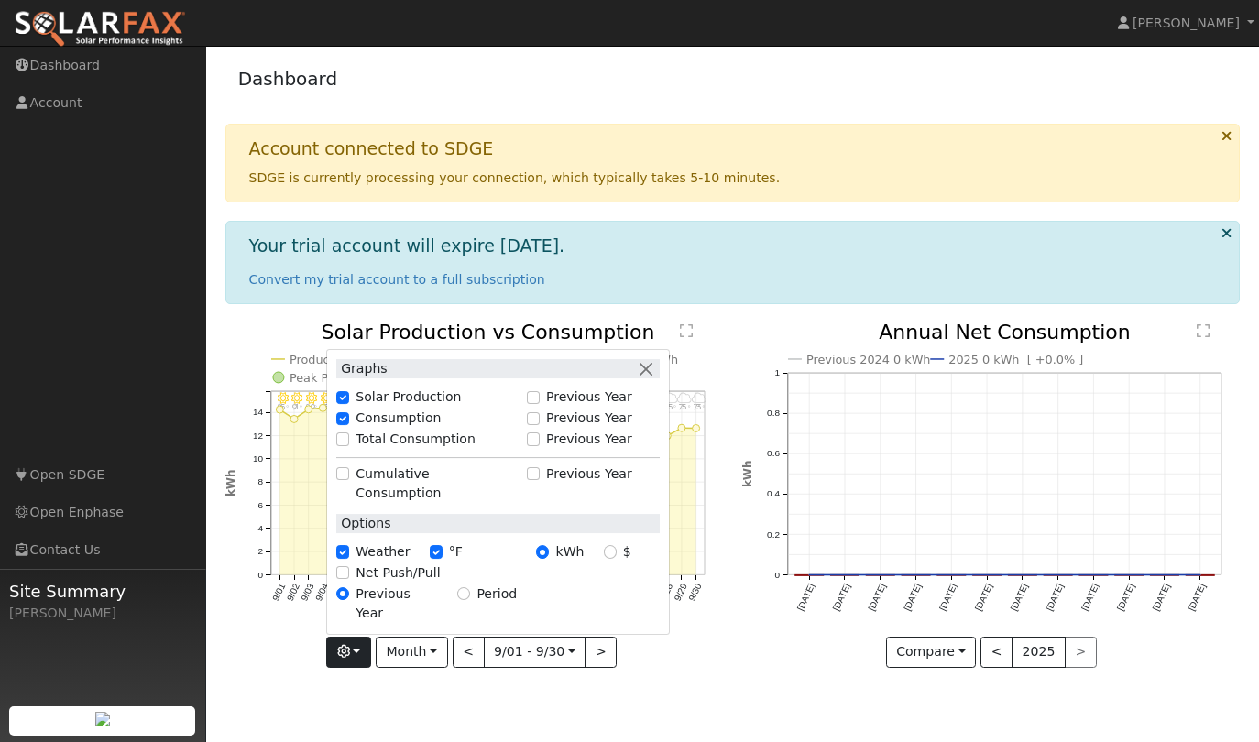
click at [546, 428] on div "Previous Year" at bounding box center [593, 418] width 133 height 19
click at [539, 425] on input "Previous Year" at bounding box center [533, 418] width 13 height 13
checkbox input "false"
click at [655, 378] on button "button" at bounding box center [645, 368] width 19 height 19
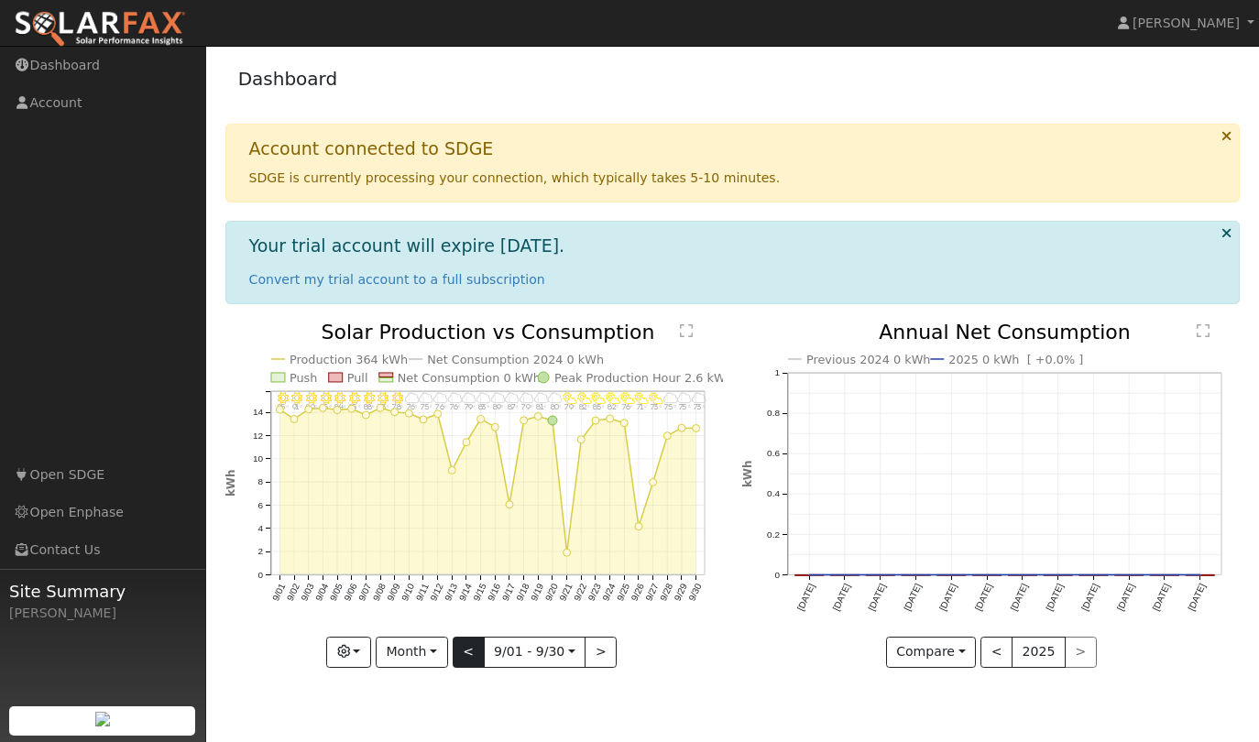
click at [476, 648] on button "<" at bounding box center [469, 652] width 32 height 31
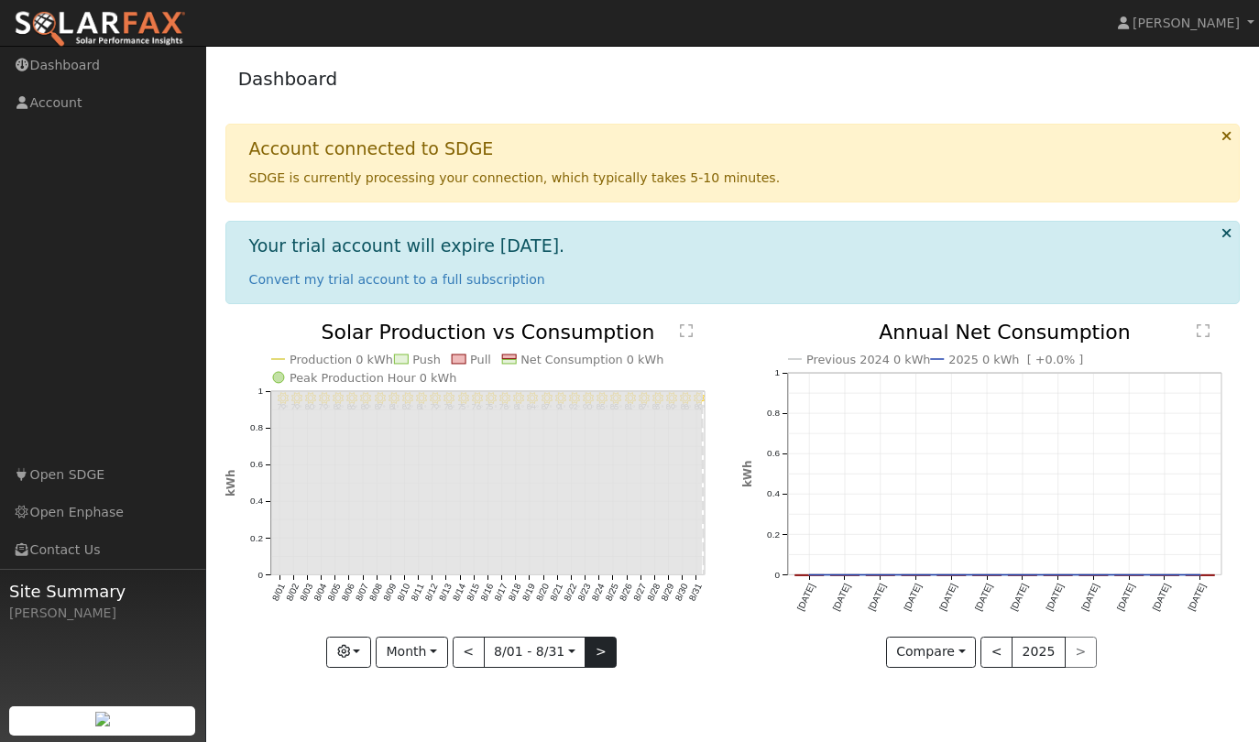
click at [590, 649] on button ">" at bounding box center [601, 652] width 32 height 31
type input "2025-09-01"
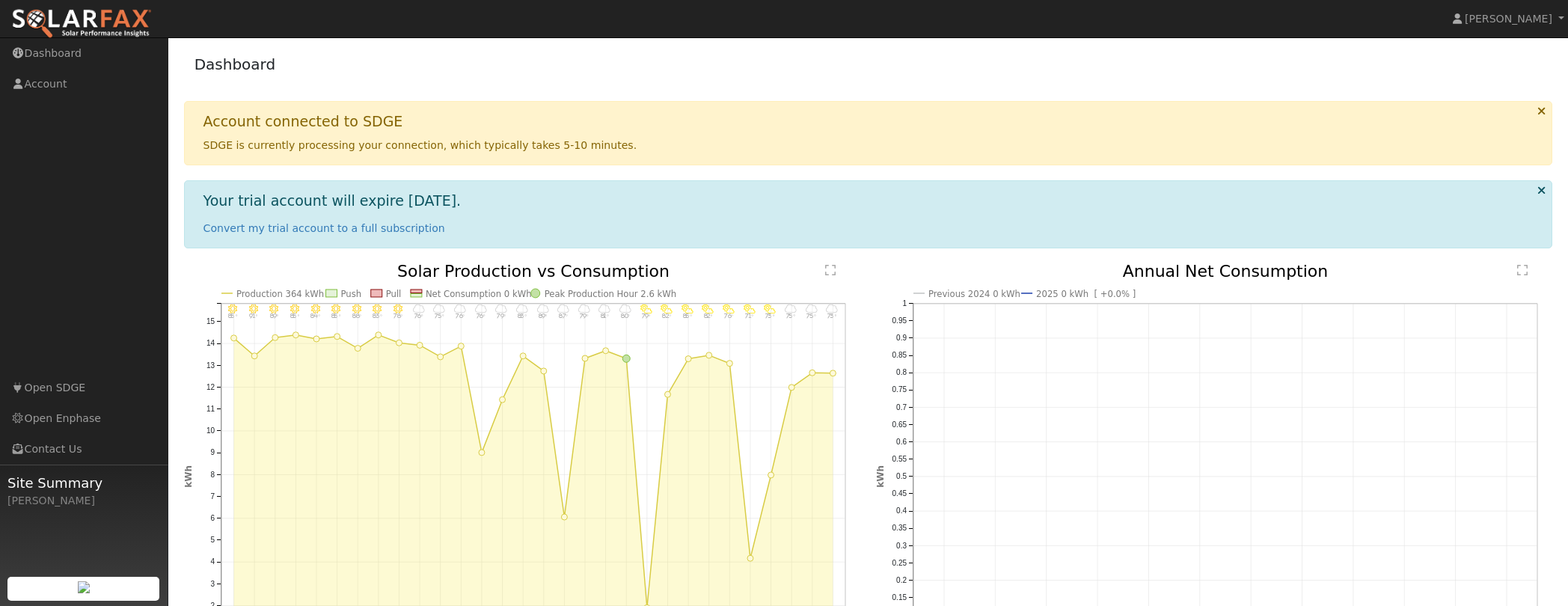
click at [439, 115] on div "Account connected to SDGE SDGE is currently processing your connection, which t…" at bounding box center [871, 132] width 1353 height 40
click at [56, 53] on link "Dashboard" at bounding box center [84, 54] width 168 height 31
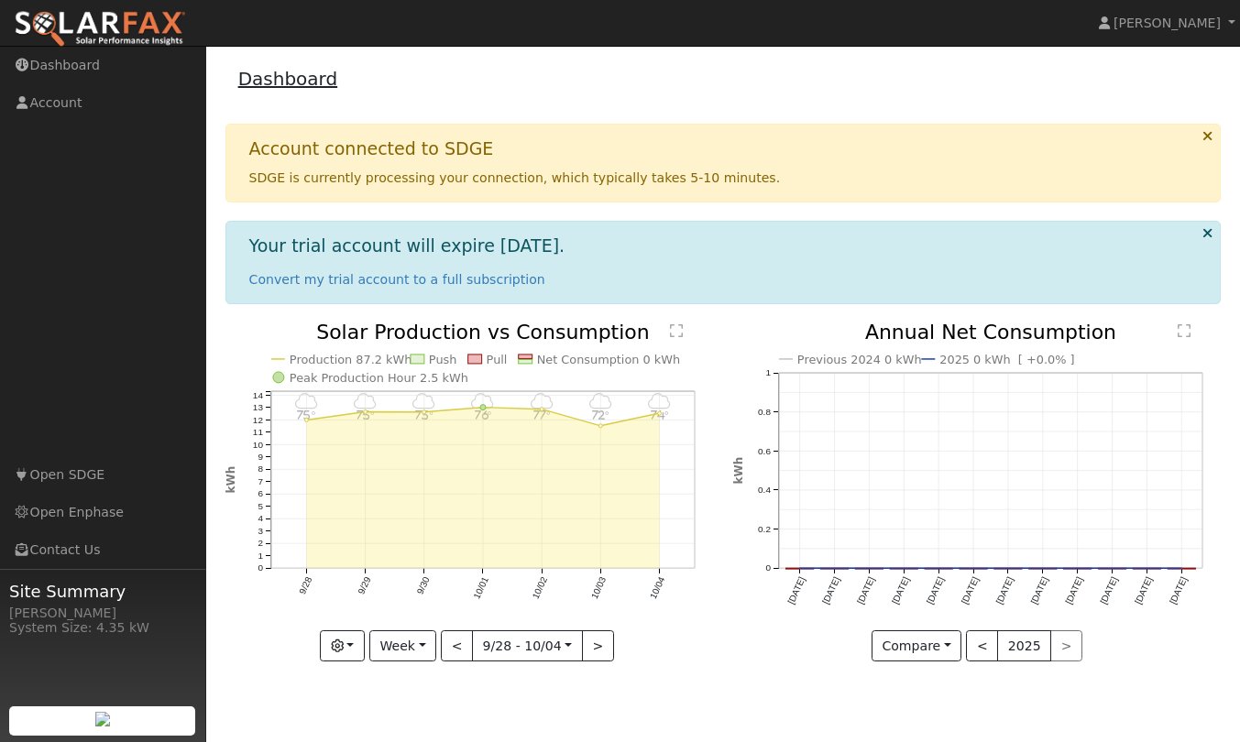
click at [302, 81] on link "Dashboard" at bounding box center [288, 79] width 100 height 22
click at [429, 642] on button "Week" at bounding box center [402, 645] width 67 height 31
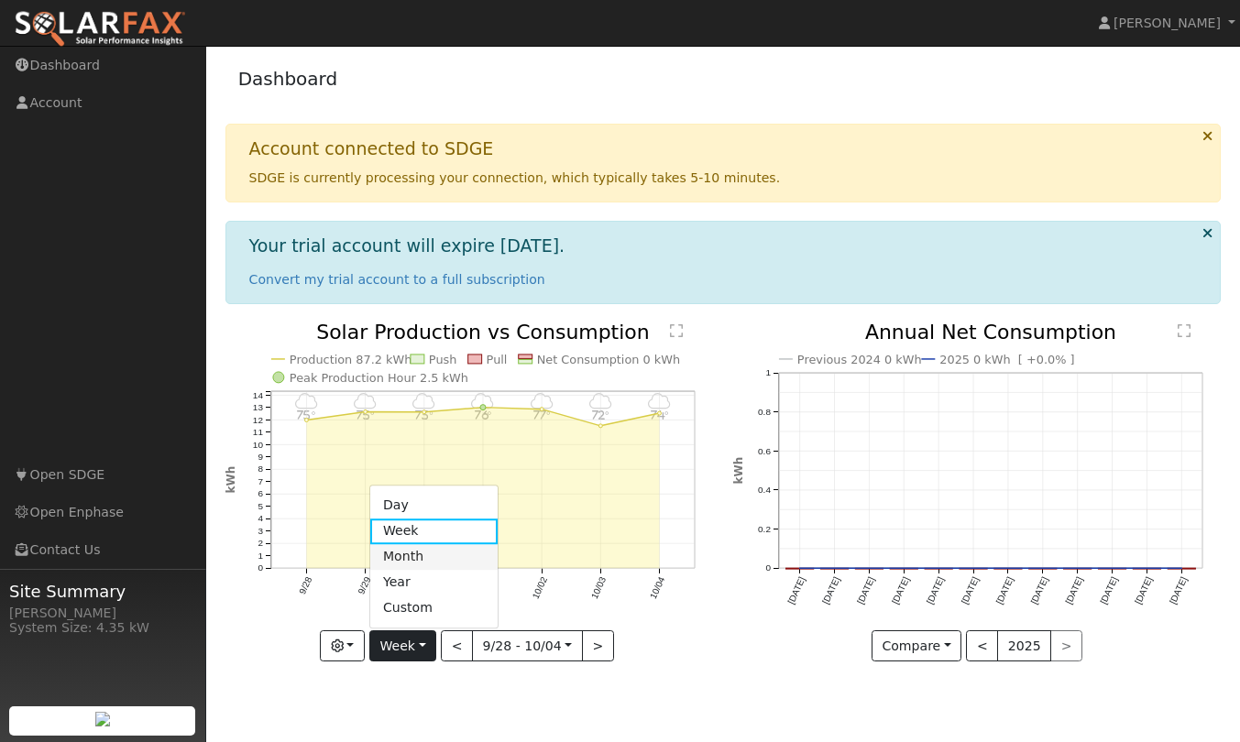
click at [425, 552] on link "Month" at bounding box center [433, 557] width 127 height 26
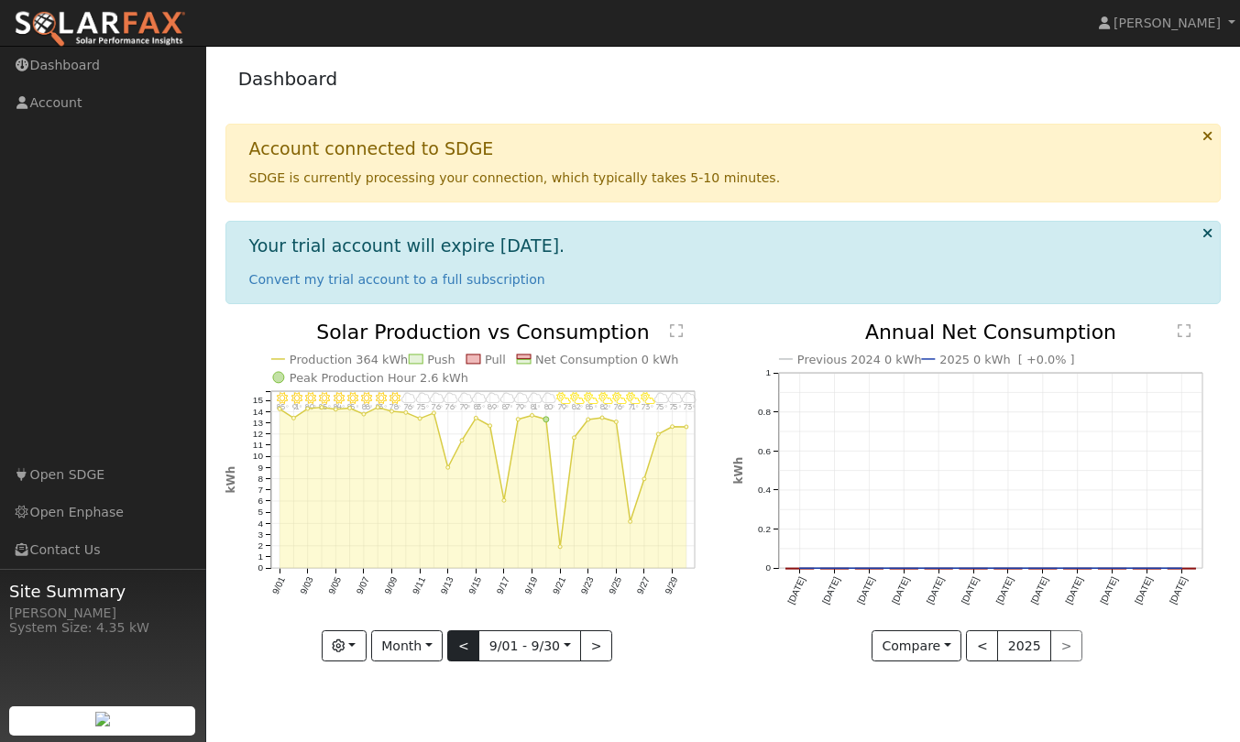
click at [467, 658] on button "<" at bounding box center [463, 645] width 32 height 31
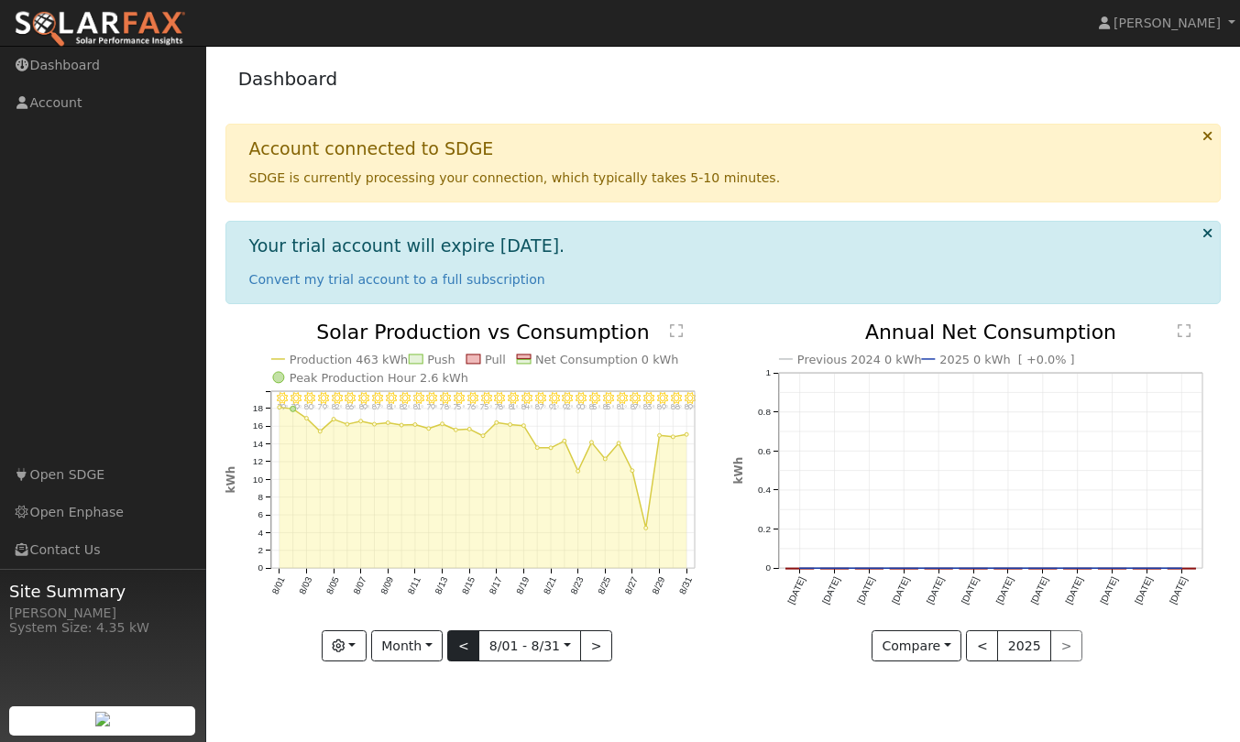
click at [466, 644] on button "<" at bounding box center [463, 645] width 32 height 31
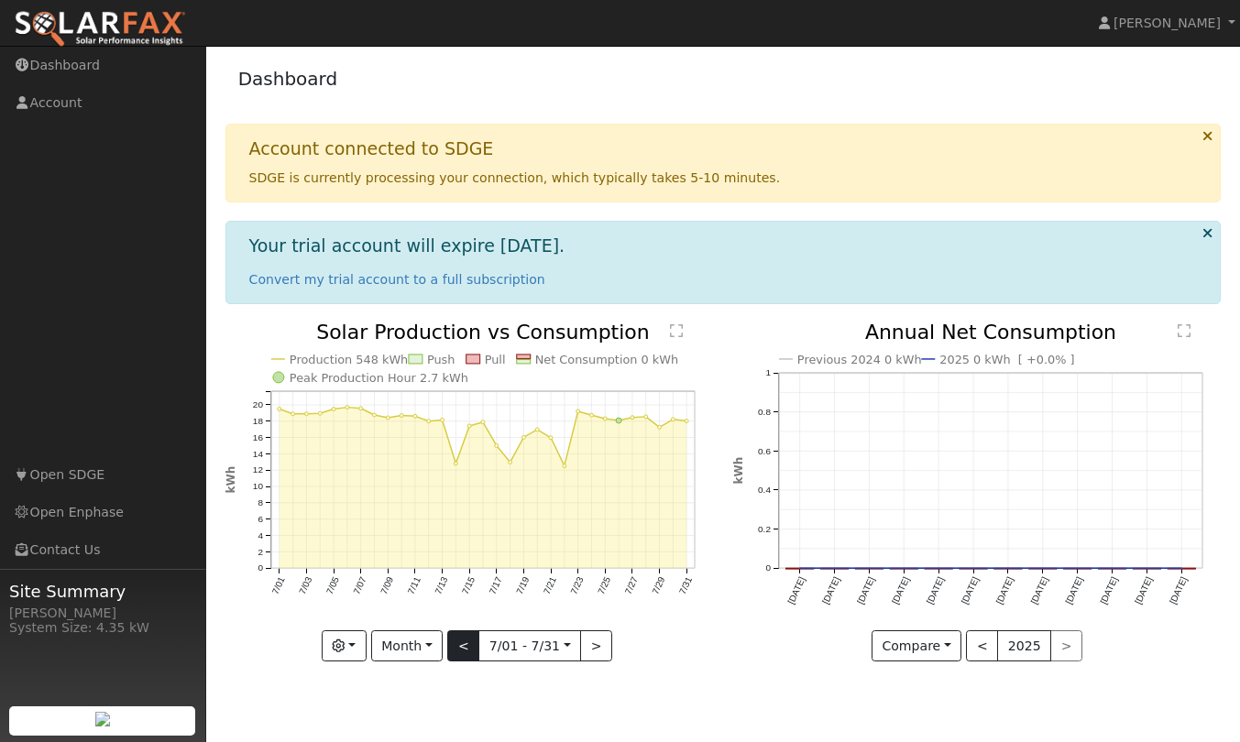
click at [466, 644] on button "<" at bounding box center [463, 645] width 32 height 31
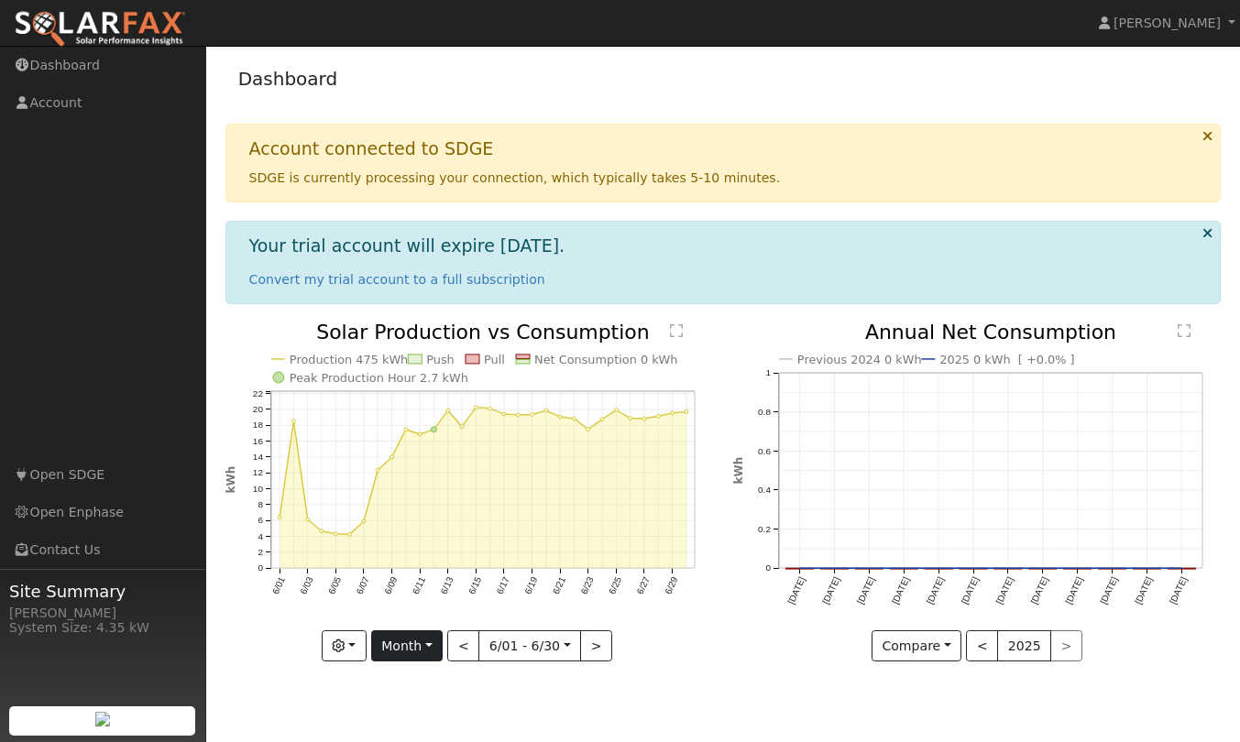
click at [434, 642] on button "Month" at bounding box center [407, 645] width 72 height 31
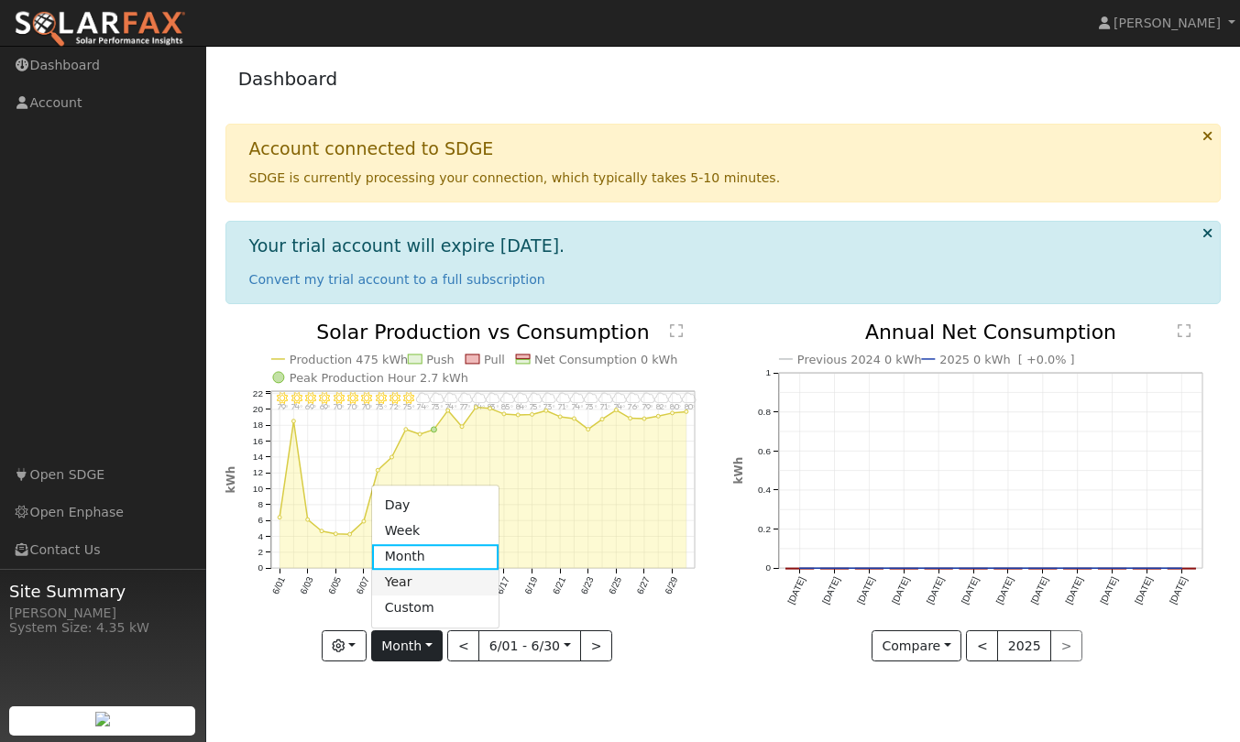
click at [432, 587] on link "Year" at bounding box center [435, 583] width 127 height 26
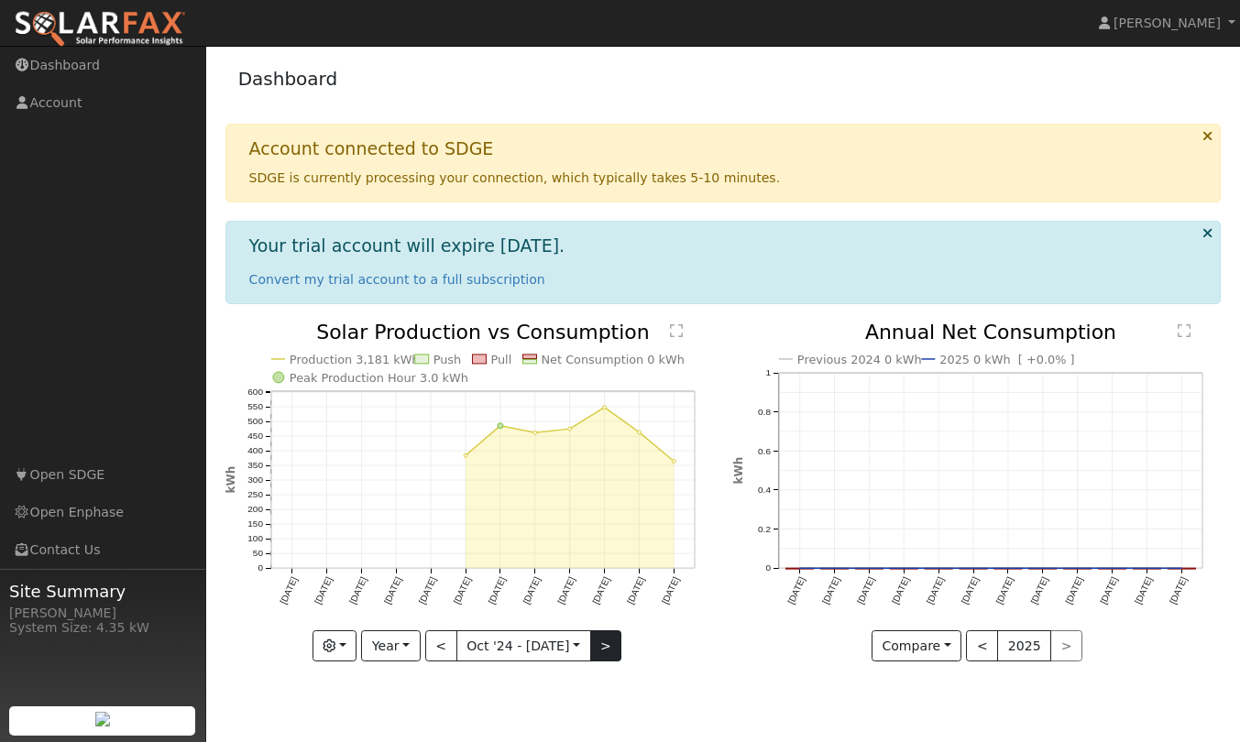
click at [608, 644] on button ">" at bounding box center [606, 645] width 32 height 31
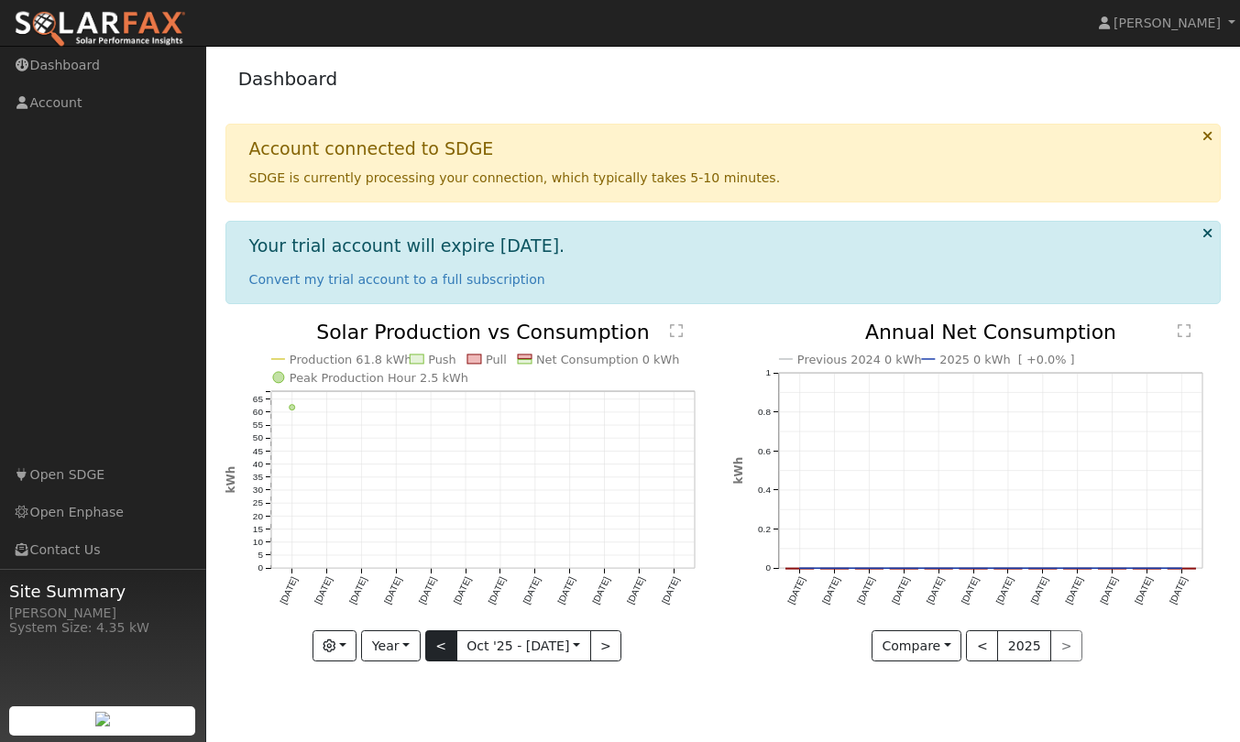
click at [444, 640] on button "<" at bounding box center [441, 645] width 32 height 31
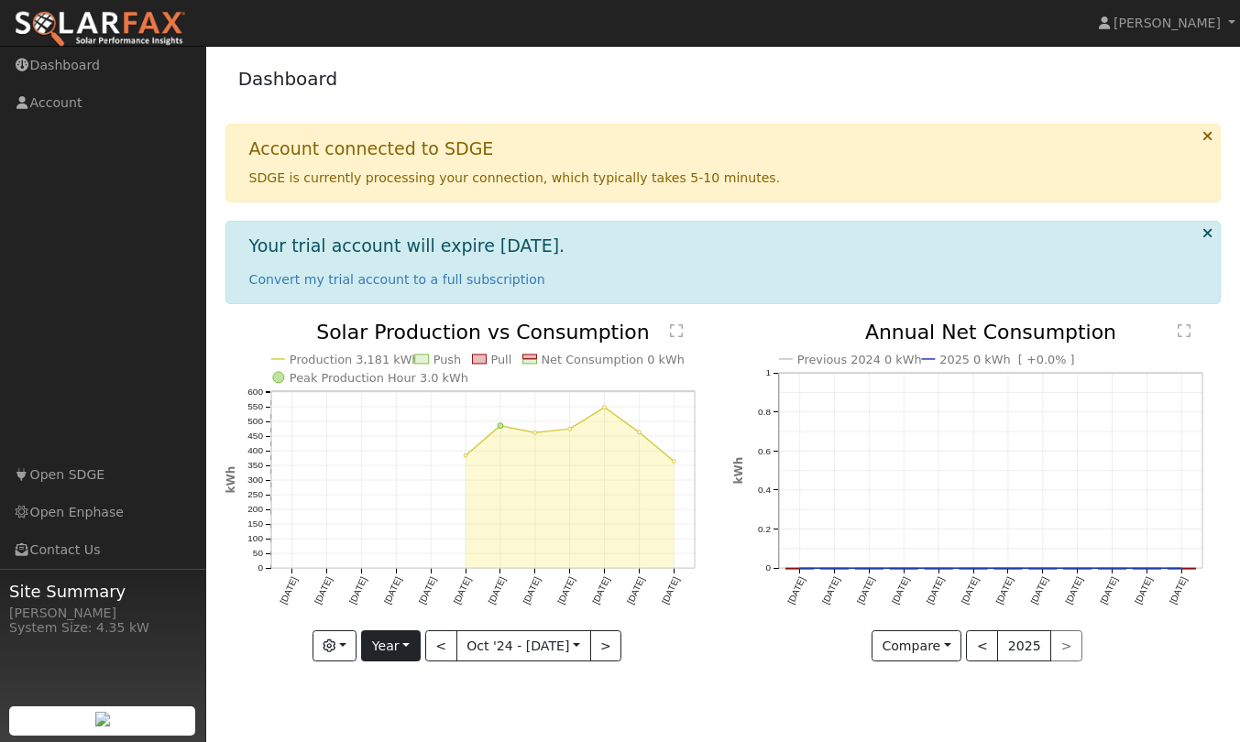
click at [411, 640] on button "Year" at bounding box center [390, 645] width 59 height 31
click at [410, 559] on link "Month" at bounding box center [425, 557] width 127 height 26
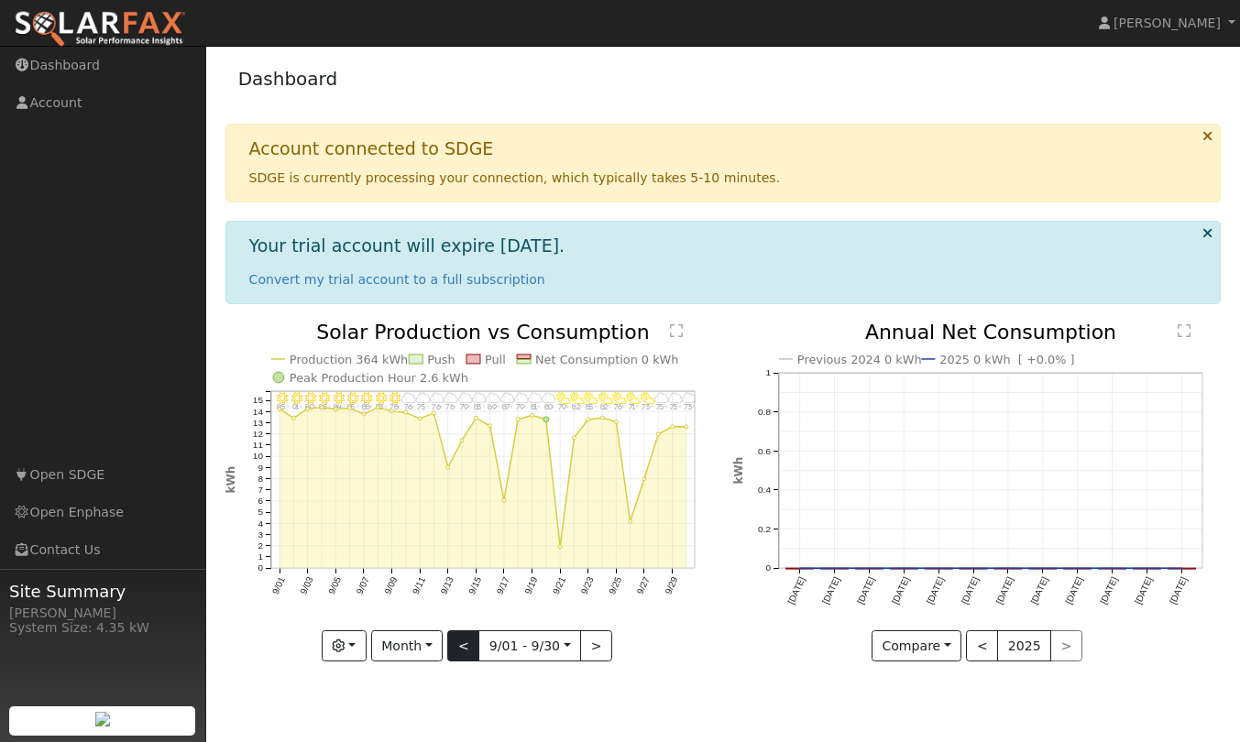
click at [471, 648] on button "<" at bounding box center [463, 645] width 32 height 31
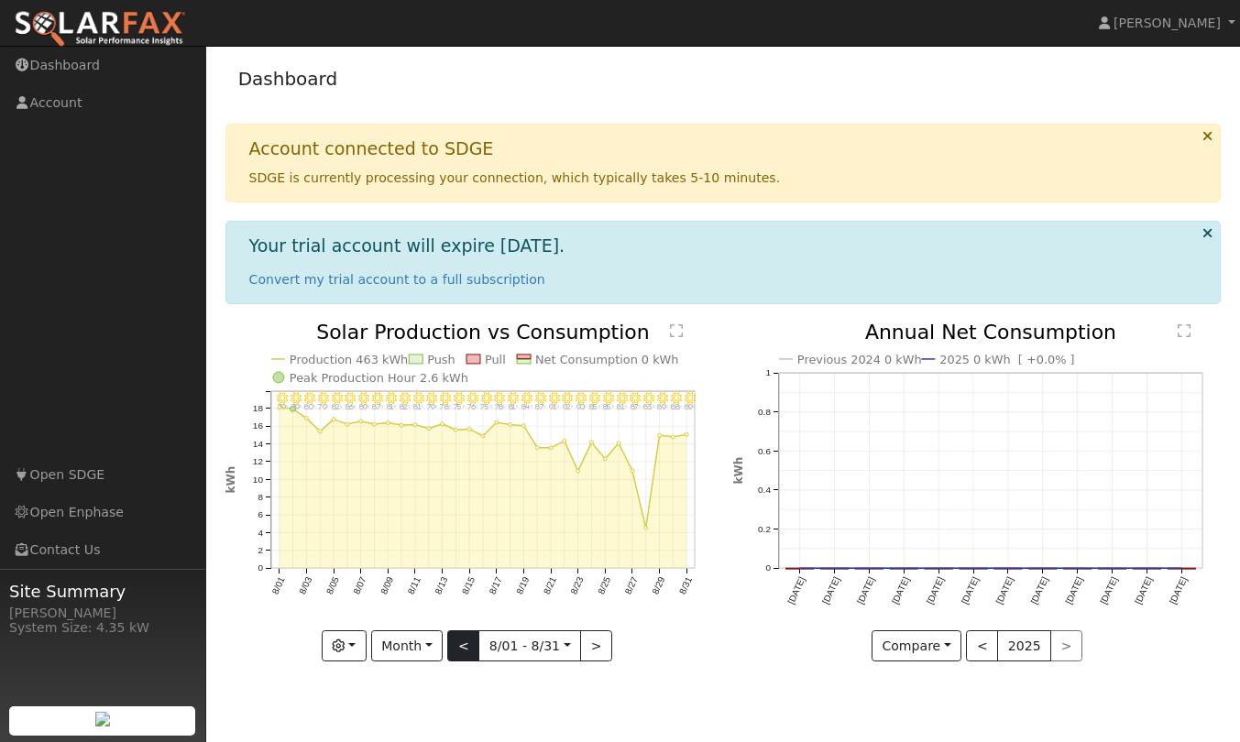
click at [471, 648] on button "<" at bounding box center [463, 645] width 32 height 31
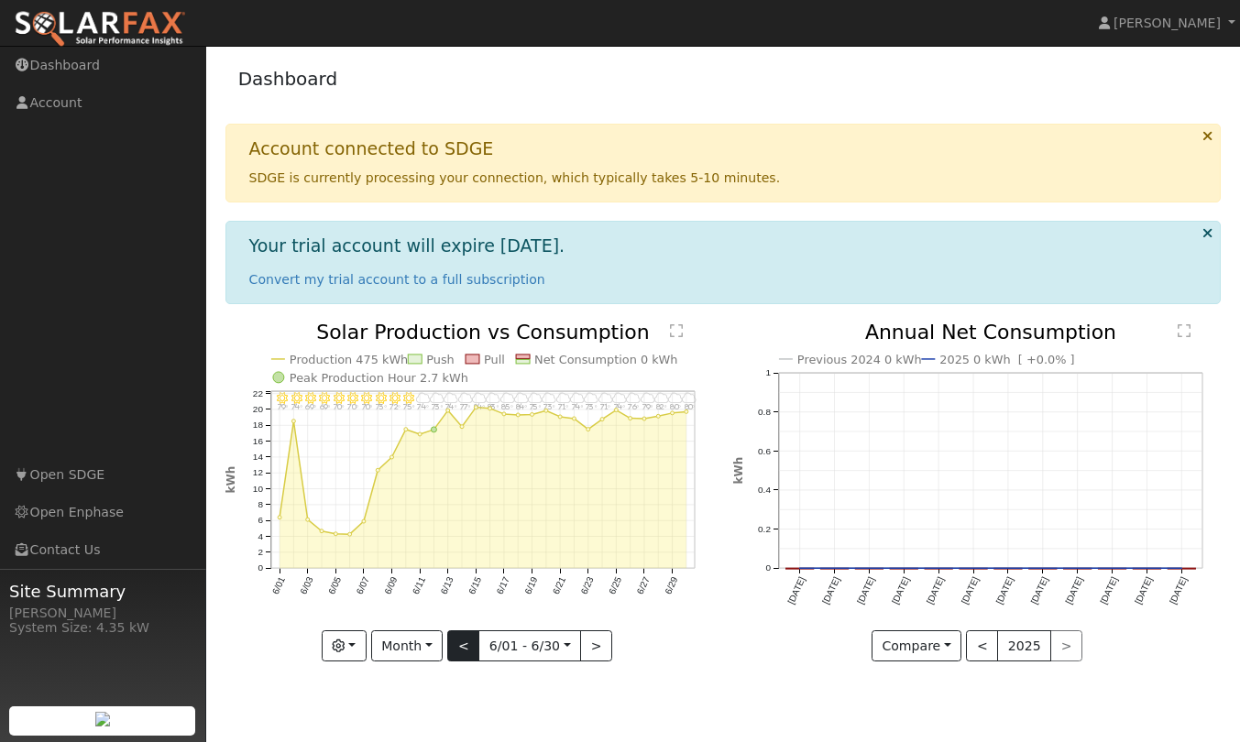
click at [463, 648] on button "<" at bounding box center [463, 645] width 32 height 31
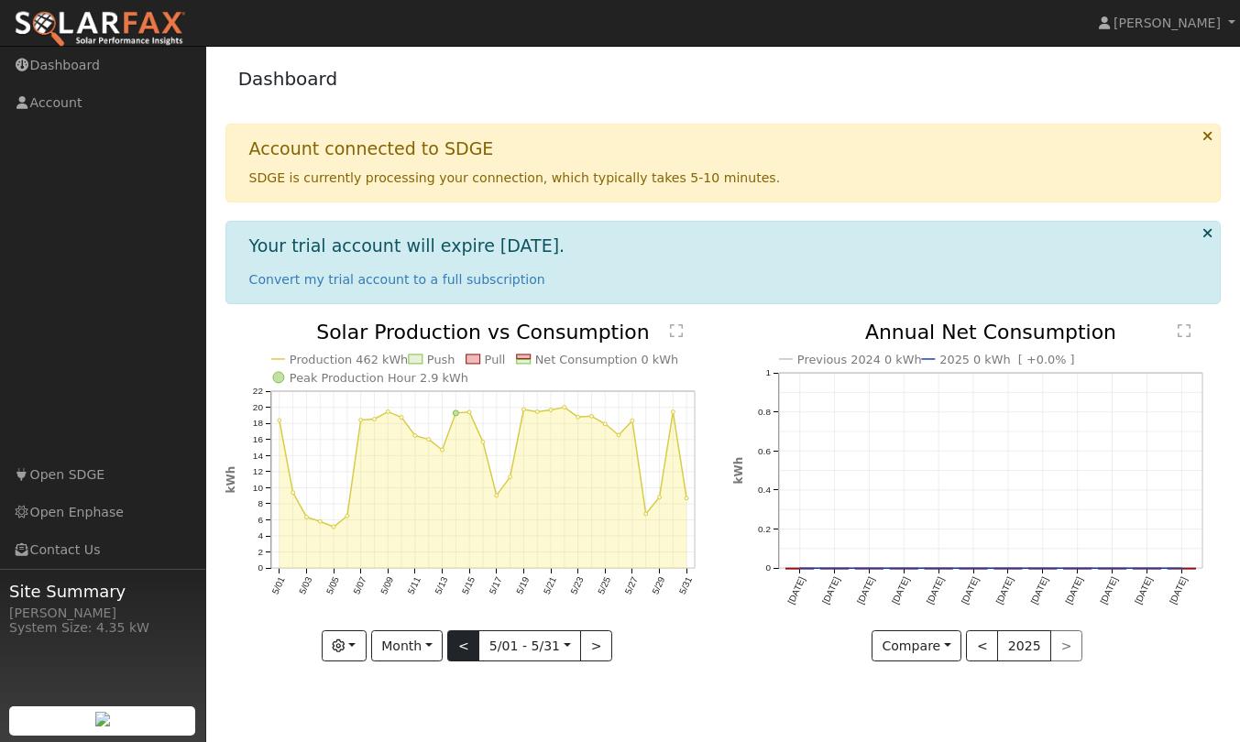
click at [467, 648] on button "<" at bounding box center [463, 645] width 32 height 31
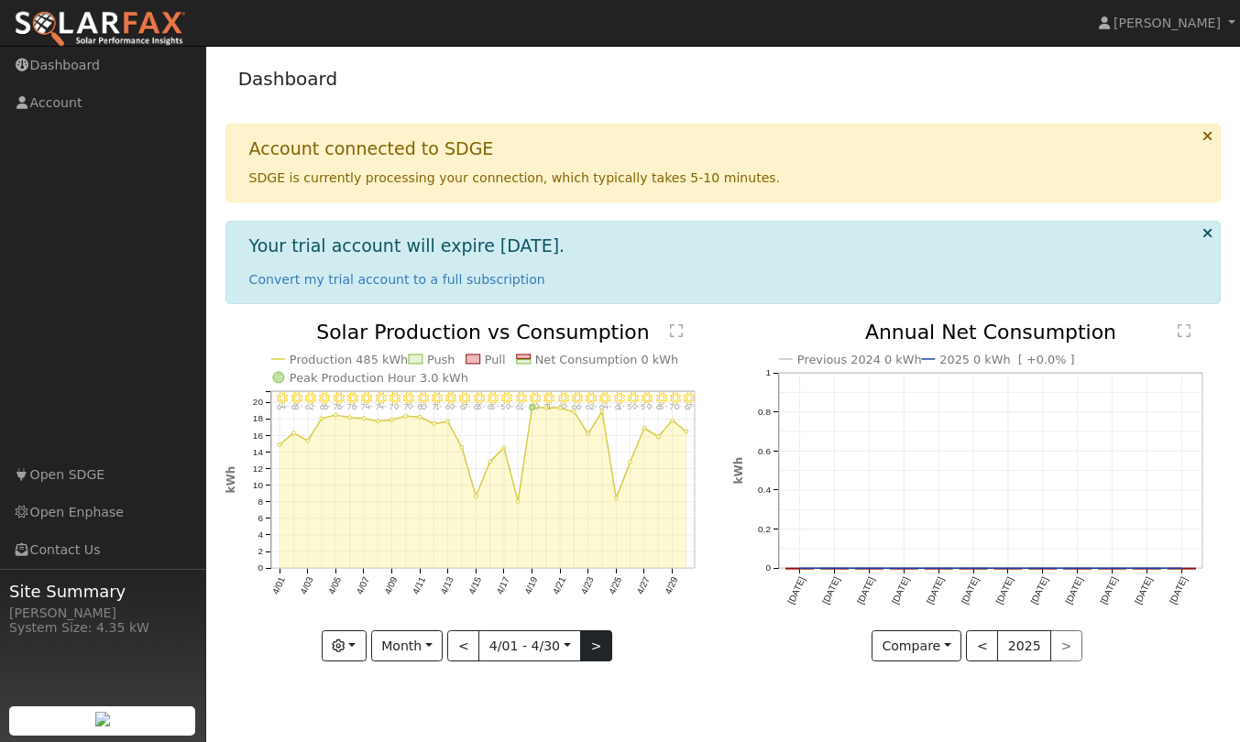
click at [590, 645] on button ">" at bounding box center [596, 645] width 32 height 31
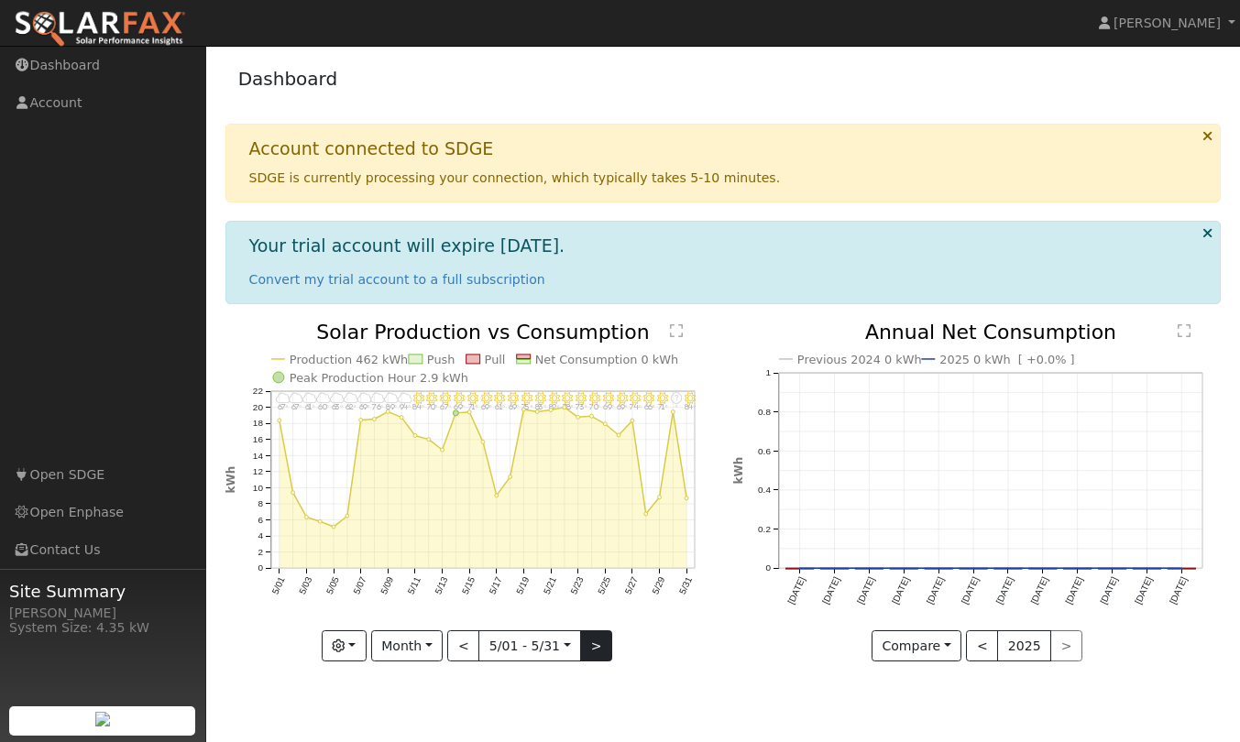
click at [590, 645] on button ">" at bounding box center [596, 645] width 32 height 31
type input "2025-06-01"
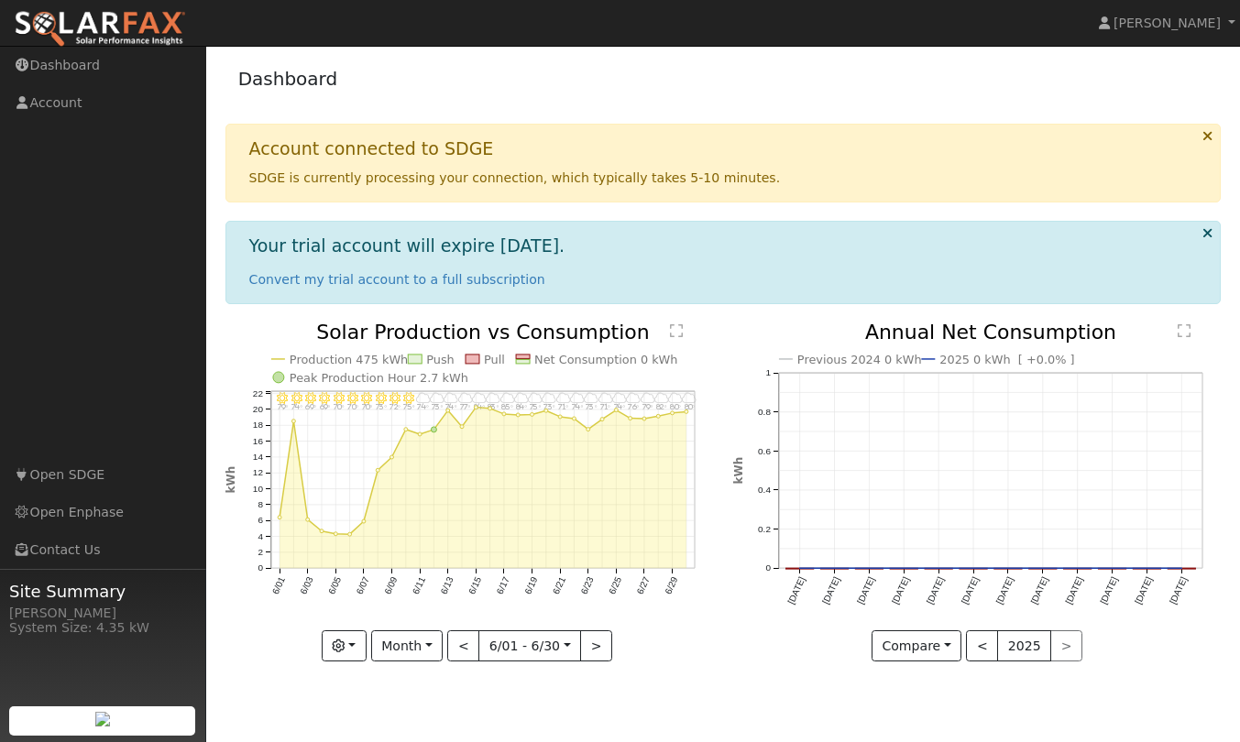
click at [1056, 643] on div "< 2025 >" at bounding box center [1024, 645] width 116 height 31
click at [980, 642] on button "<" at bounding box center [982, 645] width 32 height 31
click at [1066, 646] on button ">" at bounding box center [1066, 645] width 32 height 31
click at [83, 62] on link "Dashboard" at bounding box center [103, 66] width 206 height 38
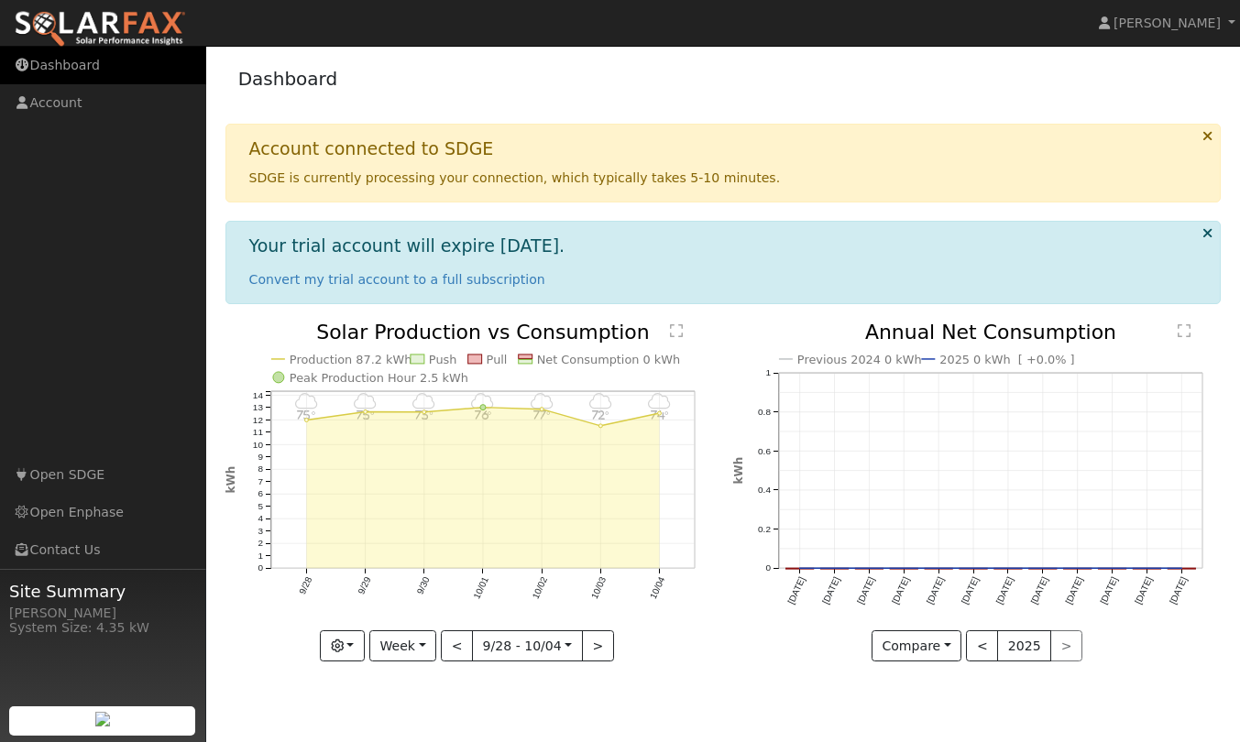
click at [85, 61] on link "Dashboard" at bounding box center [103, 66] width 206 height 38
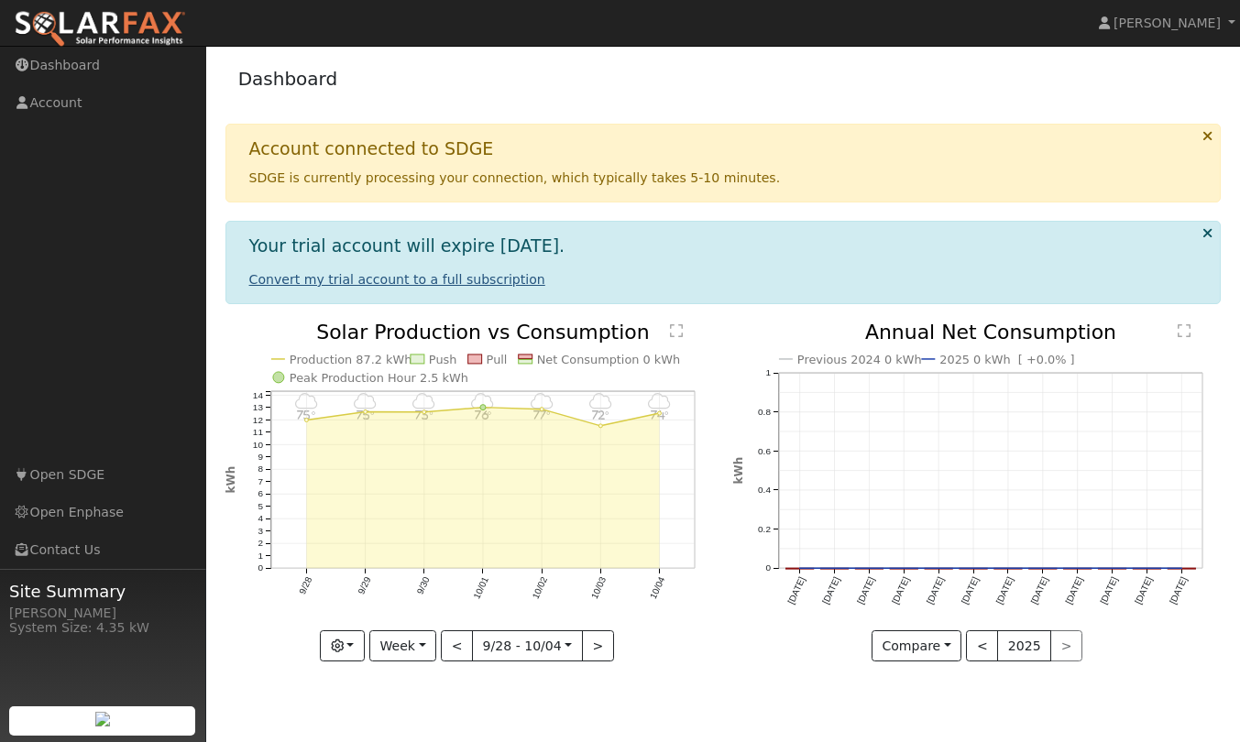
click at [501, 274] on link "Convert my trial account to a full subscription" at bounding box center [397, 279] width 296 height 15
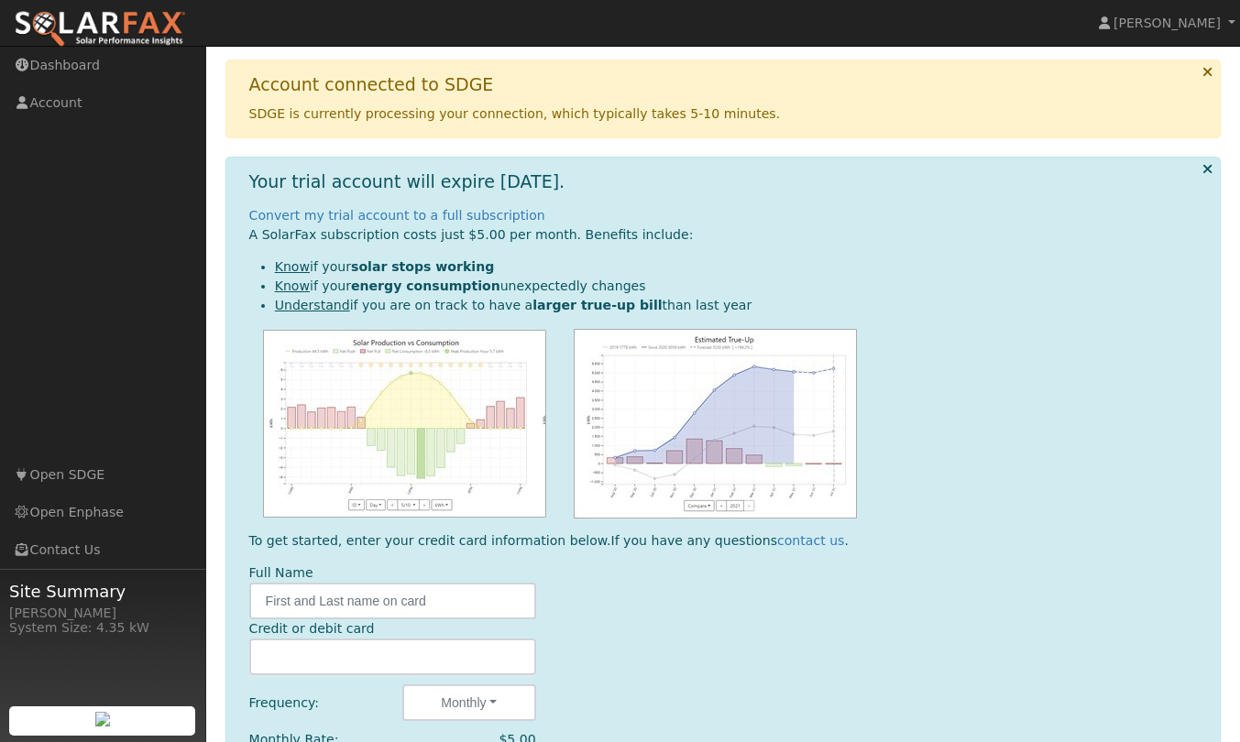
scroll to position [67, 0]
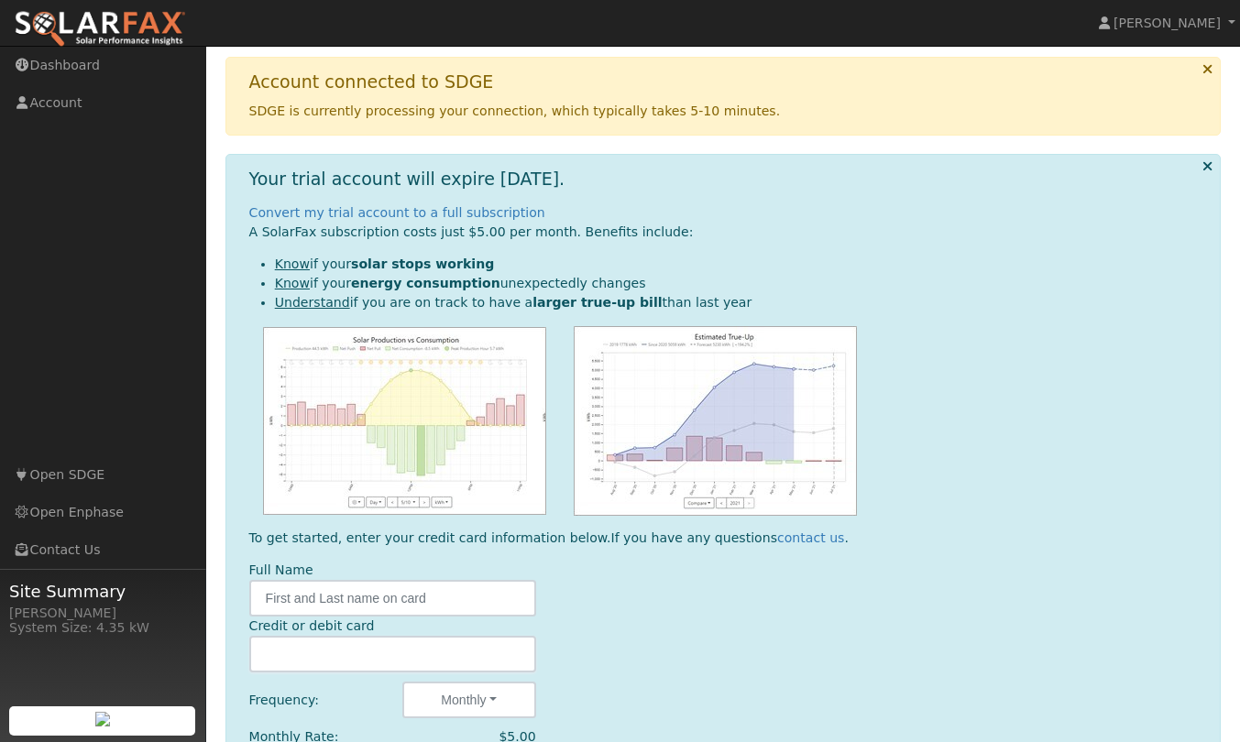
click at [273, 285] on ul "Know if your solar stops working Know if your energy consumption unexpectedly c…" at bounding box center [727, 284] width 957 height 58
drag, startPoint x: 277, startPoint y: 285, endPoint x: 638, endPoint y: 279, distance: 361.1
click at [638, 279] on li "Know if your energy consumption unexpectedly changes" at bounding box center [740, 283] width 931 height 19
drag, startPoint x: 275, startPoint y: 302, endPoint x: 712, endPoint y: 303, distance: 437.0
click at [714, 303] on li "Understand if you are on track to have a larger true-up bill than last year" at bounding box center [740, 302] width 931 height 19
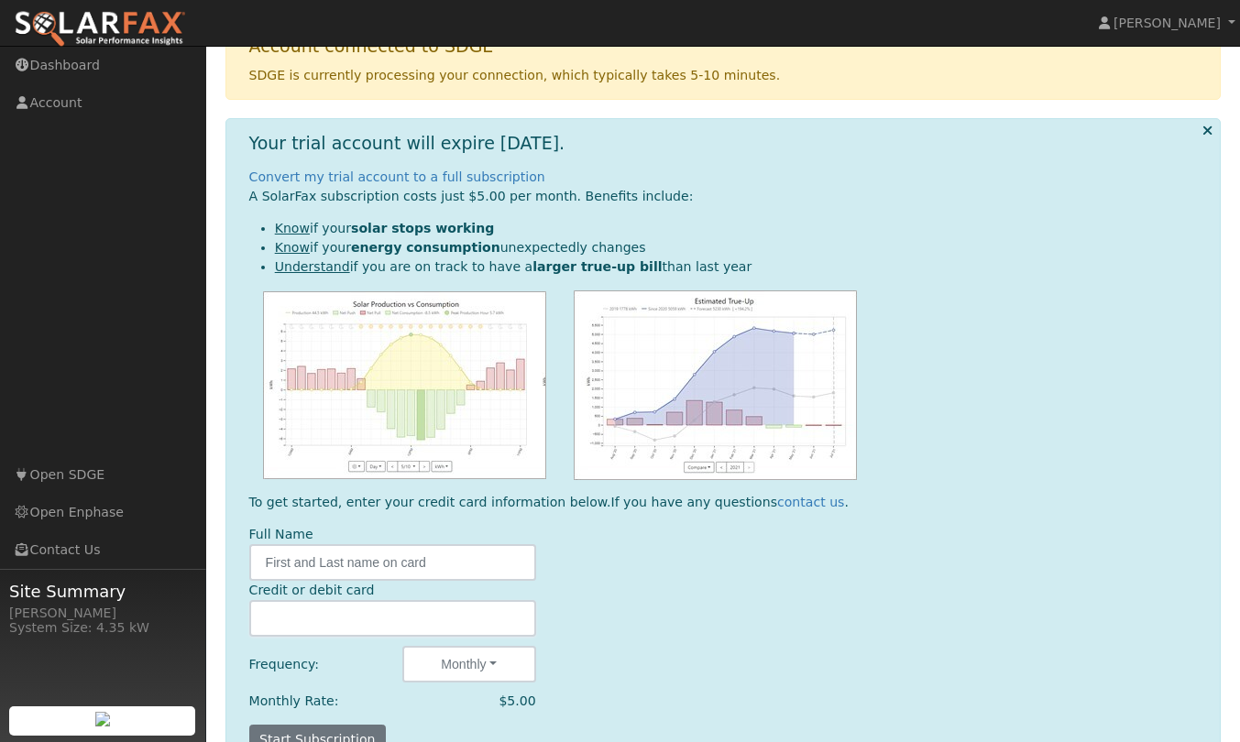
scroll to position [102, 0]
click at [555, 272] on b "larger true-up bill" at bounding box center [596, 267] width 129 height 15
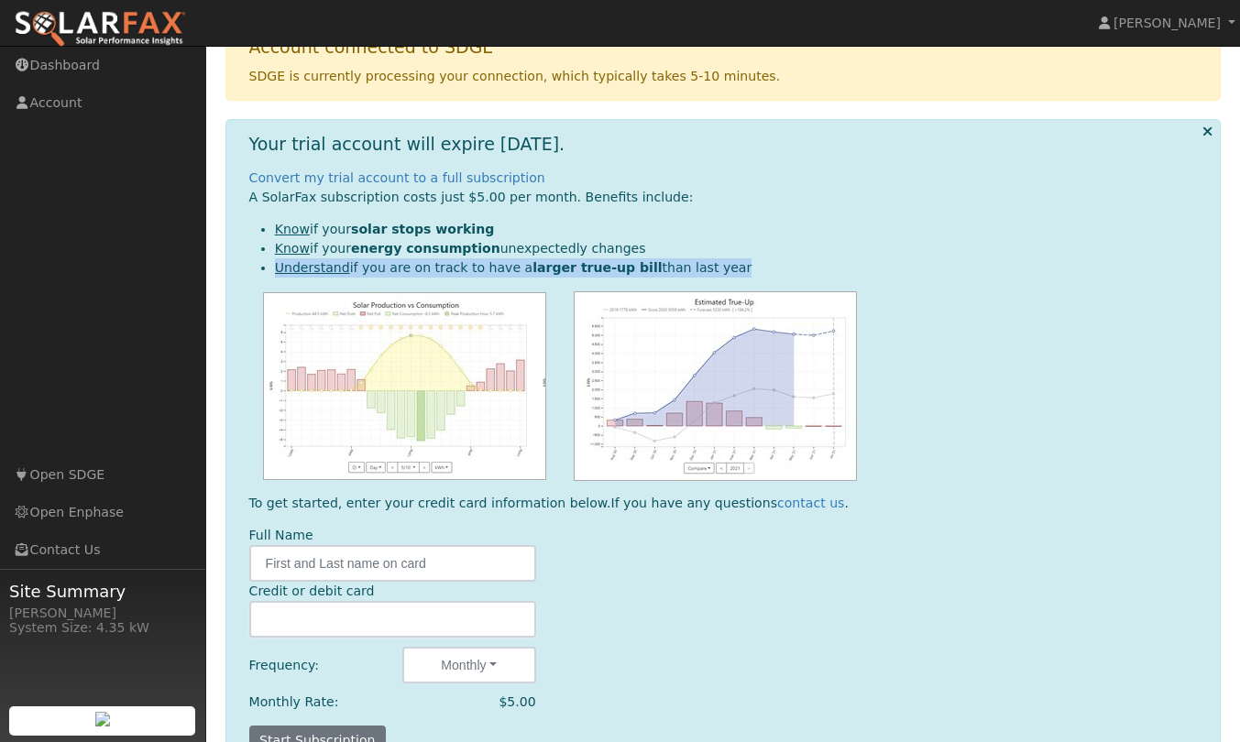
click at [555, 272] on b "larger true-up bill" at bounding box center [596, 267] width 129 height 15
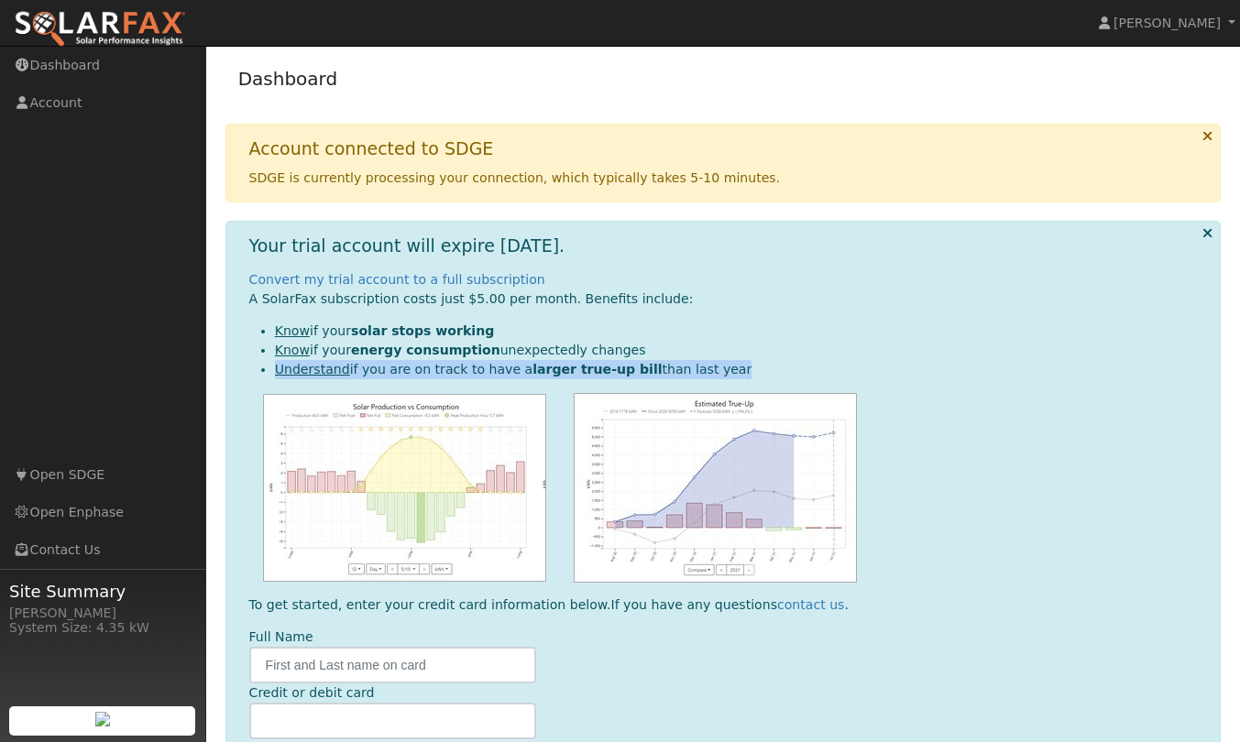
scroll to position [0, 0]
drag, startPoint x: 278, startPoint y: 330, endPoint x: 749, endPoint y: 371, distance: 473.7
click at [749, 371] on ul "Know if your solar stops working Know if your energy consumption unexpectedly c…" at bounding box center [727, 351] width 957 height 58
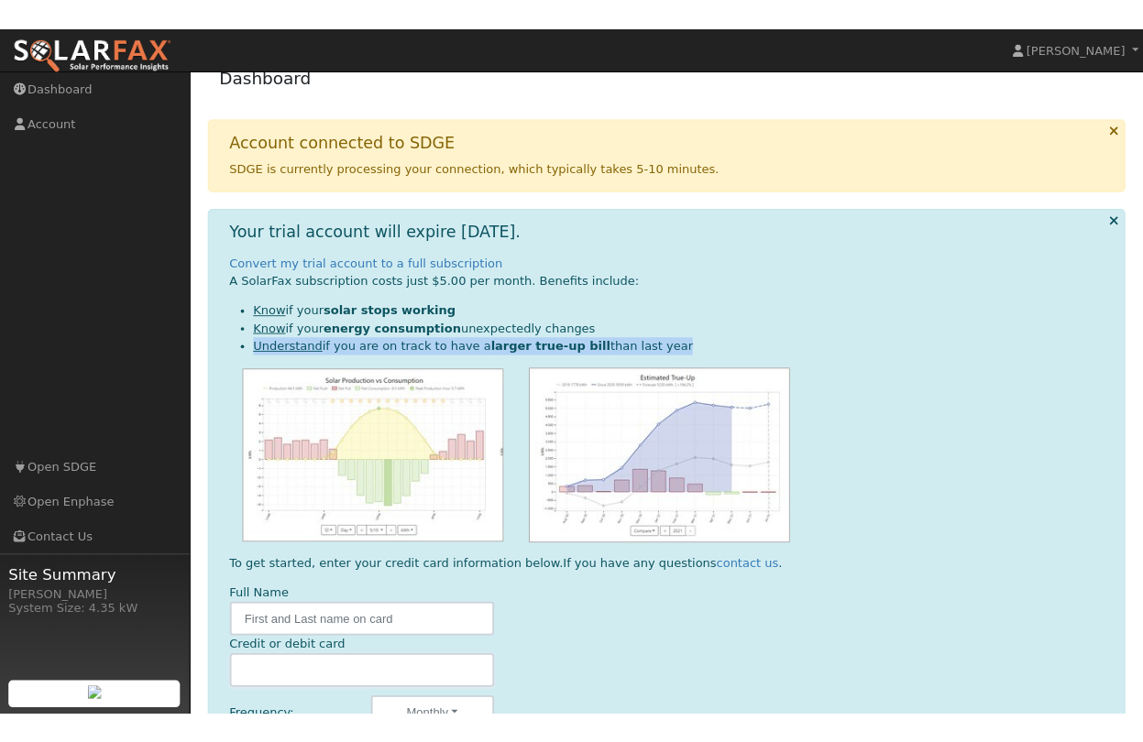
scroll to position [29, 0]
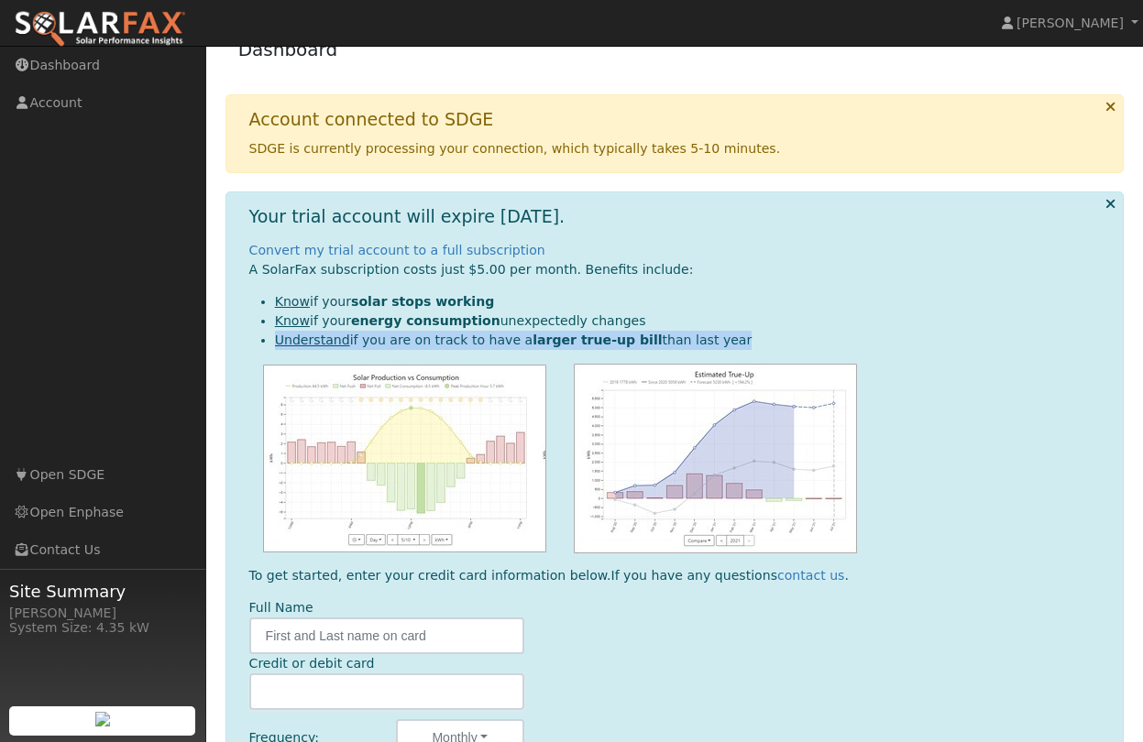
click at [418, 294] on b "solar stops working" at bounding box center [422, 301] width 143 height 15
drag, startPoint x: 272, startPoint y: 303, endPoint x: 668, endPoint y: 324, distance: 396.4
click at [668, 324] on ul "Know if your solar stops working Know if your energy consumption unexpectedly c…" at bounding box center [678, 321] width 859 height 58
click at [651, 324] on li "Know if your energy consumption unexpectedly changes" at bounding box center [692, 321] width 834 height 19
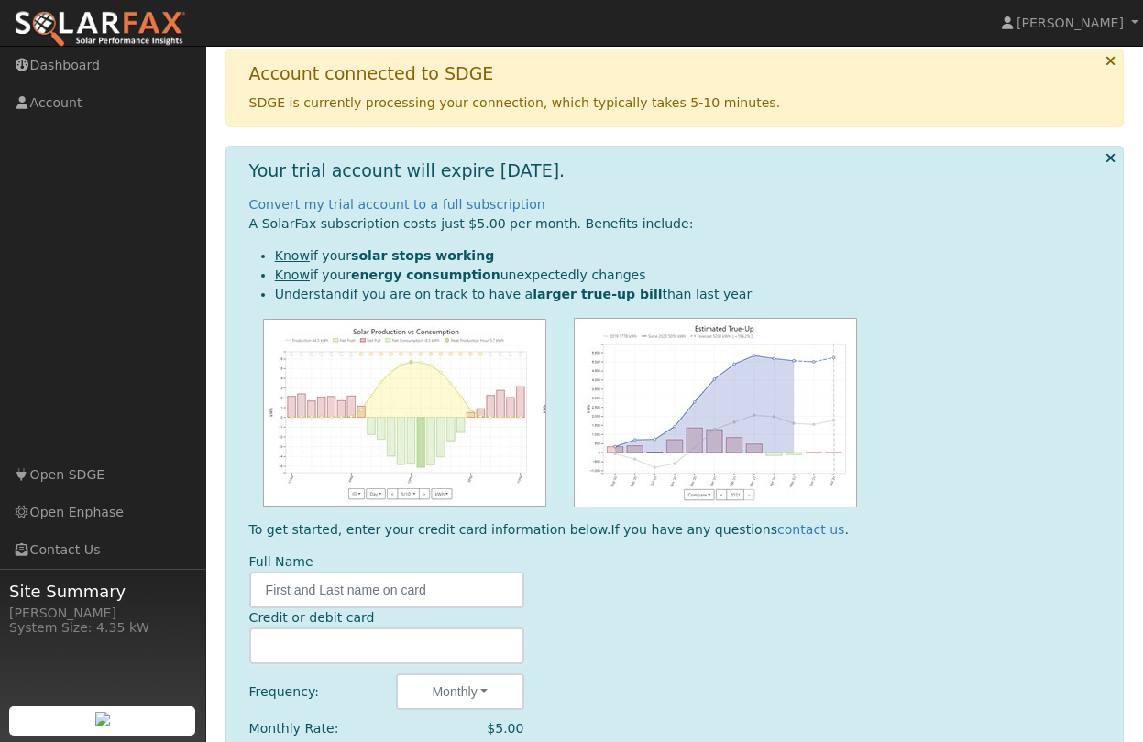
scroll to position [78, 0]
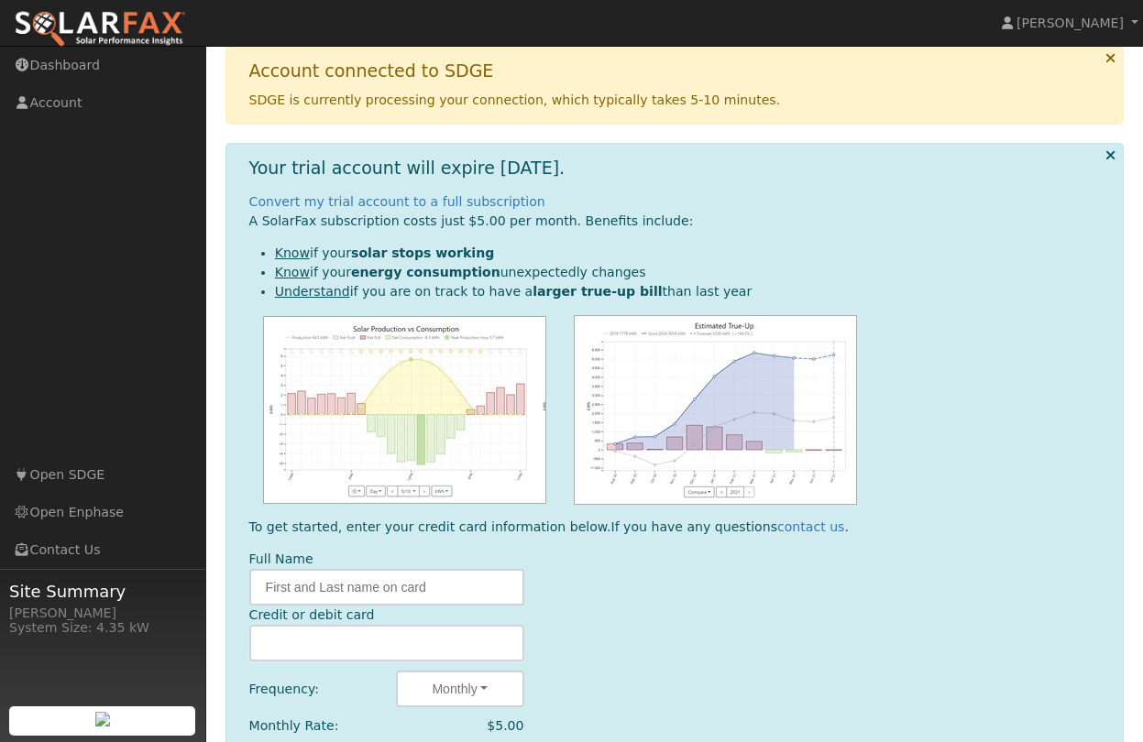
click at [445, 399] on img at bounding box center [404, 410] width 283 height 188
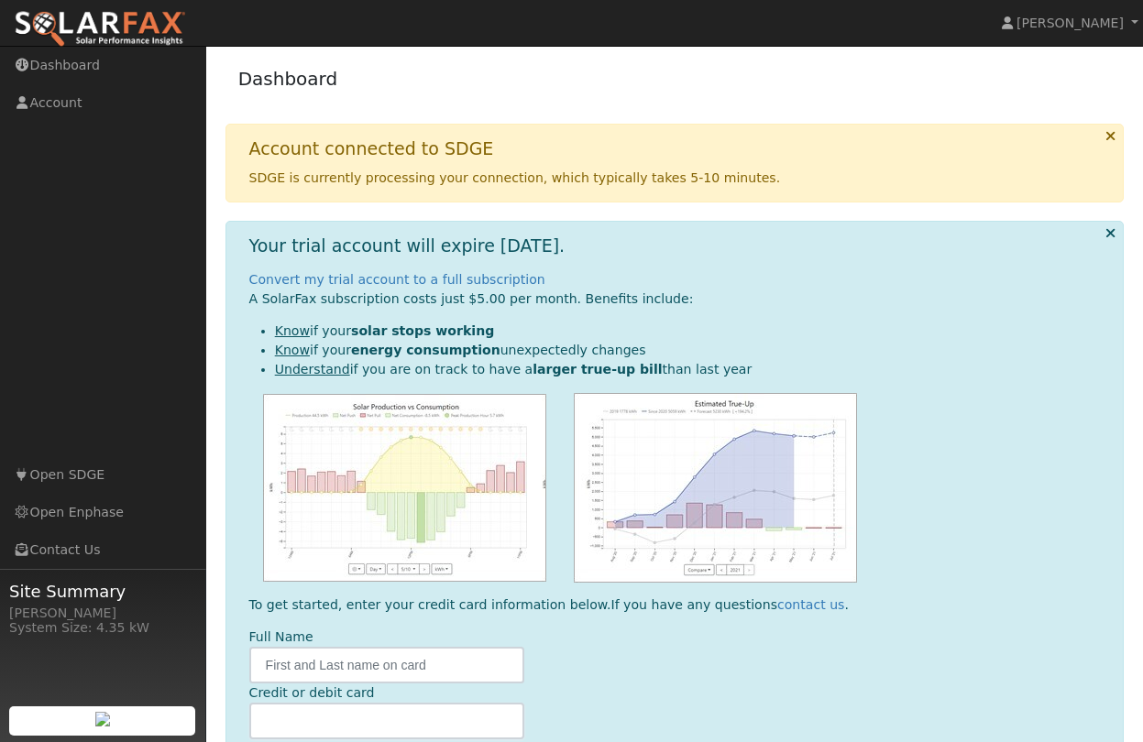
scroll to position [0, 0]
click at [66, 62] on link "Dashboard" at bounding box center [103, 66] width 206 height 38
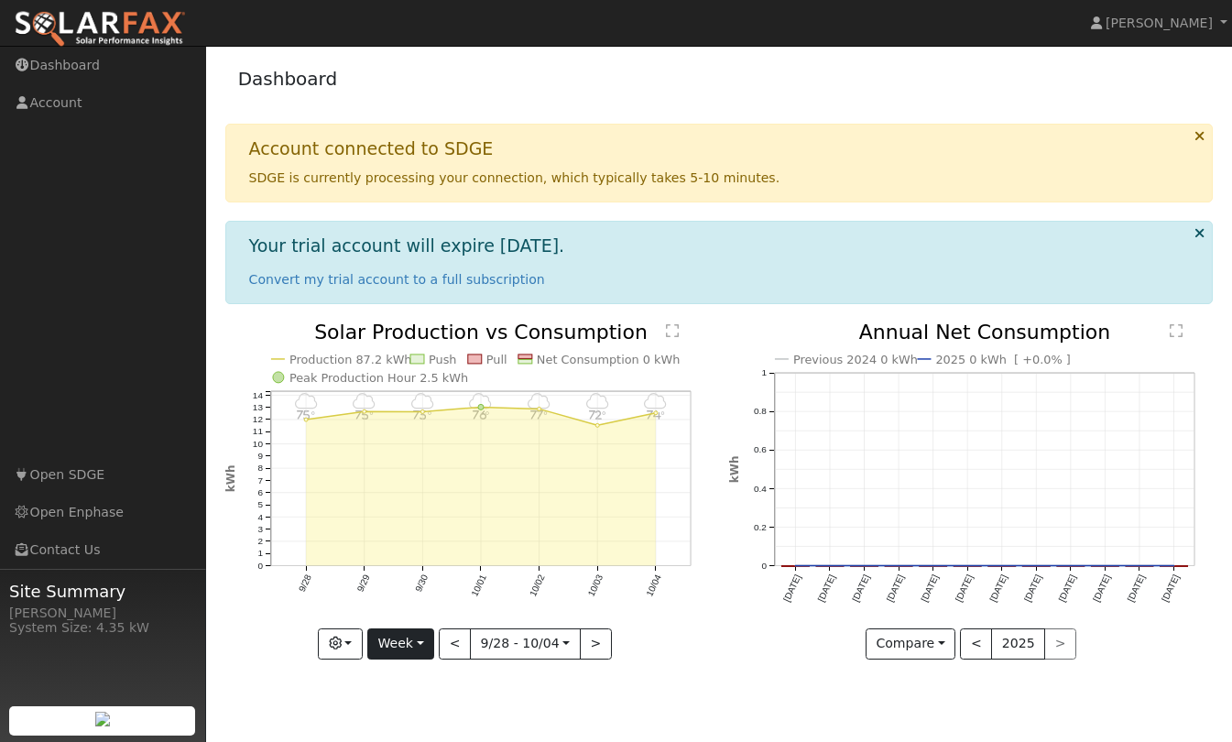
click at [426, 637] on button "Week" at bounding box center [400, 644] width 67 height 31
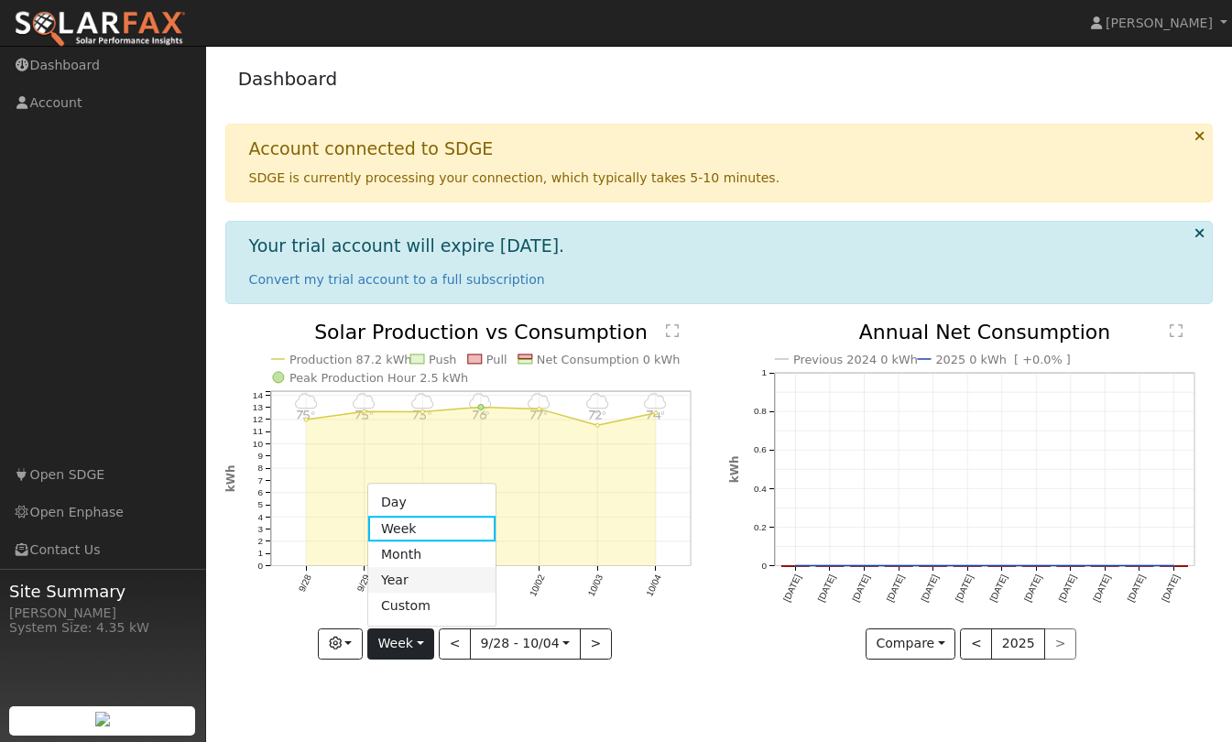
click at [424, 577] on link "Year" at bounding box center [431, 581] width 127 height 26
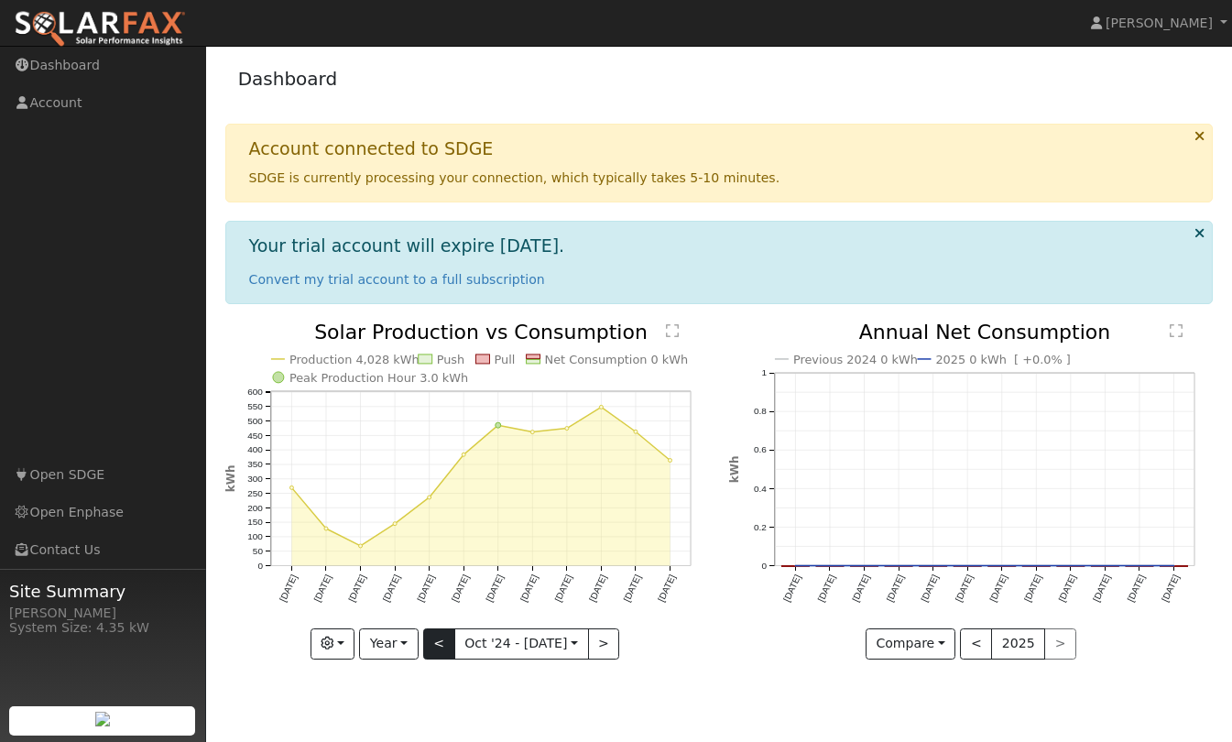
click at [442, 646] on button "<" at bounding box center [439, 644] width 32 height 31
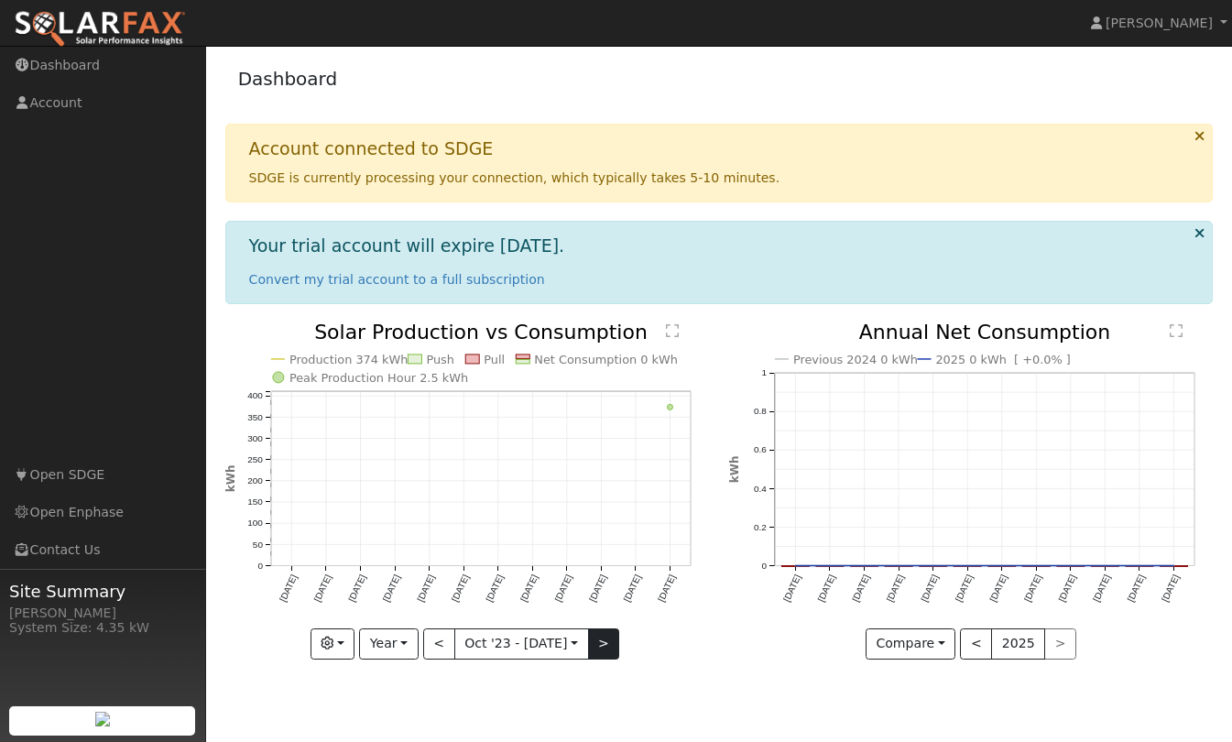
click at [604, 644] on button ">" at bounding box center [604, 644] width 32 height 31
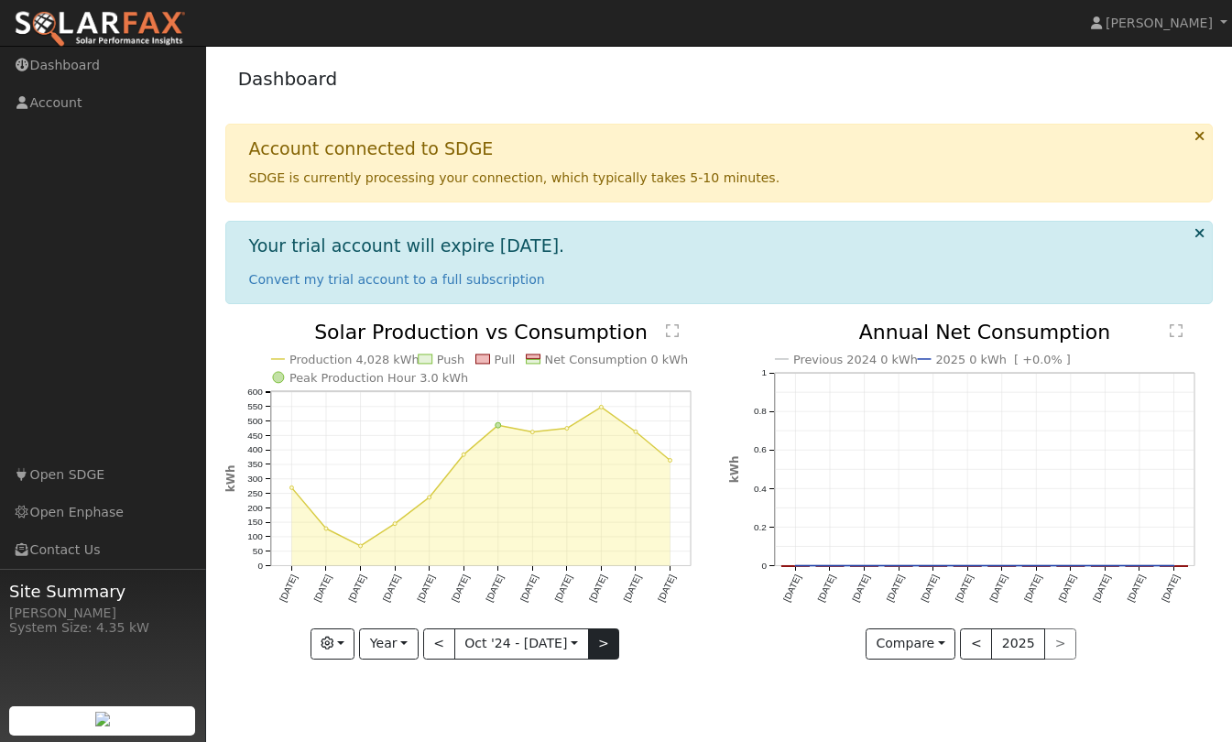
click at [604, 644] on button ">" at bounding box center [604, 644] width 32 height 31
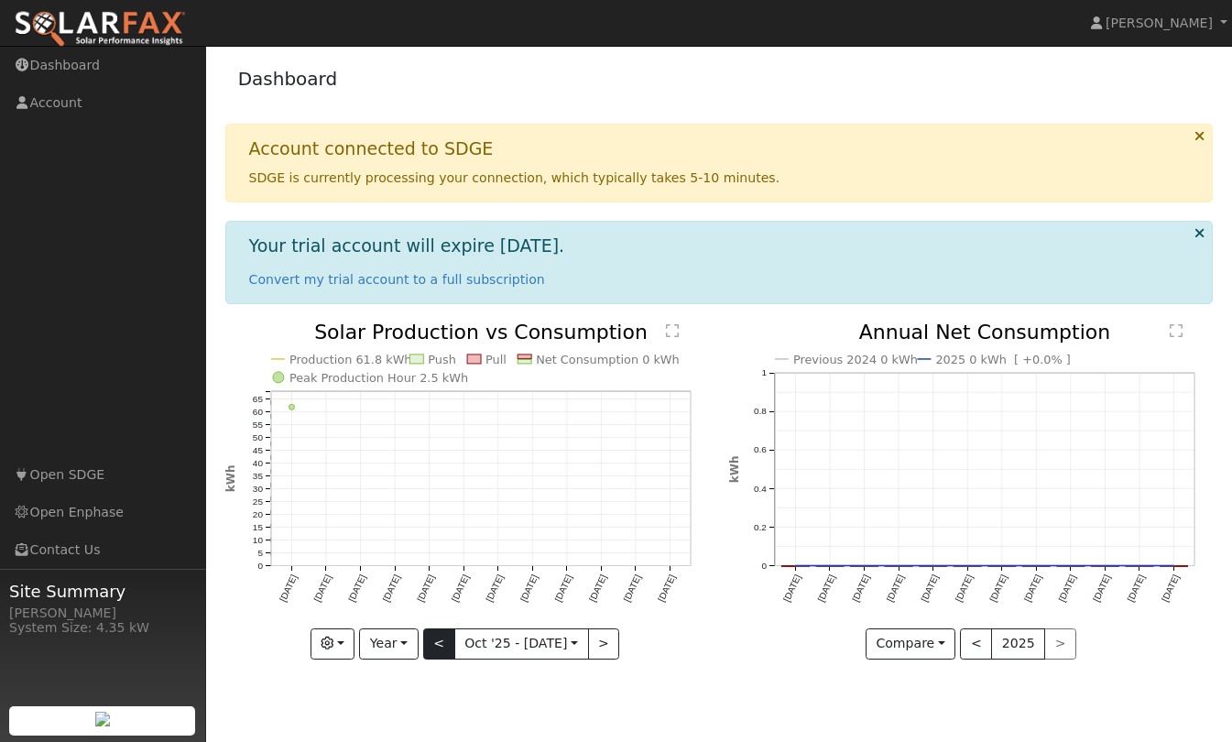
click at [437, 641] on button "<" at bounding box center [439, 644] width 32 height 31
type input "[DATE]"
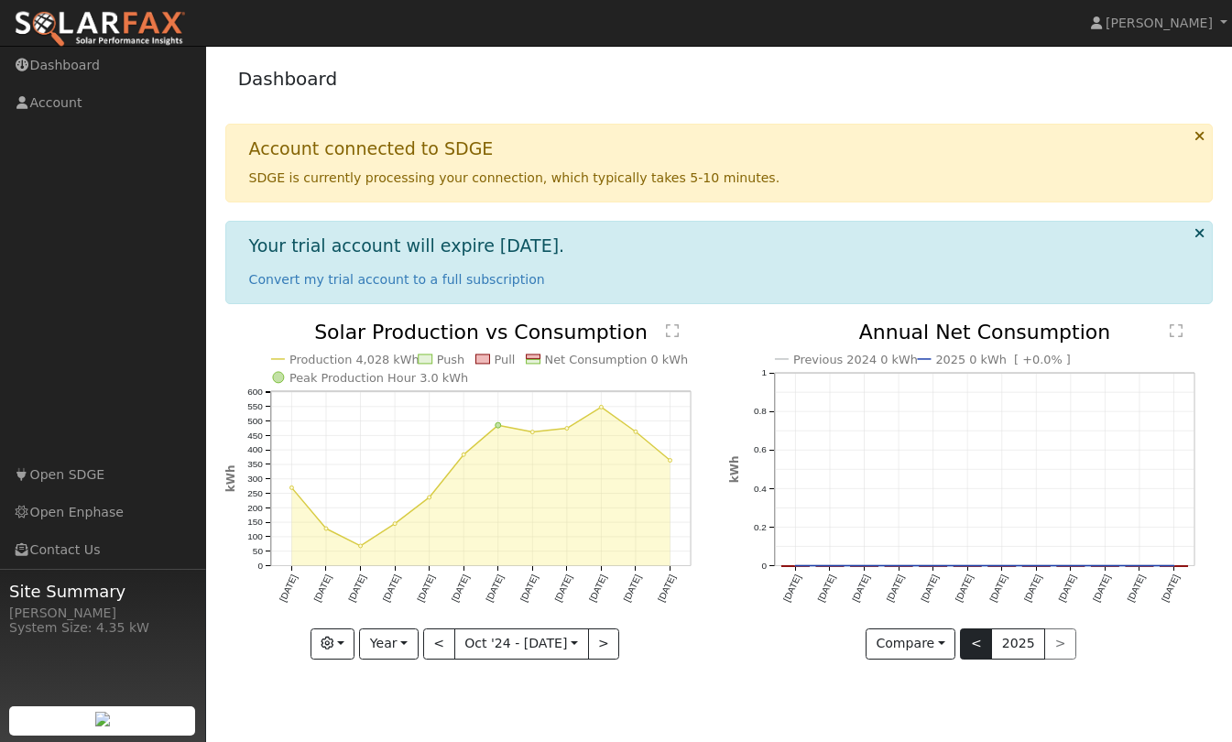
click at [981, 648] on button "<" at bounding box center [976, 644] width 32 height 31
click at [1056, 649] on button ">" at bounding box center [1061, 644] width 32 height 31
click at [857, 355] on text "Previous 2024 0 kWh" at bounding box center [855, 360] width 125 height 14
click at [969, 355] on text "2025 0 kWh [ +0.0% ]" at bounding box center [1003, 360] width 136 height 14
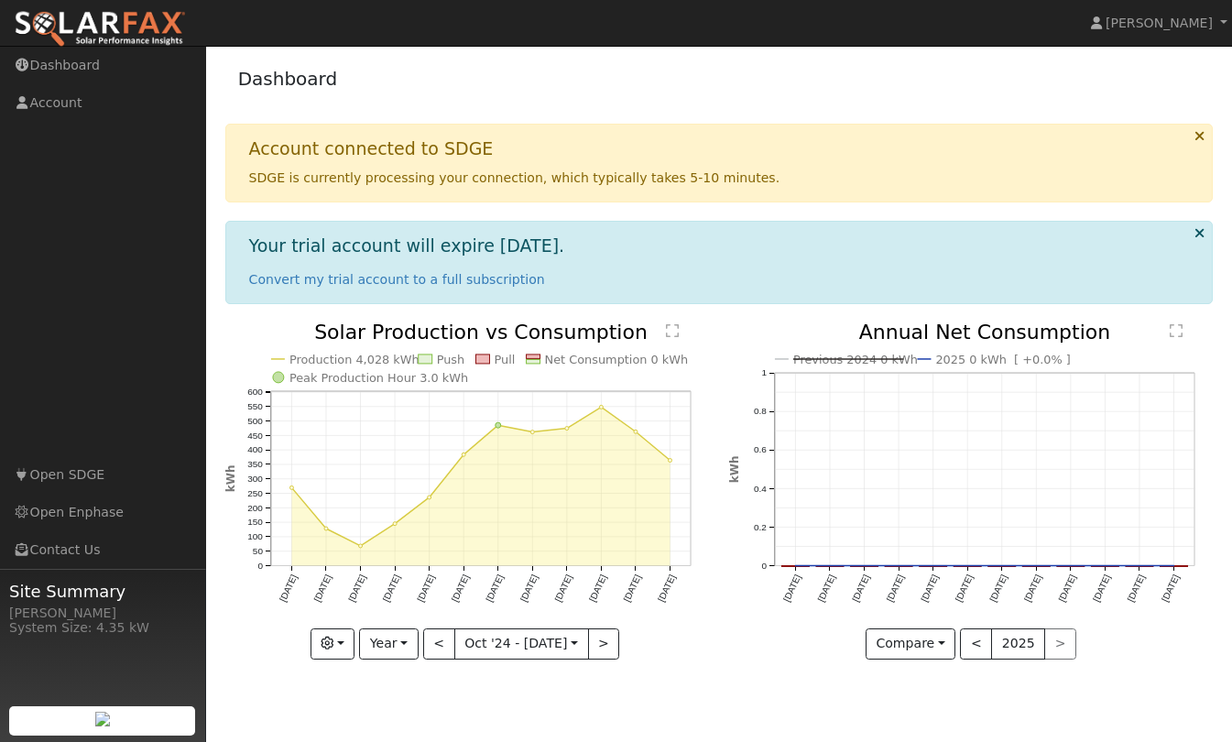
click at [865, 355] on text "Previous 2024 0 kWh" at bounding box center [855, 360] width 125 height 14
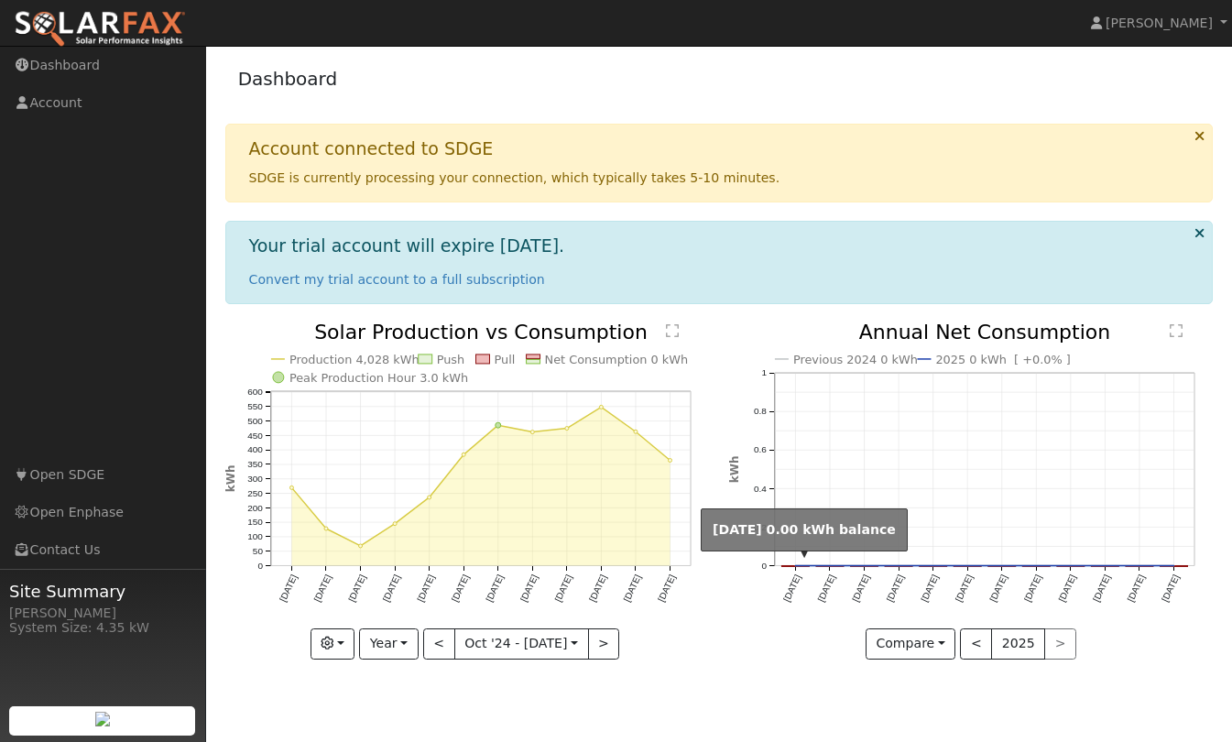
click at [799, 563] on circle "onclick=""" at bounding box center [795, 566] width 7 height 7
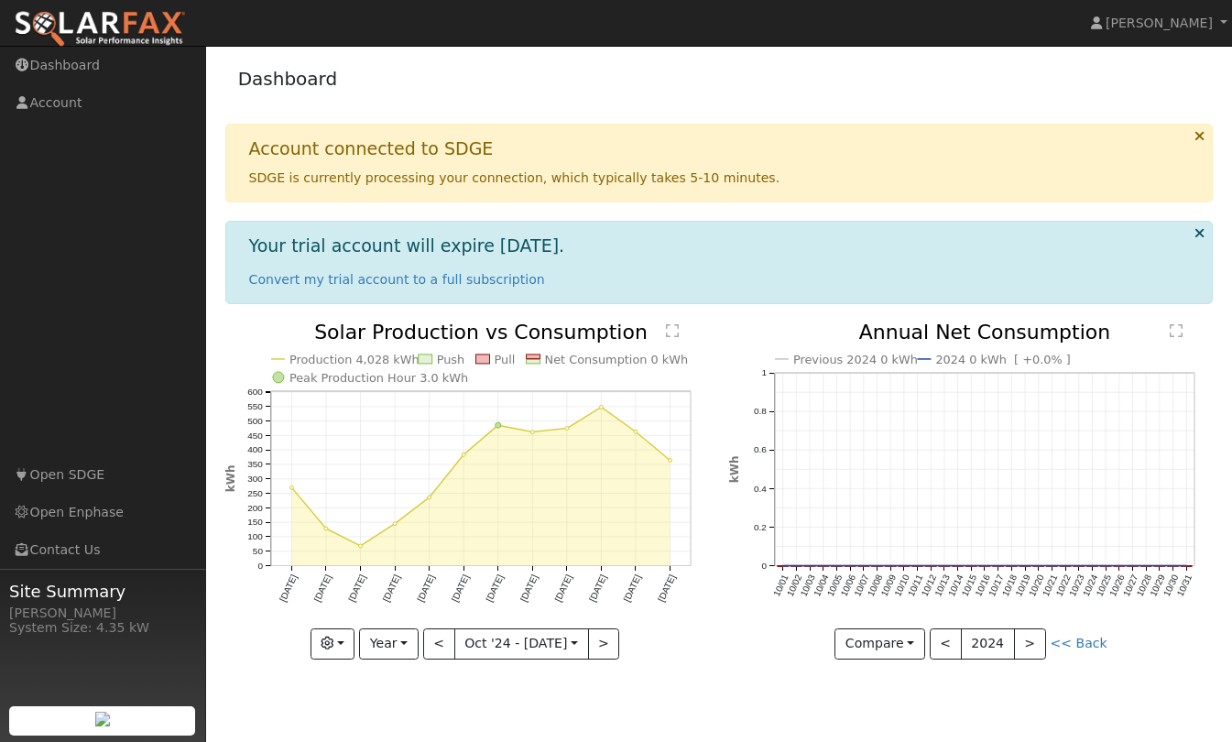
click at [793, 567] on icon "Previous 2024 0 kWh 2024 0 kWh [ +0.0% ] 10/01 10/02 10/03 10/04 10/05 10/06 10…" at bounding box center [971, 485] width 485 height 324
click at [431, 574] on text "[DATE]" at bounding box center [425, 589] width 21 height 30
click at [825, 570] on icon "Previous 2024 0 kWh 2024 0 kWh [ +0.0% ] 10/01 10/02 10/03 10/04 10/05 10/06 10…" at bounding box center [971, 485] width 485 height 324
click at [919, 632] on button "Compare" at bounding box center [880, 644] width 91 height 31
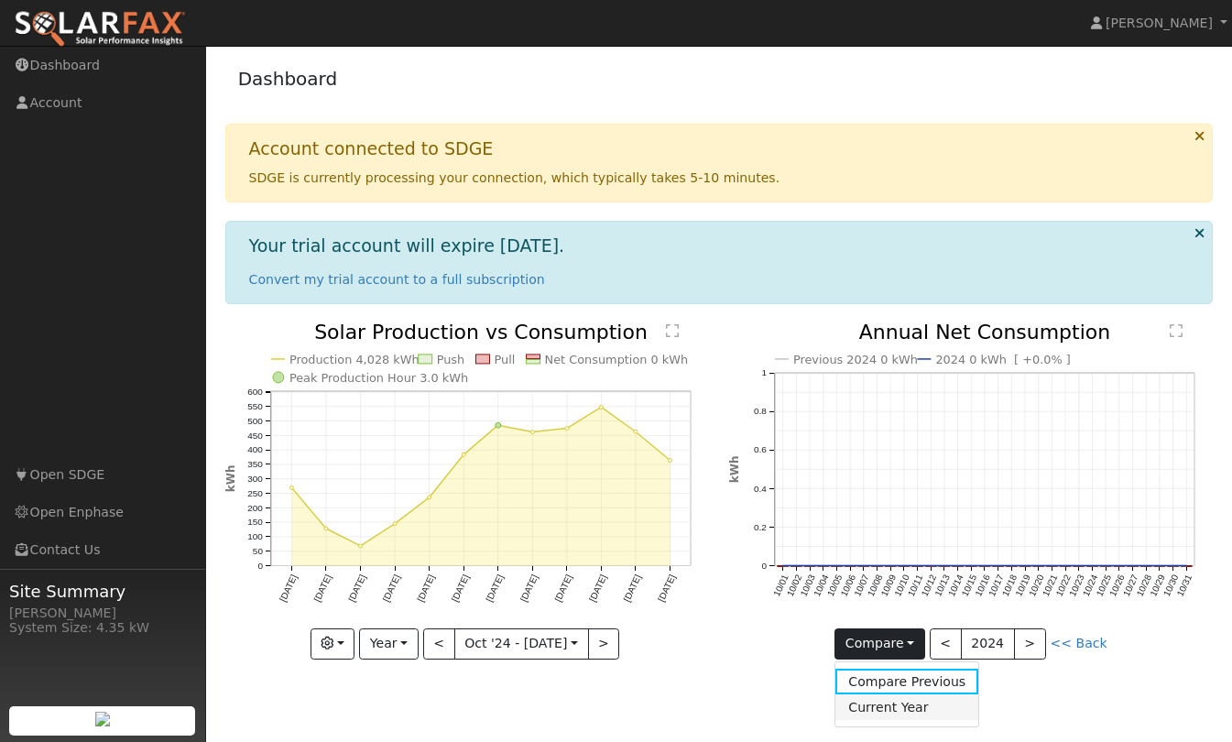
click at [920, 706] on link "Current Year" at bounding box center [907, 708] width 143 height 26
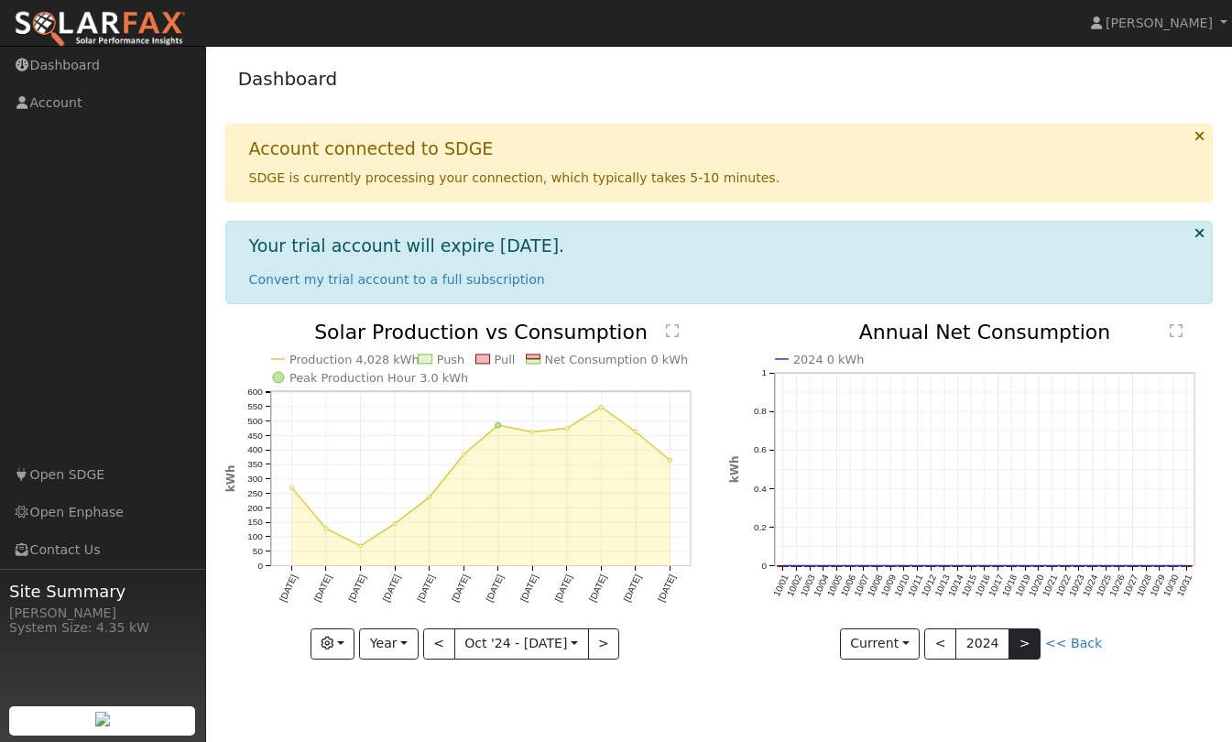
click at [1032, 640] on button ">" at bounding box center [1025, 644] width 32 height 31
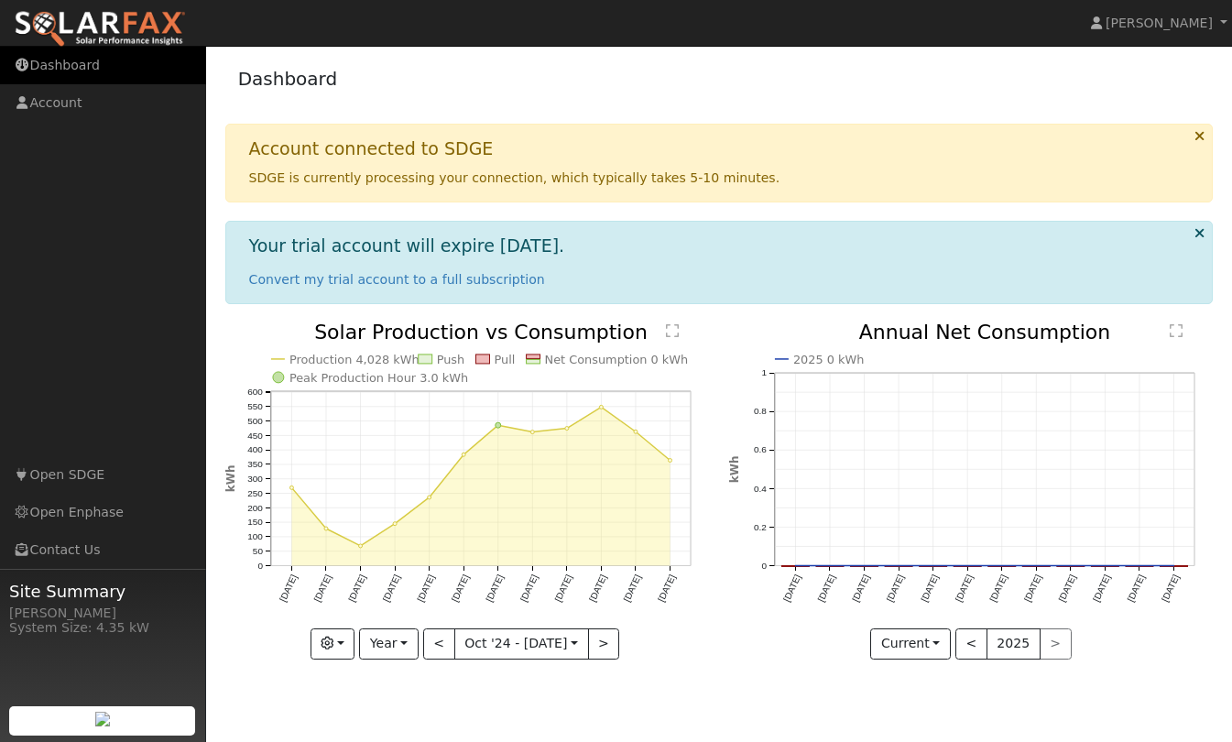
click at [87, 69] on link "Dashboard" at bounding box center [103, 66] width 206 height 38
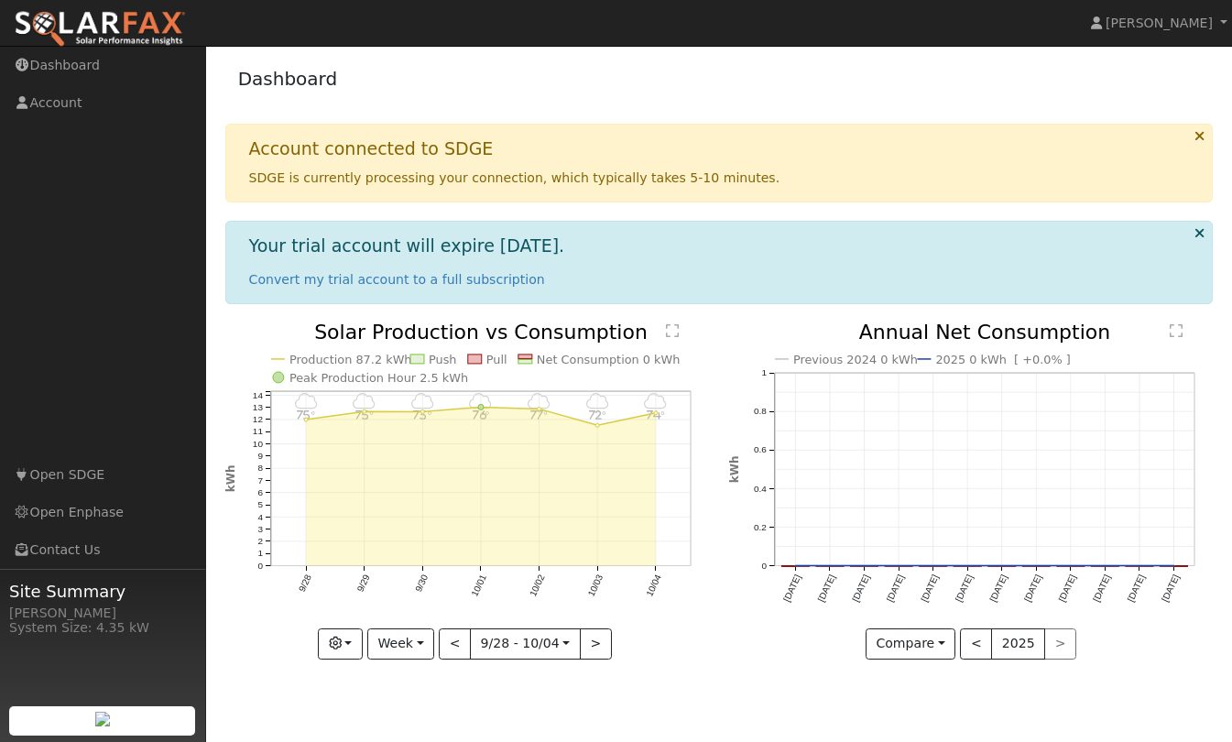
click at [1175, 333] on text "" at bounding box center [1176, 330] width 13 height 15
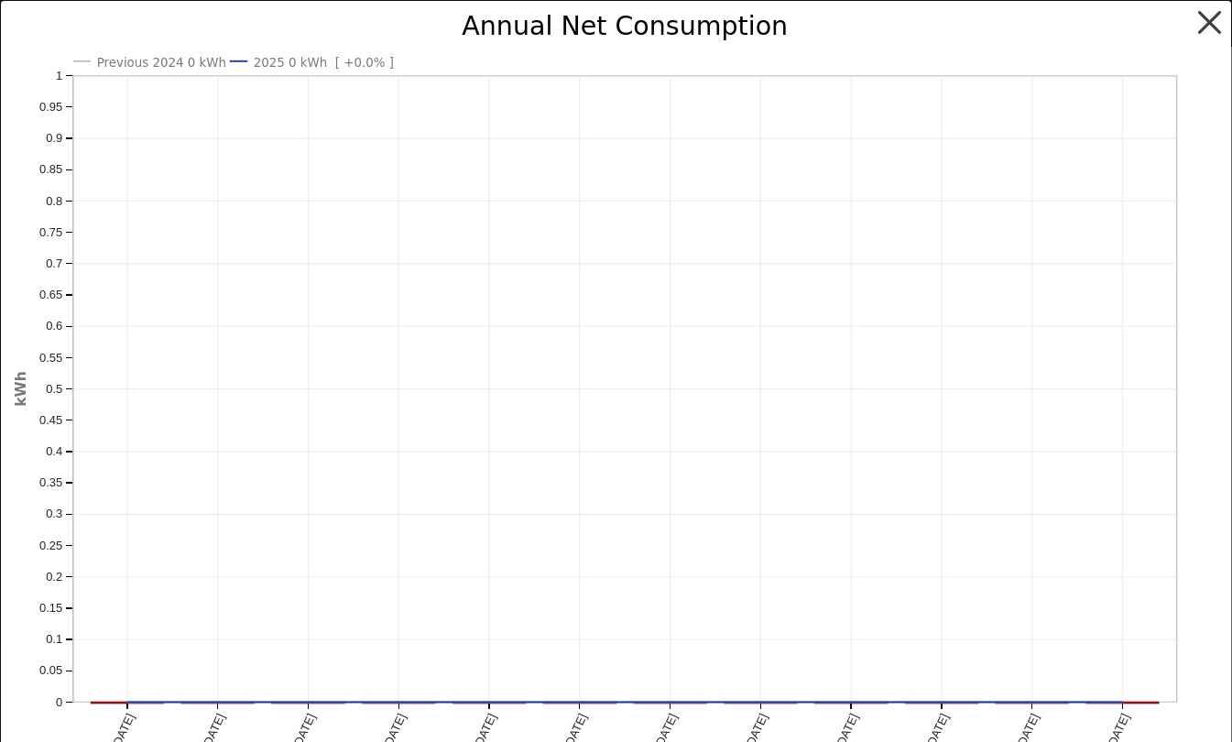
click at [1210, 27] on button "button" at bounding box center [1210, 22] width 35 height 35
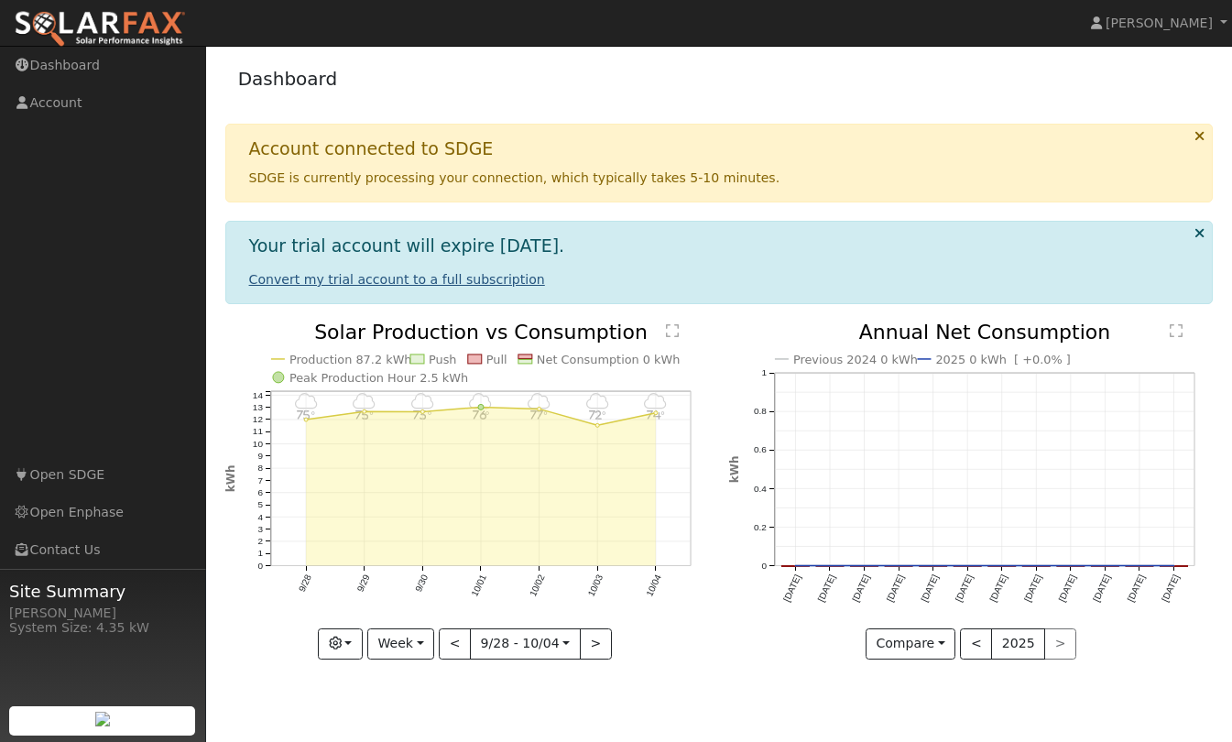
click at [461, 281] on link "Convert my trial account to a full subscription" at bounding box center [397, 279] width 296 height 15
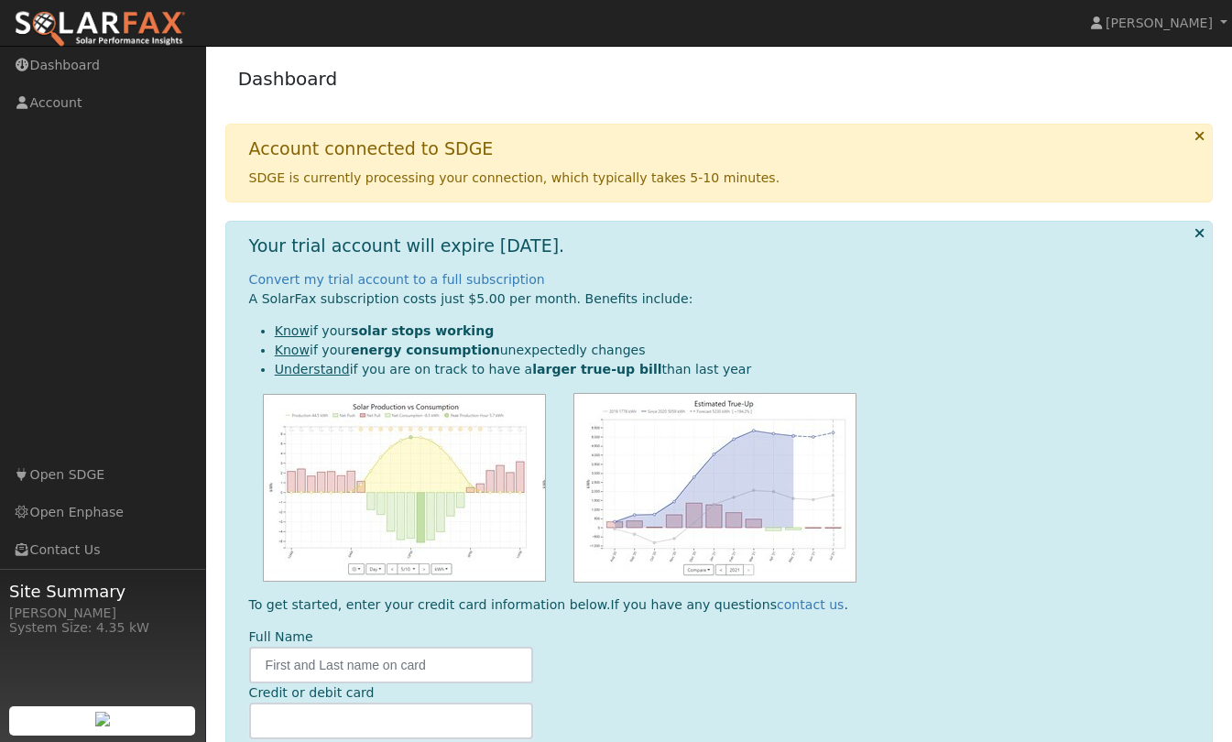
click at [1199, 234] on icon at bounding box center [1200, 233] width 10 height 14
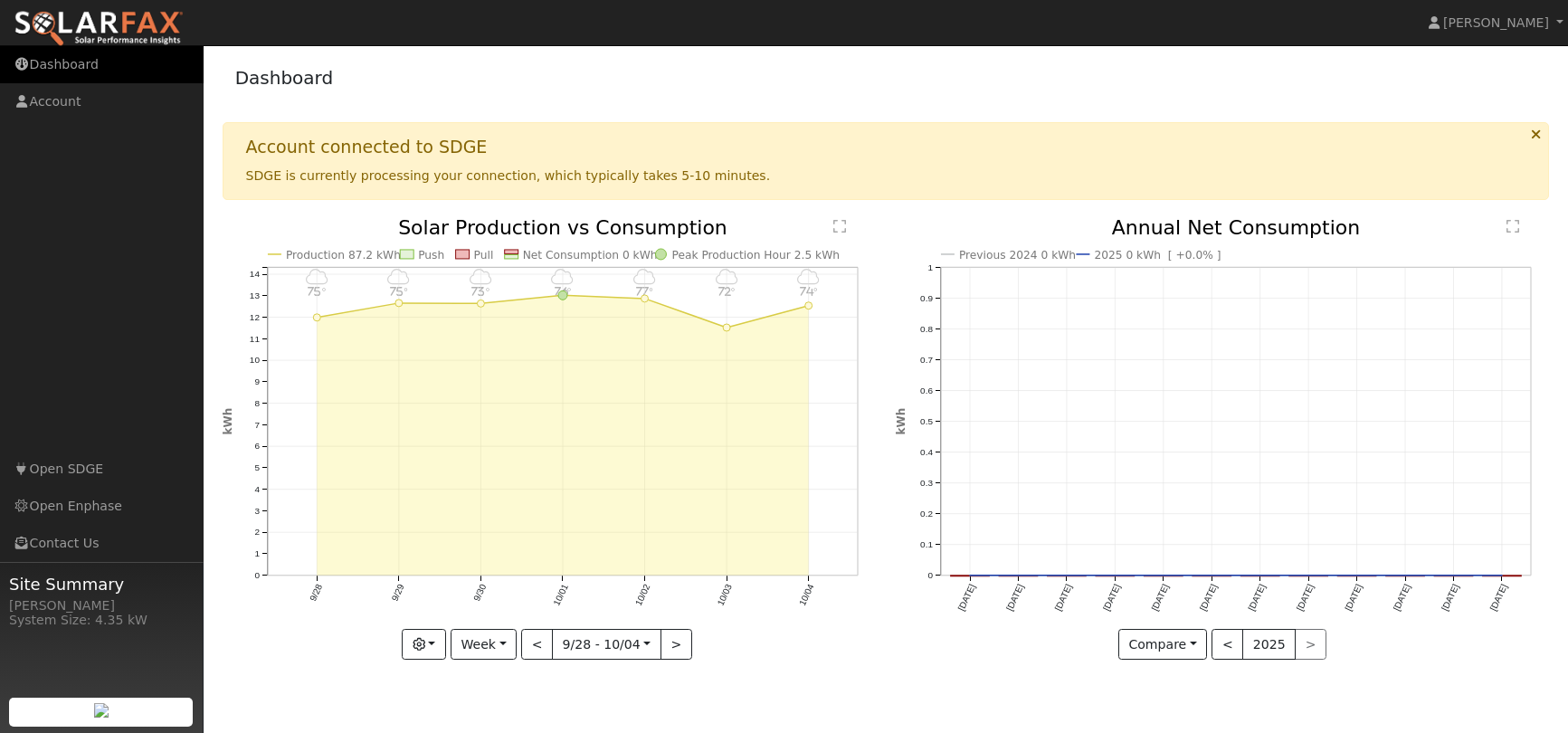
click at [62, 67] on link "Dashboard" at bounding box center [102, 65] width 203 height 38
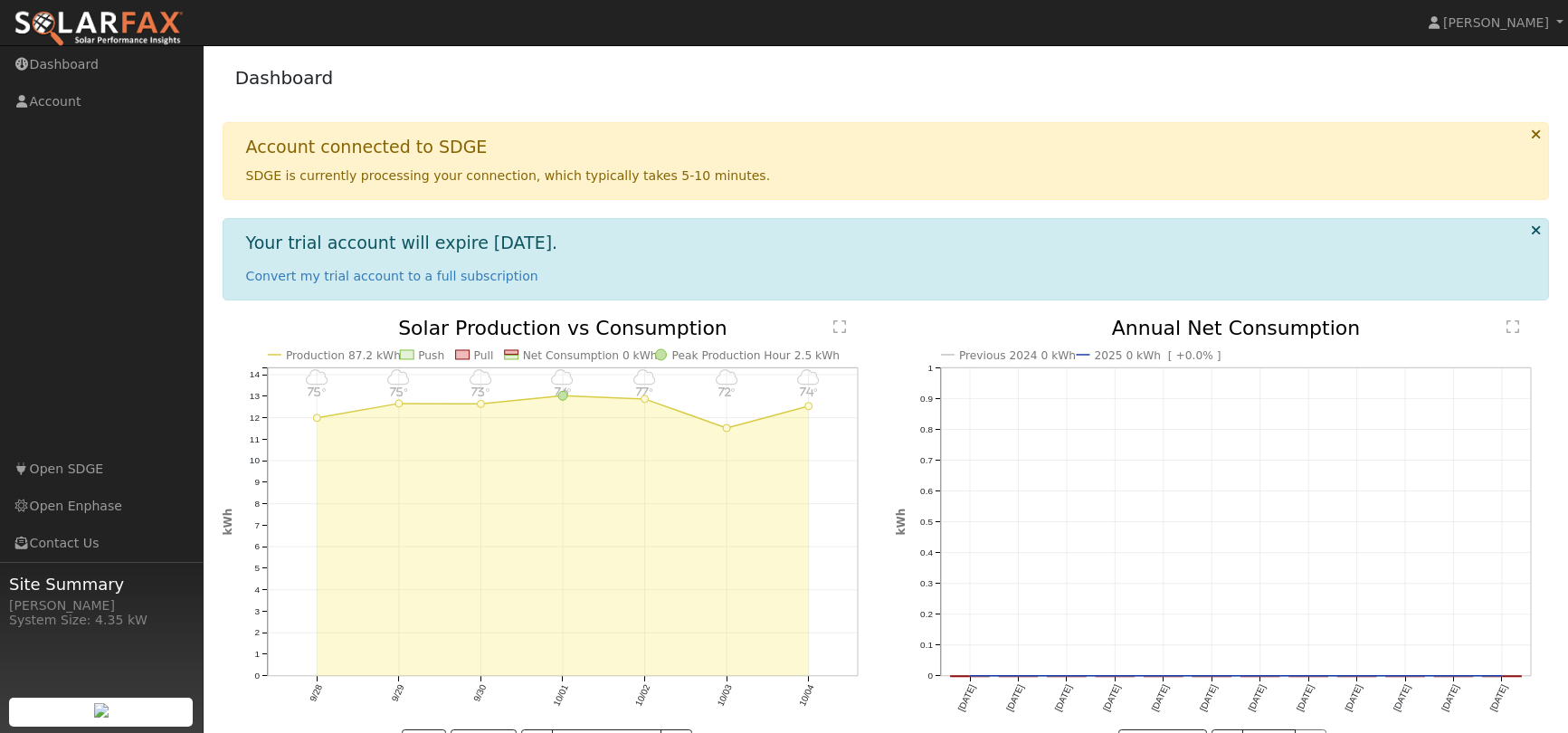
click at [1539, 134] on icon at bounding box center [1535, 134] width 10 height 14
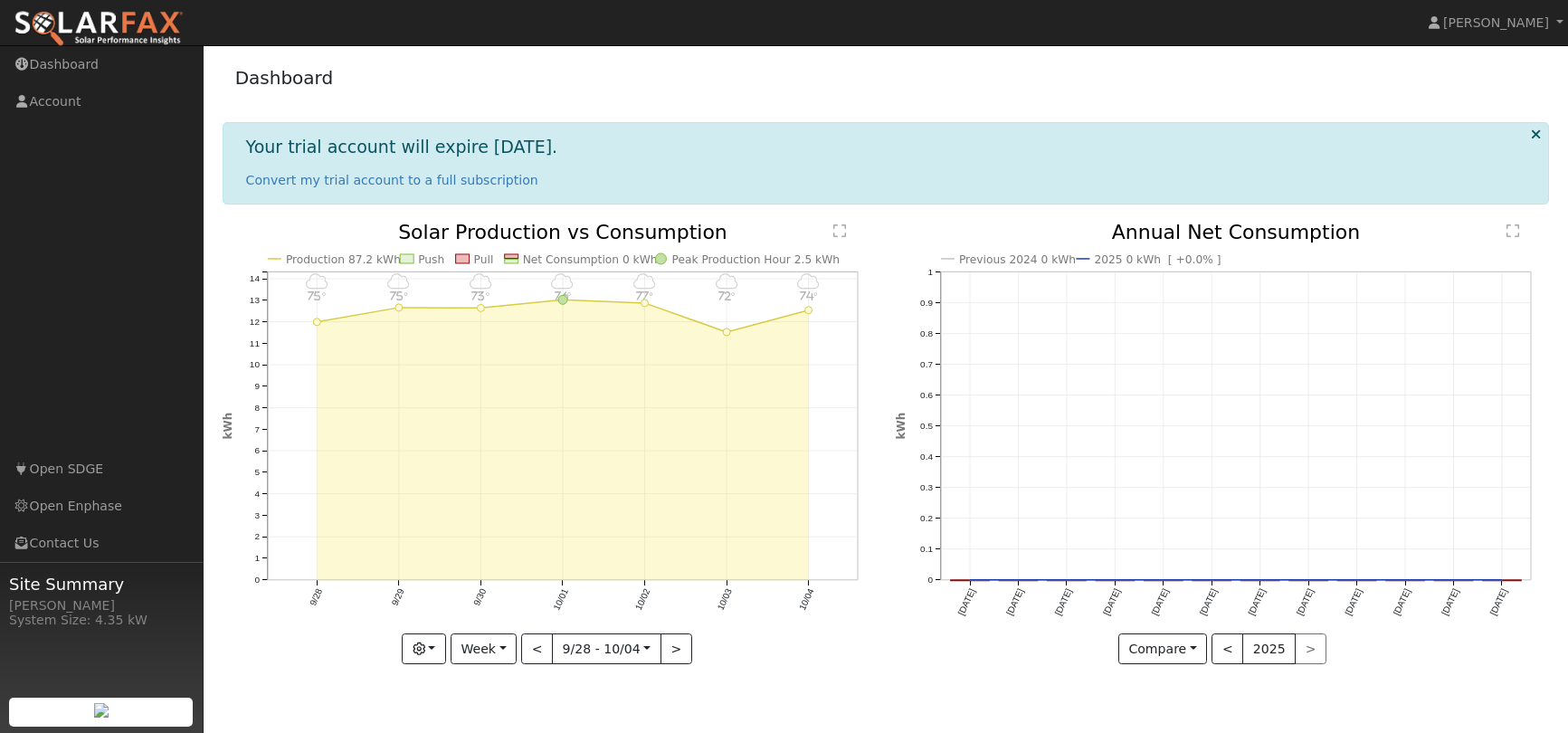
click at [1531, 130] on icon at bounding box center [1535, 134] width 10 height 14
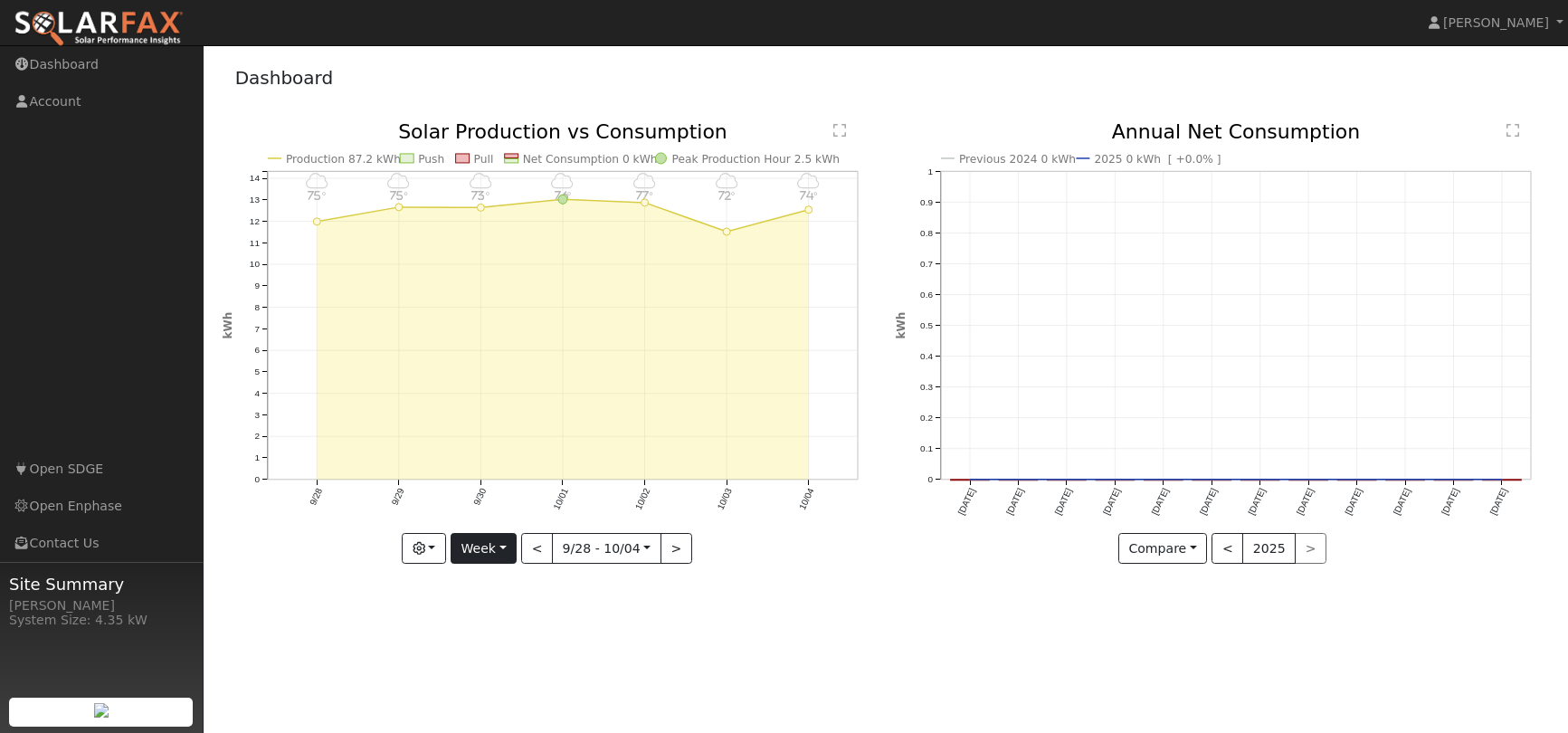
click at [510, 539] on button "Week" at bounding box center [483, 548] width 66 height 31
click at [500, 669] on link "Year" at bounding box center [513, 663] width 125 height 26
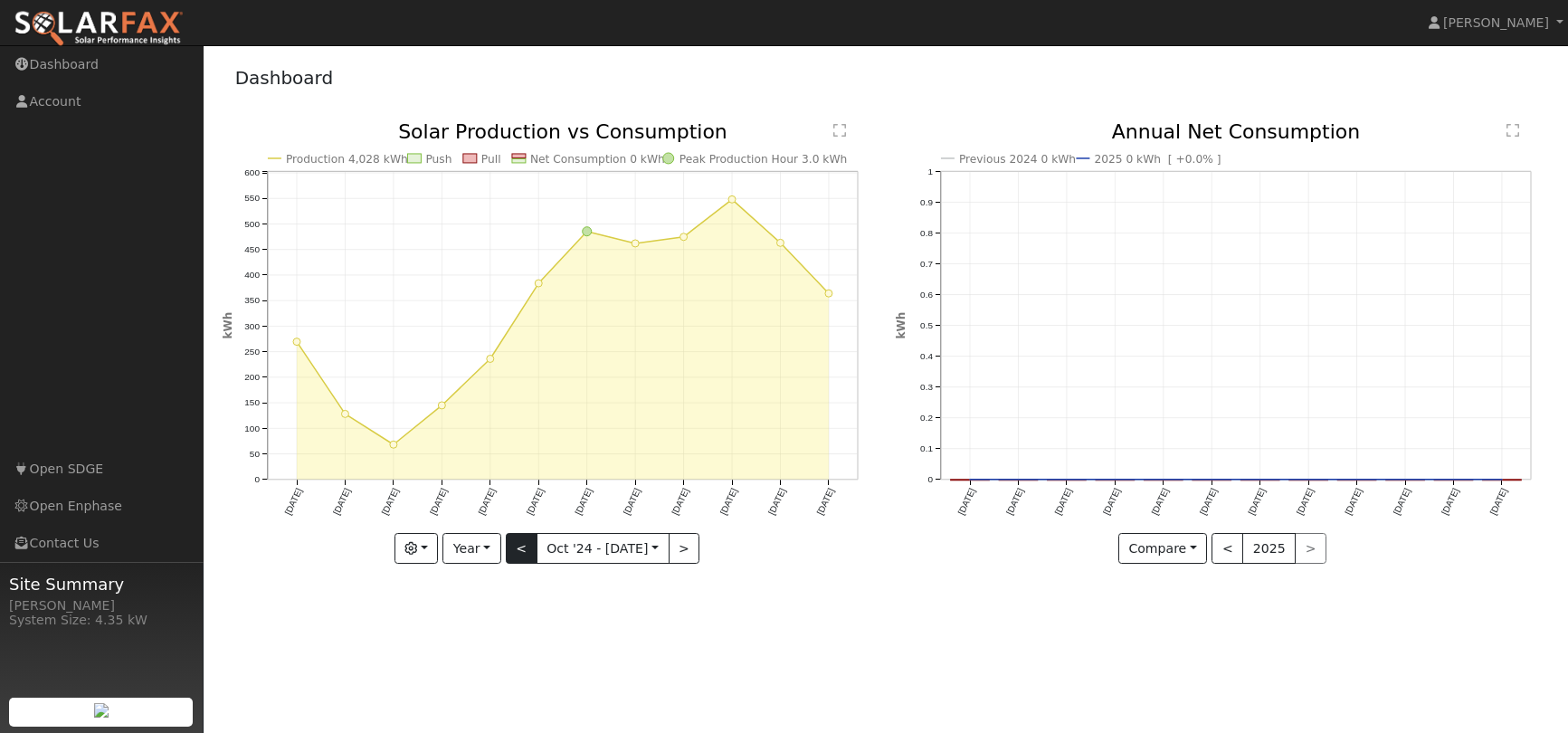
click at [520, 553] on button "<" at bounding box center [521, 548] width 32 height 31
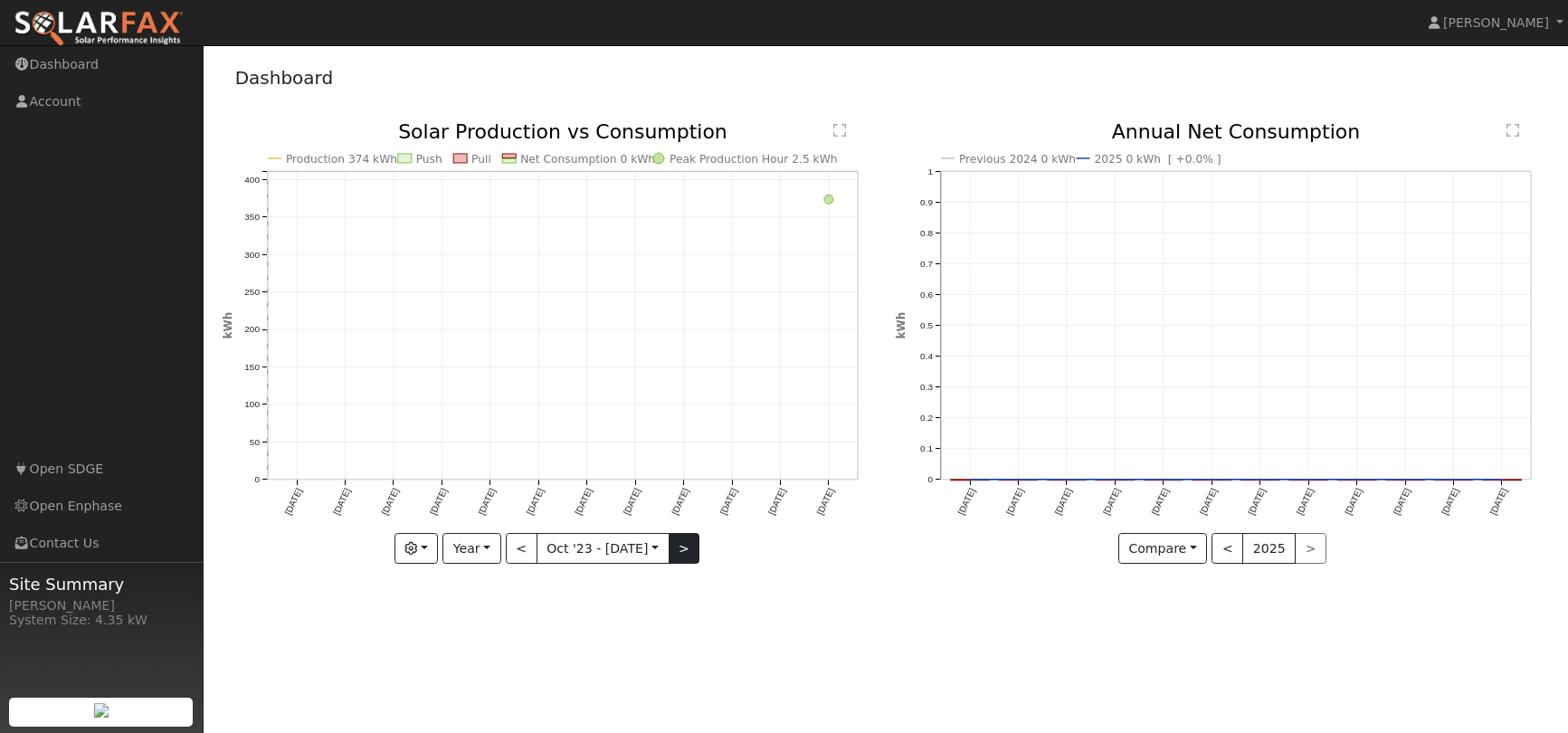
click at [687, 548] on button ">" at bounding box center [684, 548] width 32 height 31
type input "2024-10-01"
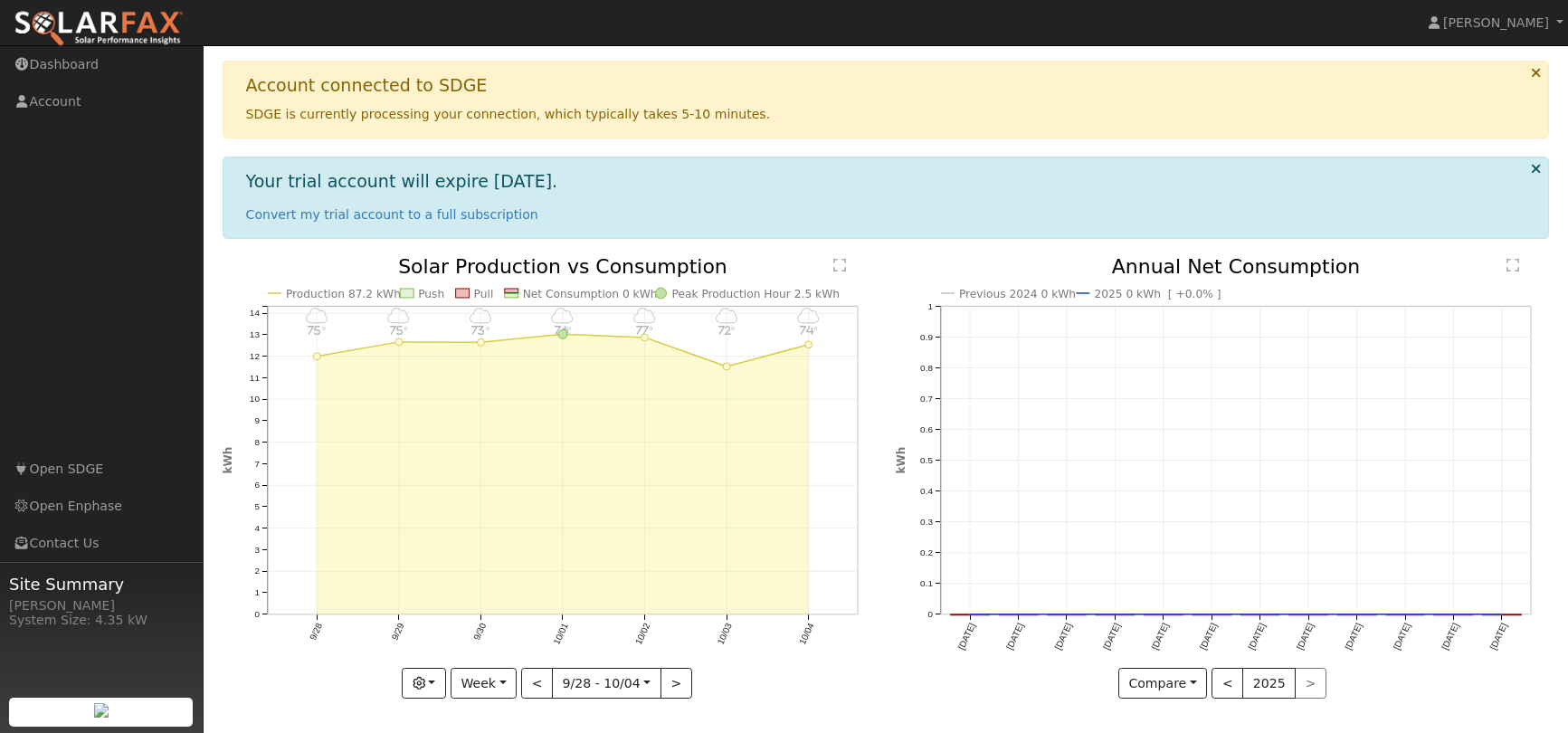
scroll to position [60, 0]
click at [506, 691] on button "Week" at bounding box center [483, 684] width 66 height 31
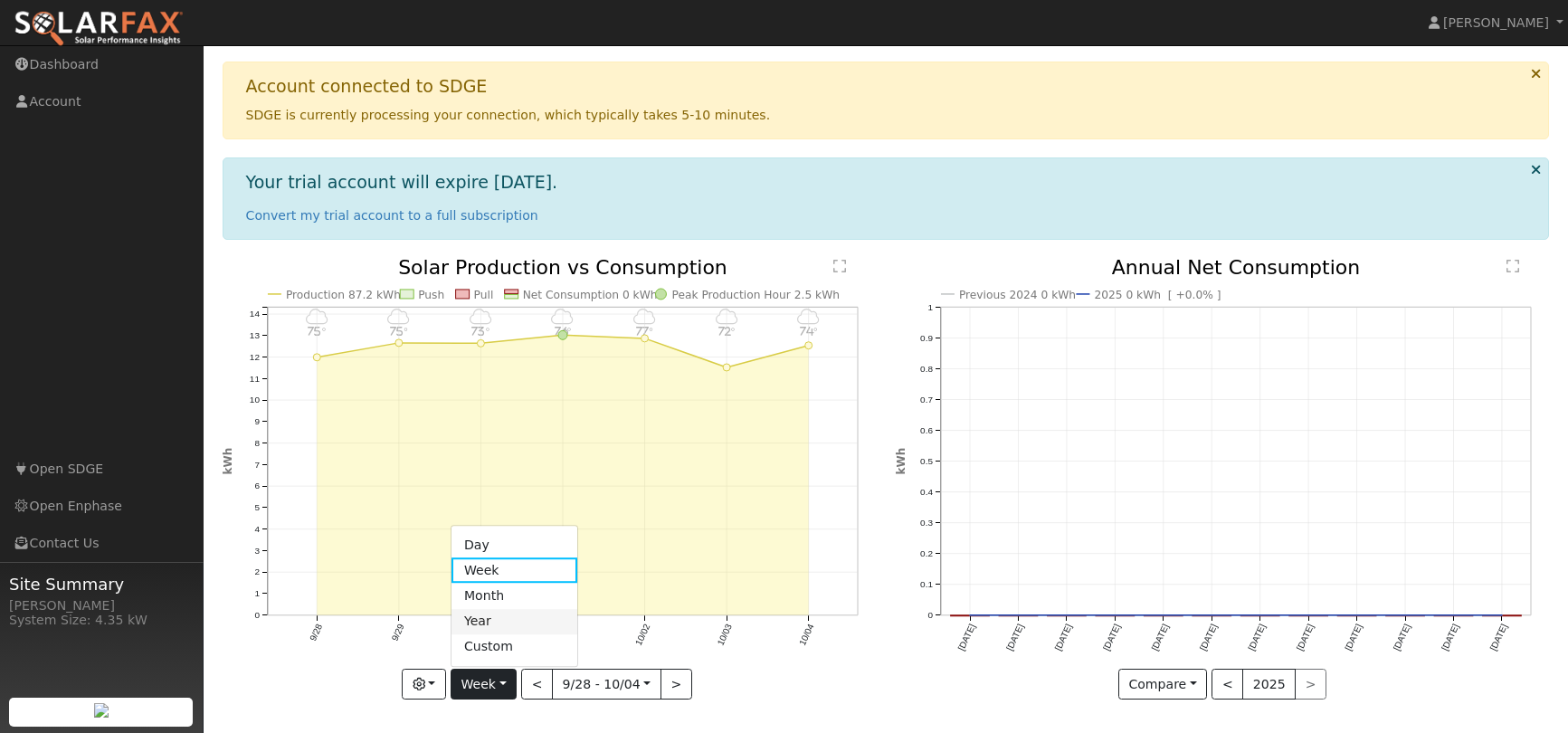
click at [508, 615] on link "Year" at bounding box center [513, 622] width 125 height 26
type input "2024-10-01"
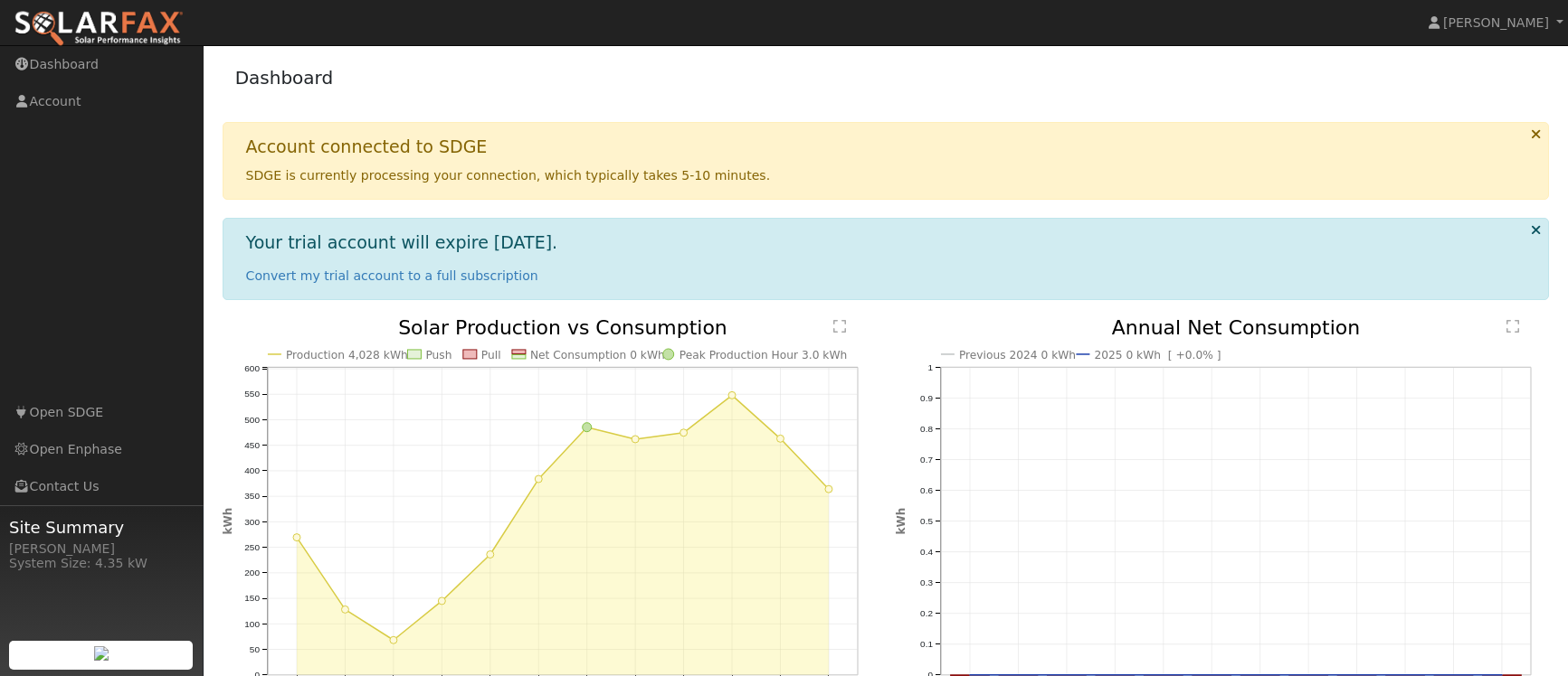
scroll to position [0, 0]
click at [64, 61] on link "Dashboard" at bounding box center [102, 65] width 203 height 38
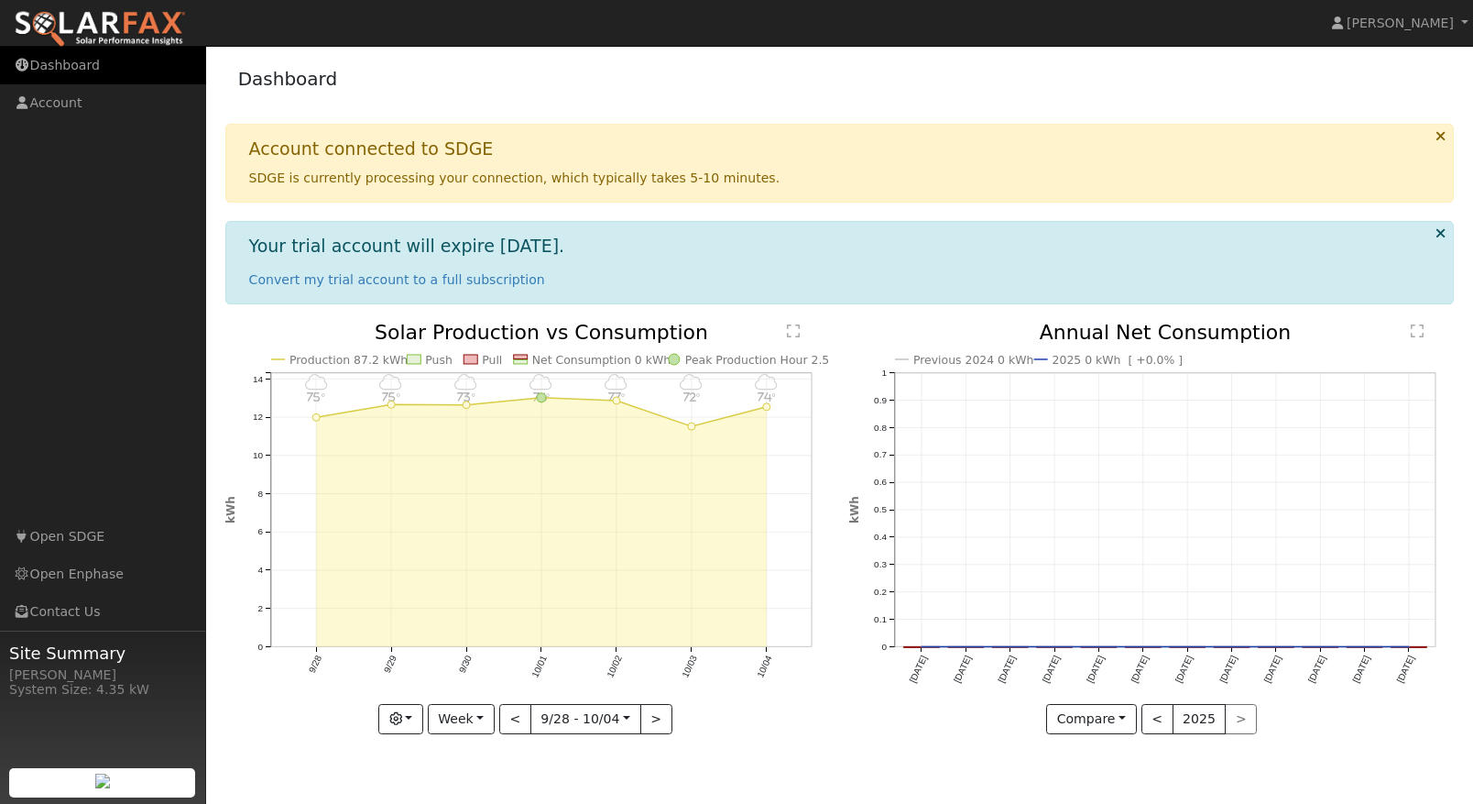
click at [51, 66] on link "Dashboard" at bounding box center [103, 66] width 206 height 38
click at [493, 715] on button "Week" at bounding box center [461, 719] width 67 height 31
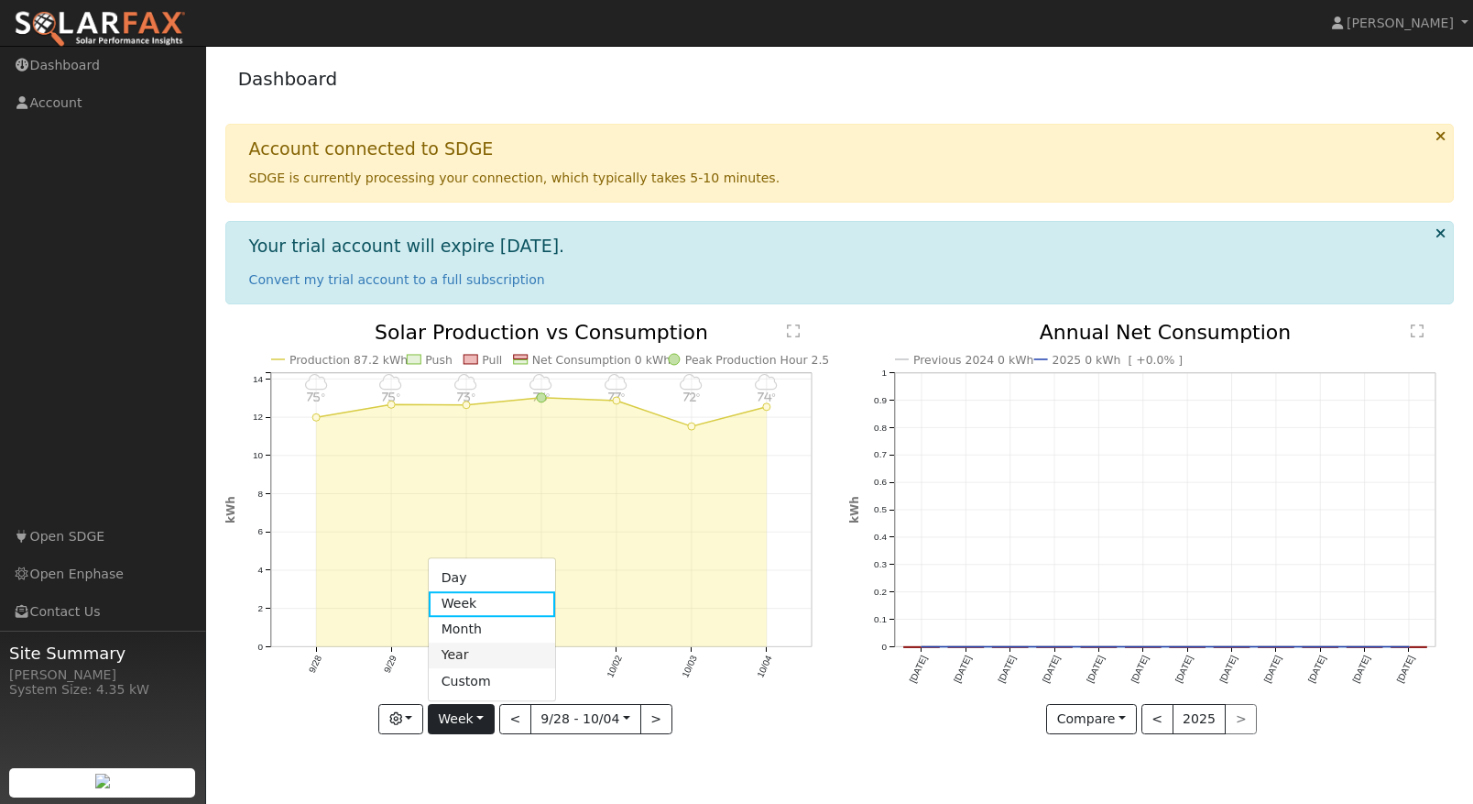
click at [486, 659] on link "Year" at bounding box center [492, 655] width 127 height 26
type input "[DATE]"
